Goal: Task Accomplishment & Management: Manage account settings

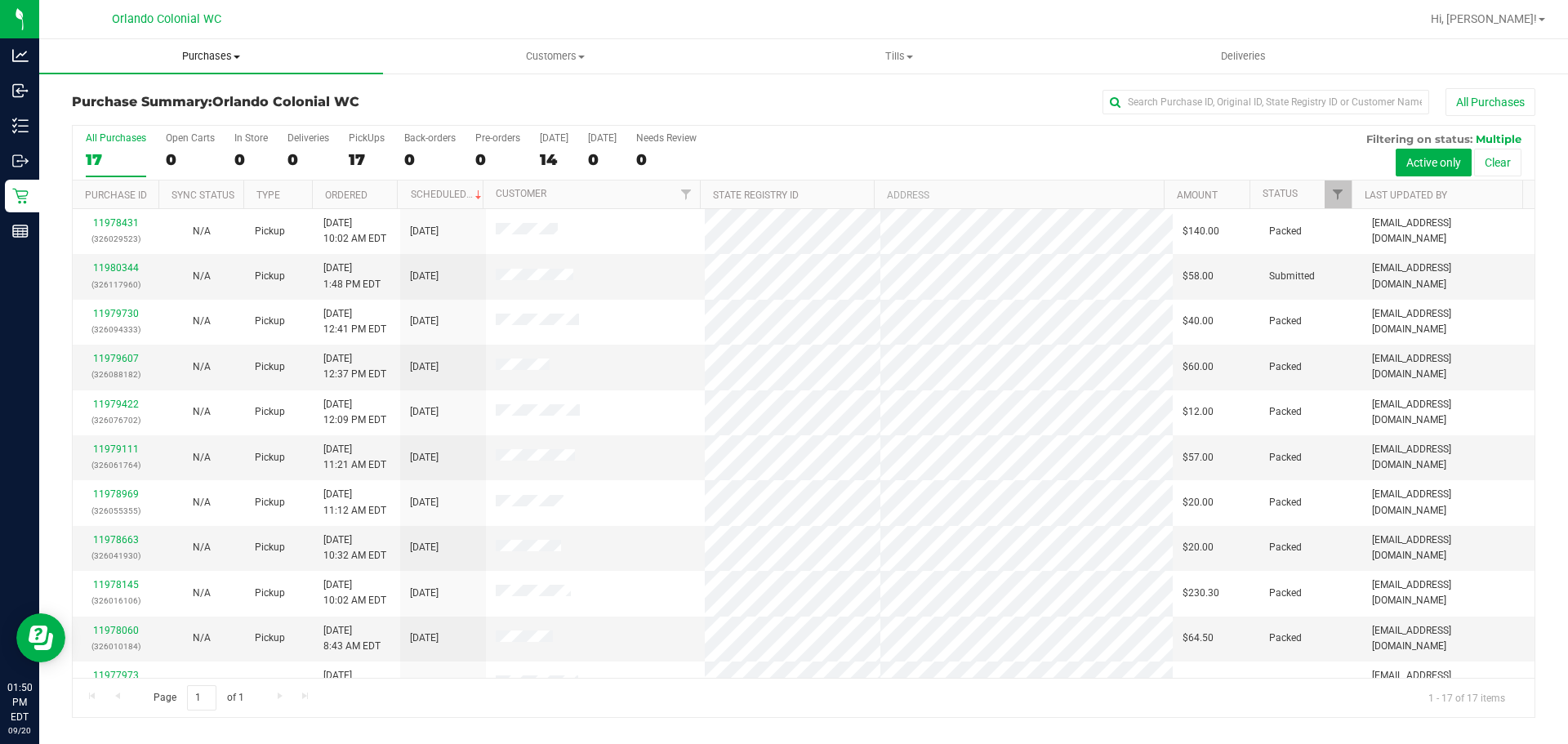
click at [168, 54] on span "Purchases" at bounding box center [211, 56] width 343 height 15
click at [93, 116] on span "Fulfillment" at bounding box center [90, 118] width 102 height 14
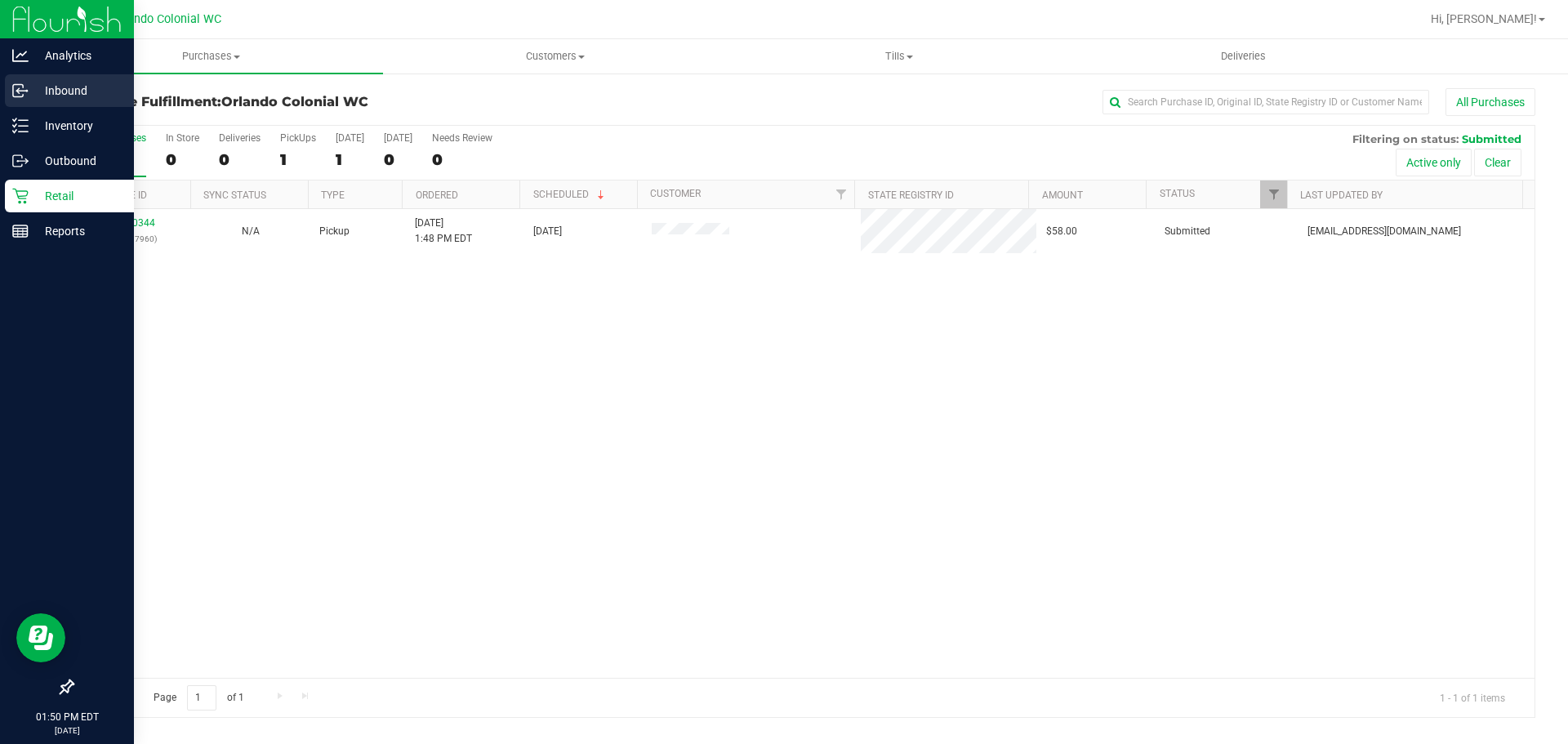
click at [50, 92] on p "Inbound" at bounding box center [77, 91] width 98 height 20
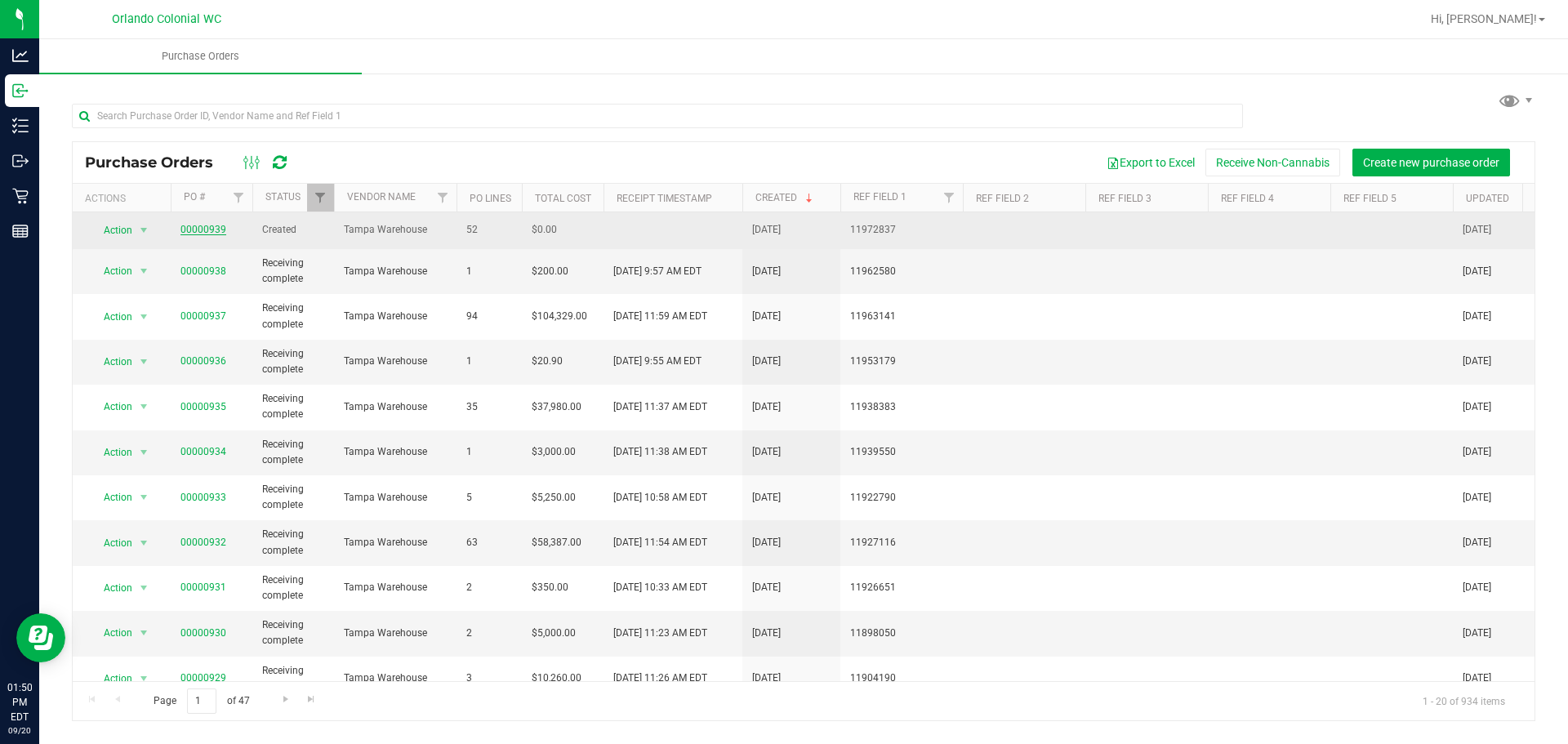
click at [187, 231] on link "00000939" at bounding box center [203, 230] width 45 height 12
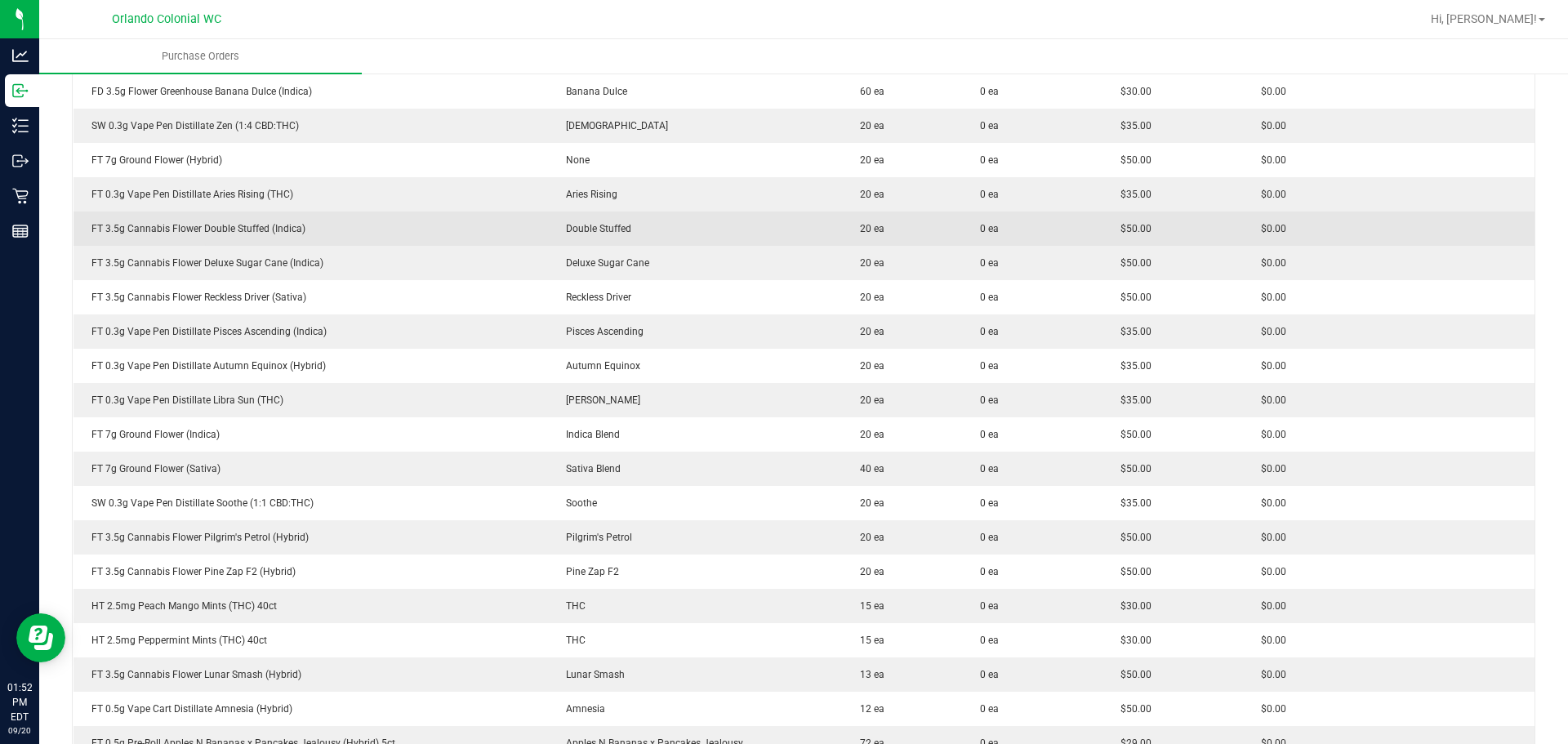
scroll to position [735, 0]
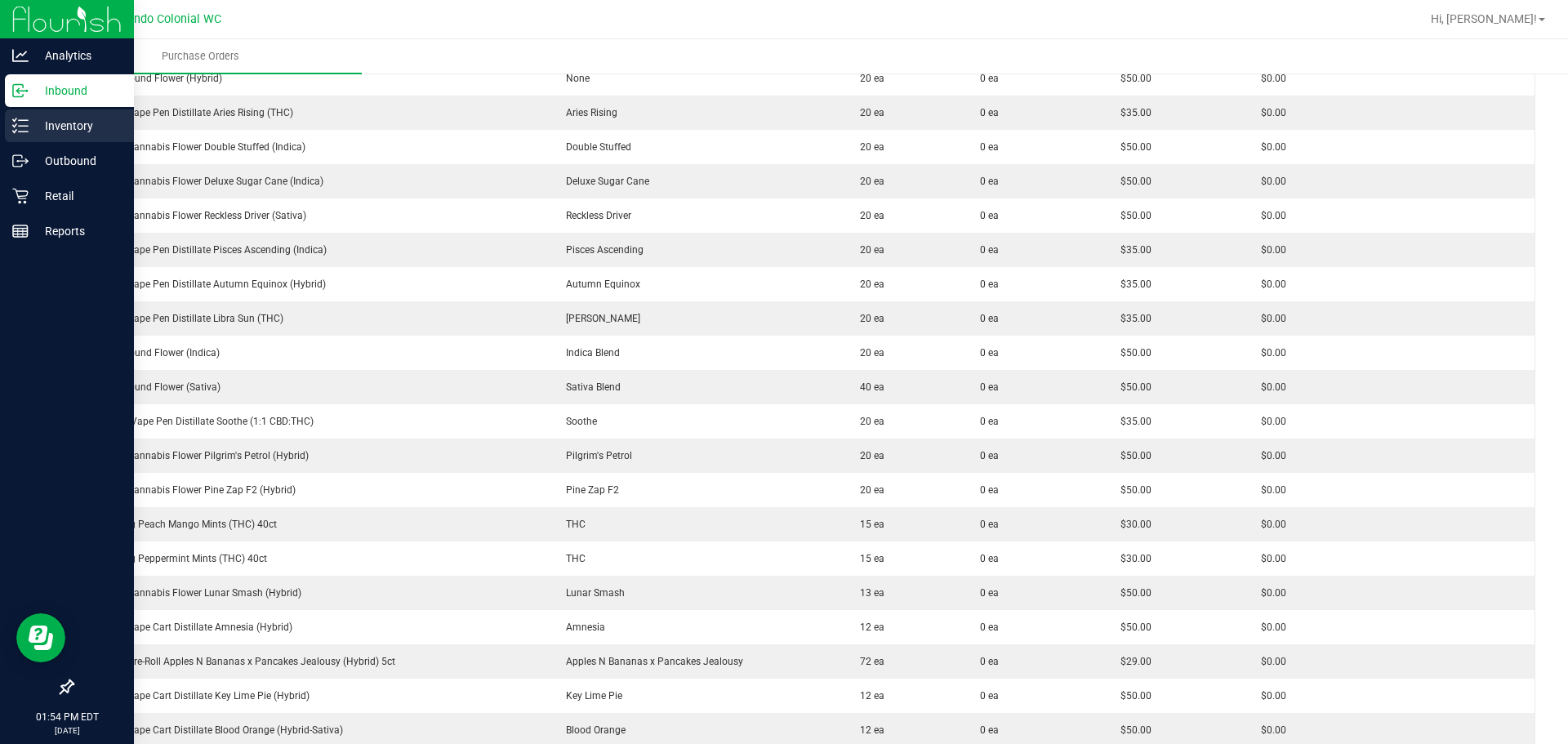
click at [32, 128] on p "Inventory" at bounding box center [77, 126] width 98 height 20
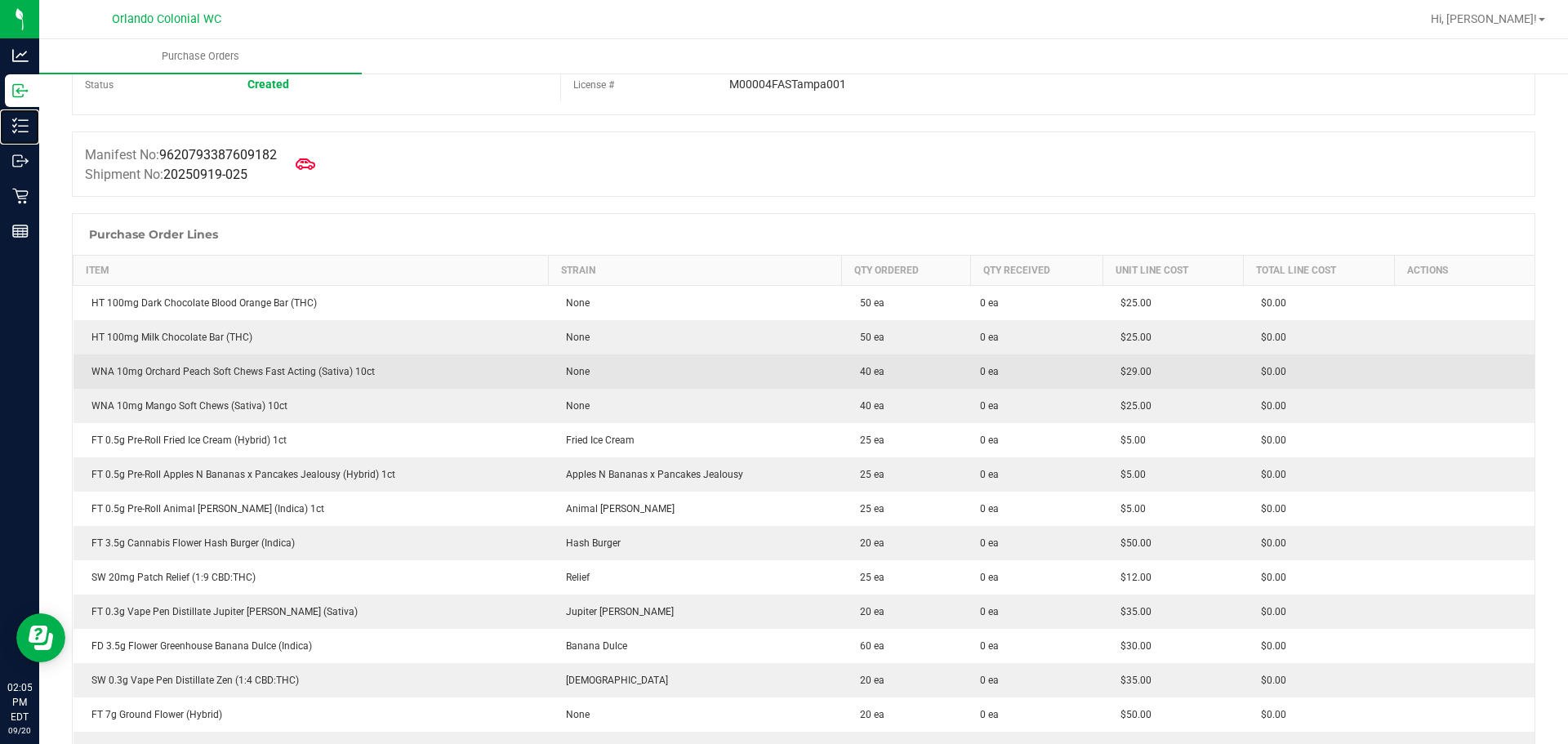
scroll to position [0, 0]
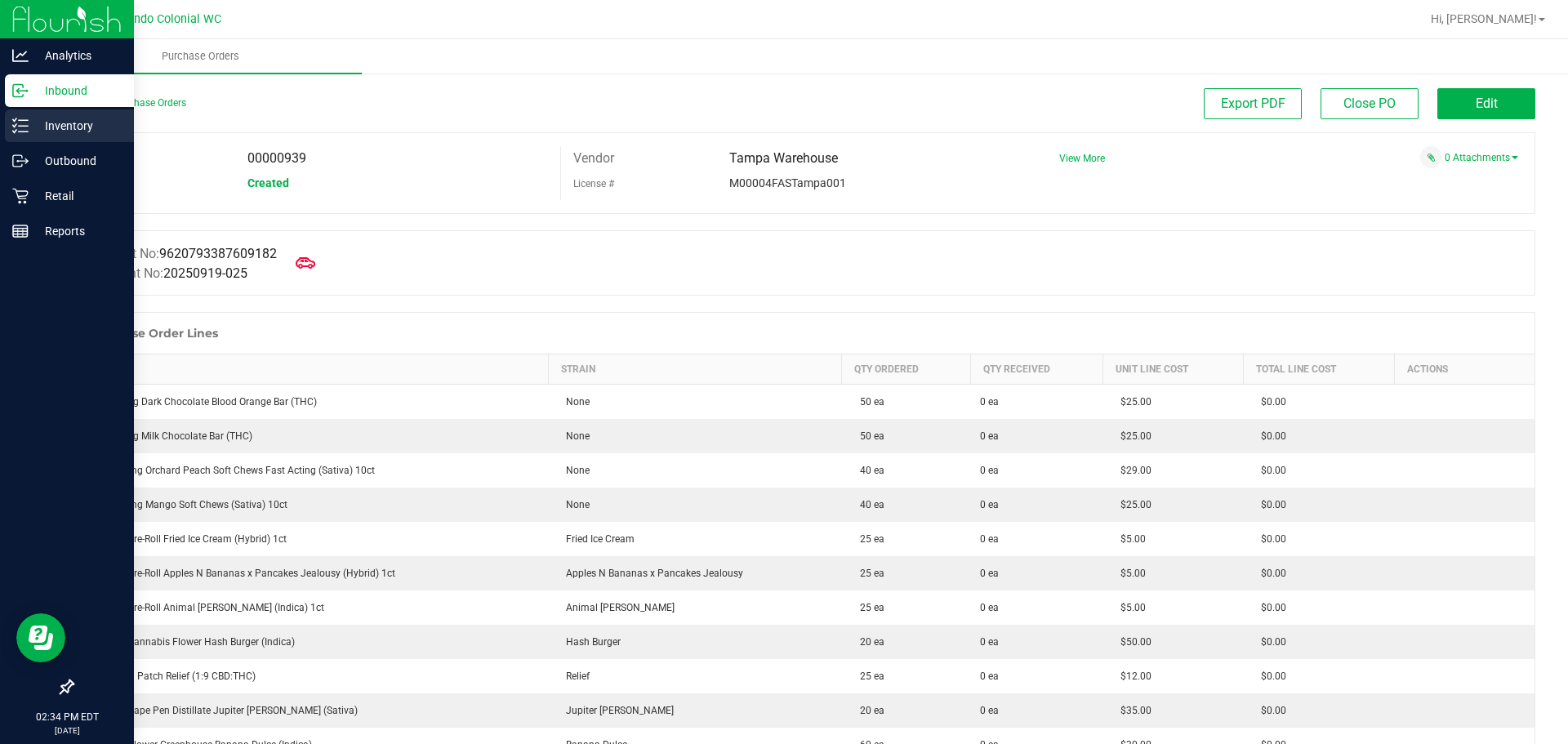
click at [46, 127] on p "Inventory" at bounding box center [77, 126] width 98 height 20
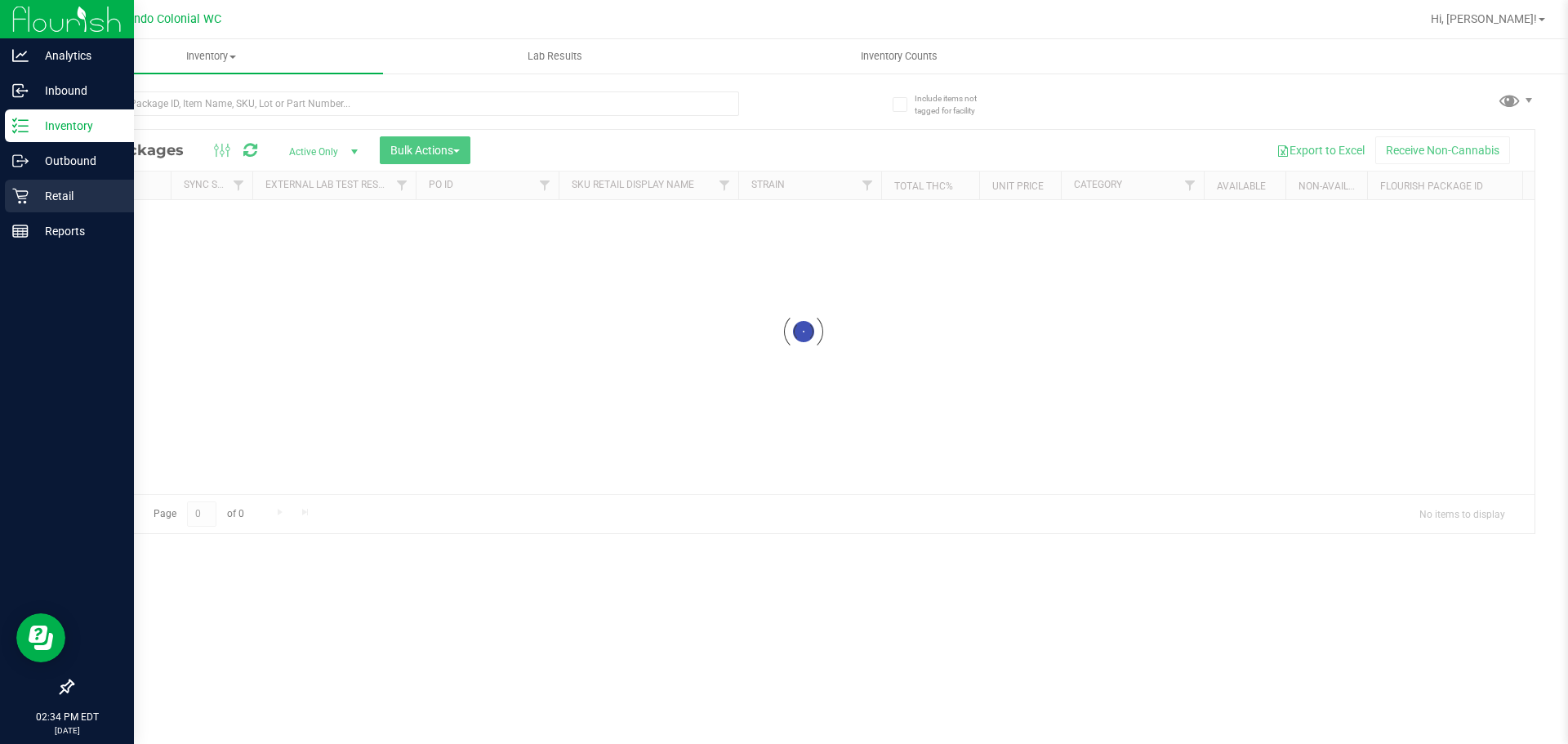
click at [22, 192] on icon at bounding box center [20, 195] width 17 height 17
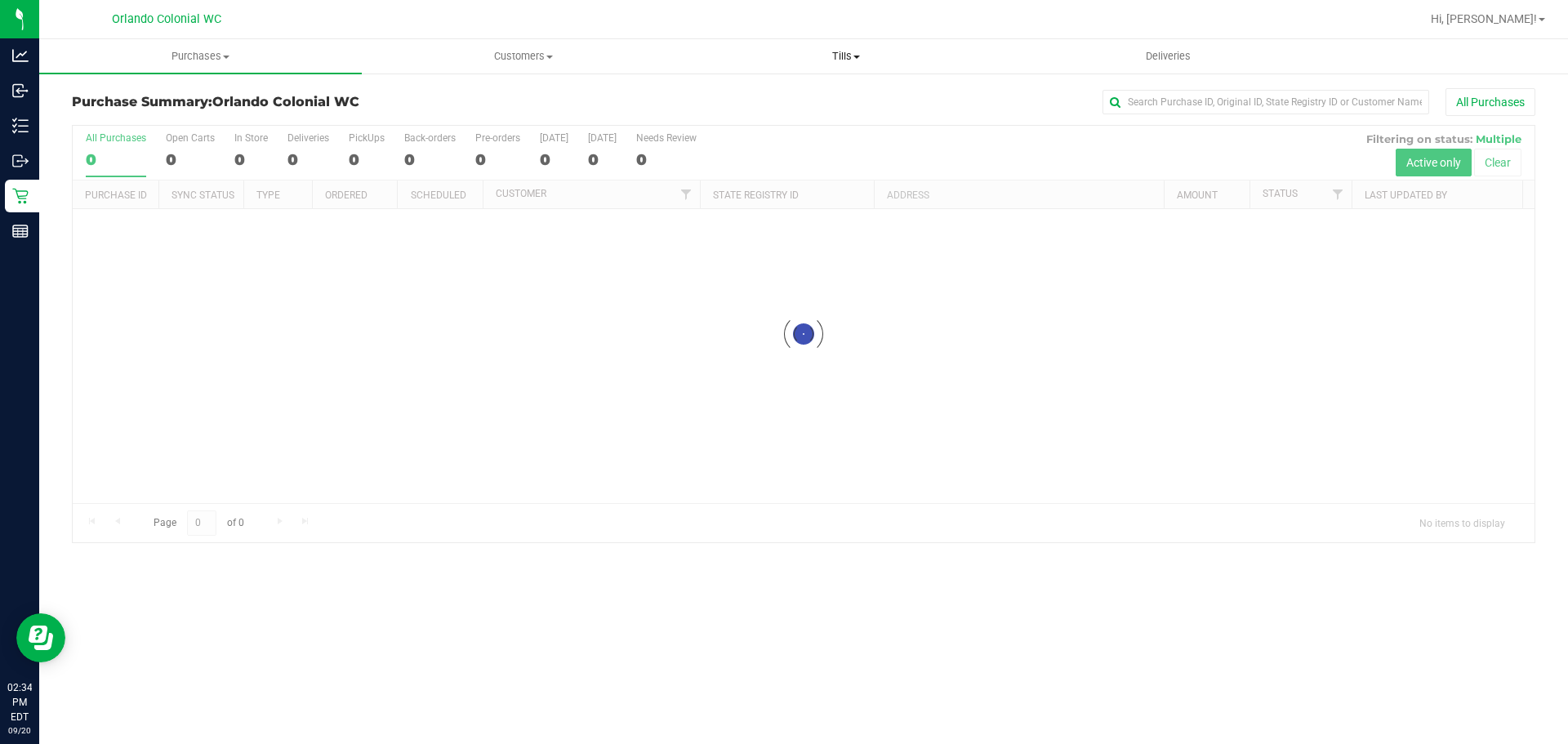
click at [856, 44] on uib-tab-heading "Tills Manage tills Reconcile e-payments" at bounding box center [845, 56] width 321 height 33
click at [777, 95] on span "Manage tills" at bounding box center [740, 99] width 111 height 14
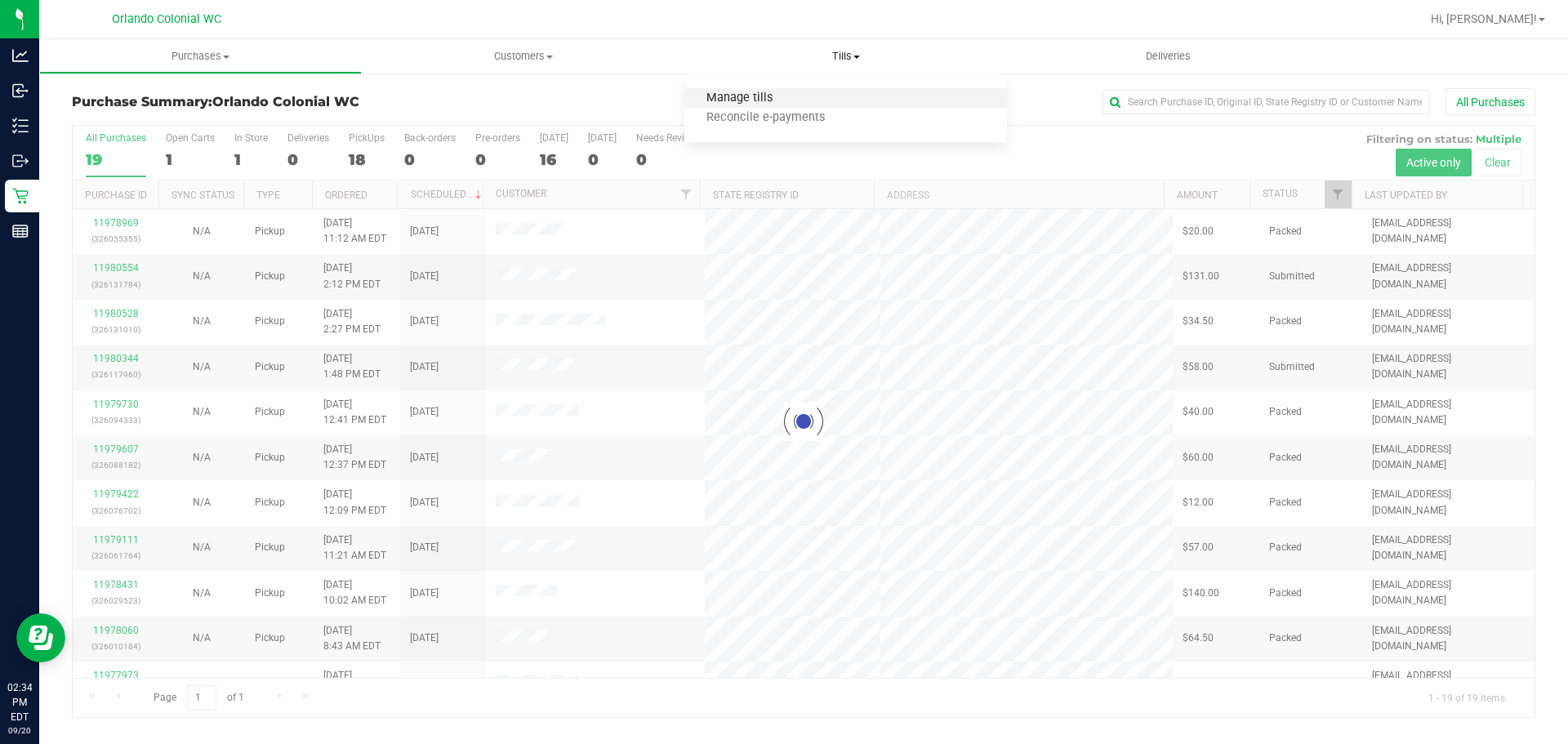
click at [777, 95] on span "Manage tills" at bounding box center [740, 99] width 111 height 14
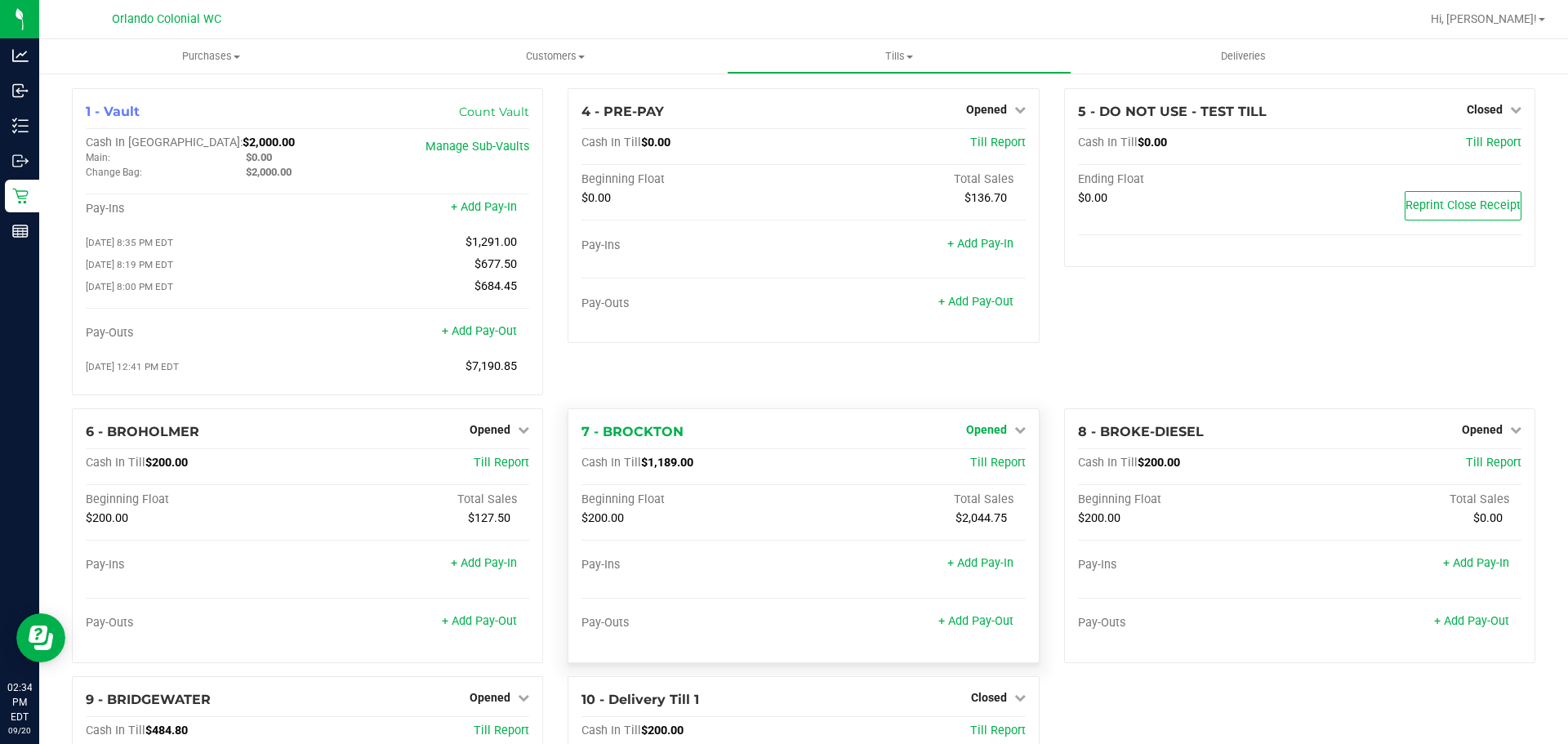
click at [999, 436] on link "Opened" at bounding box center [996, 429] width 59 height 13
click at [997, 470] on link "Close Till" at bounding box center [988, 463] width 44 height 13
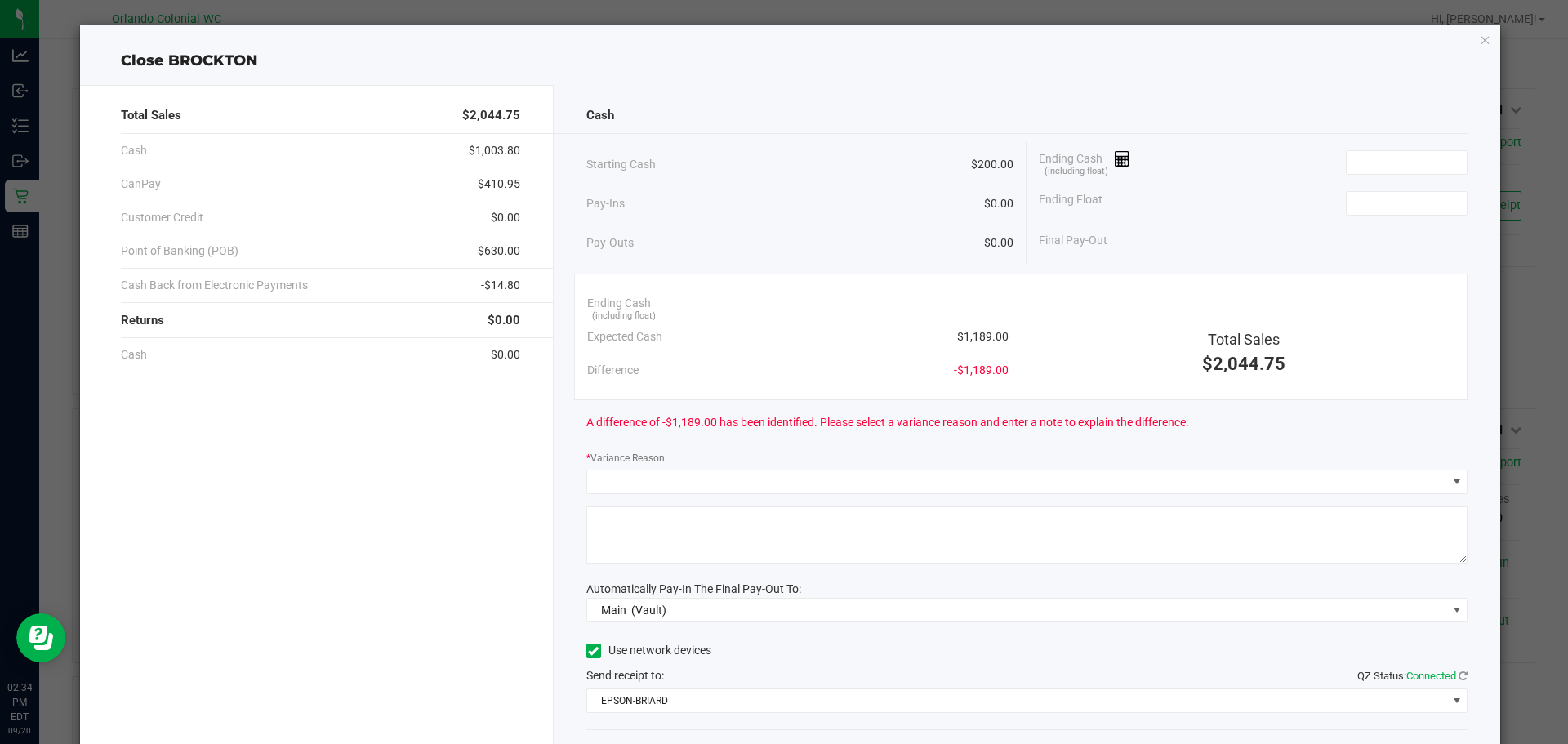
click at [980, 338] on span "$1,189.00" at bounding box center [983, 336] width 51 height 17
copy span "1,189.00"
click at [1383, 140] on div "Cash Starting Cash $200.00 Pay-Ins $0.00 Pay-Outs $0.00 Ending Cash (including …" at bounding box center [1027, 453] width 947 height 736
click at [1382, 151] on input at bounding box center [1407, 162] width 120 height 23
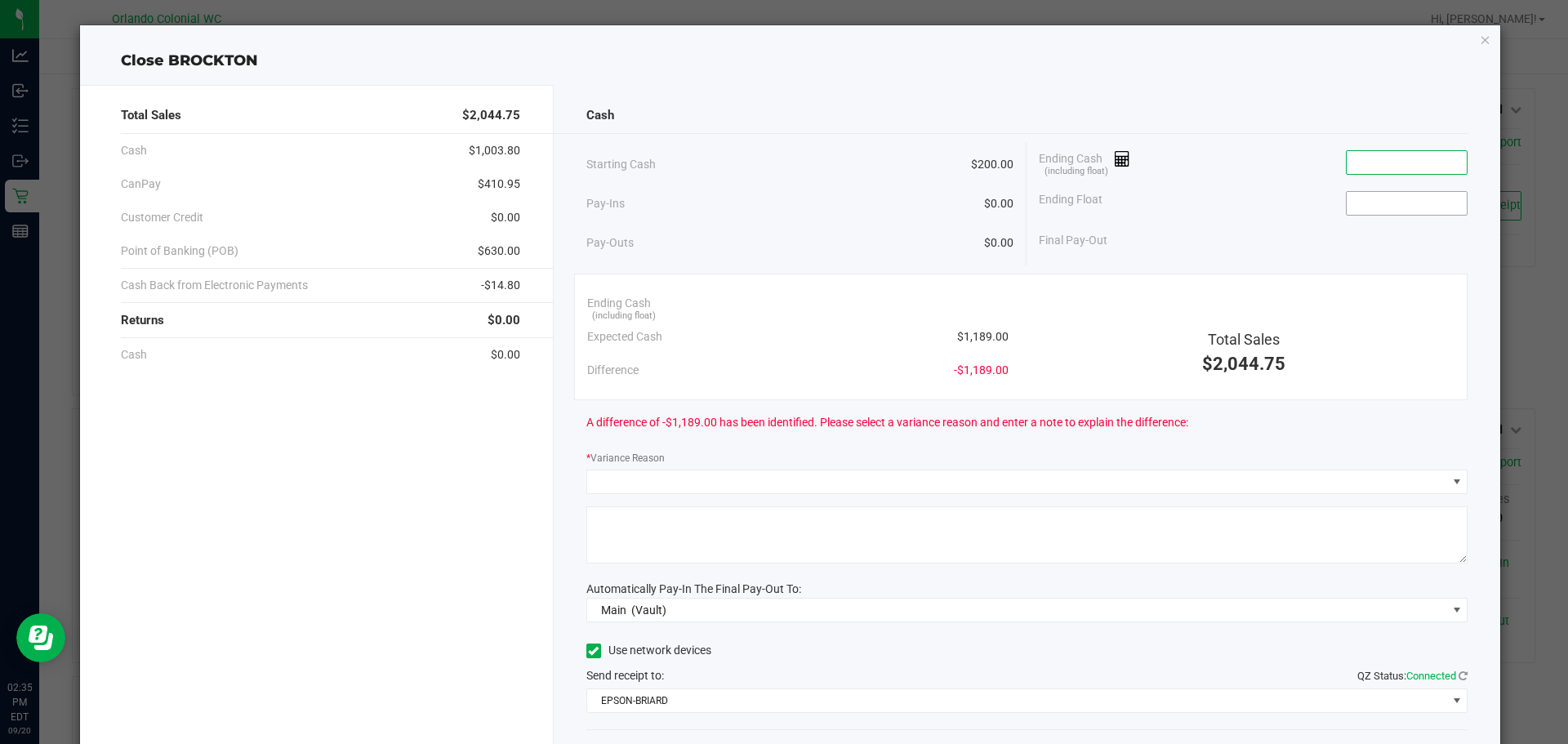
paste input "1189"
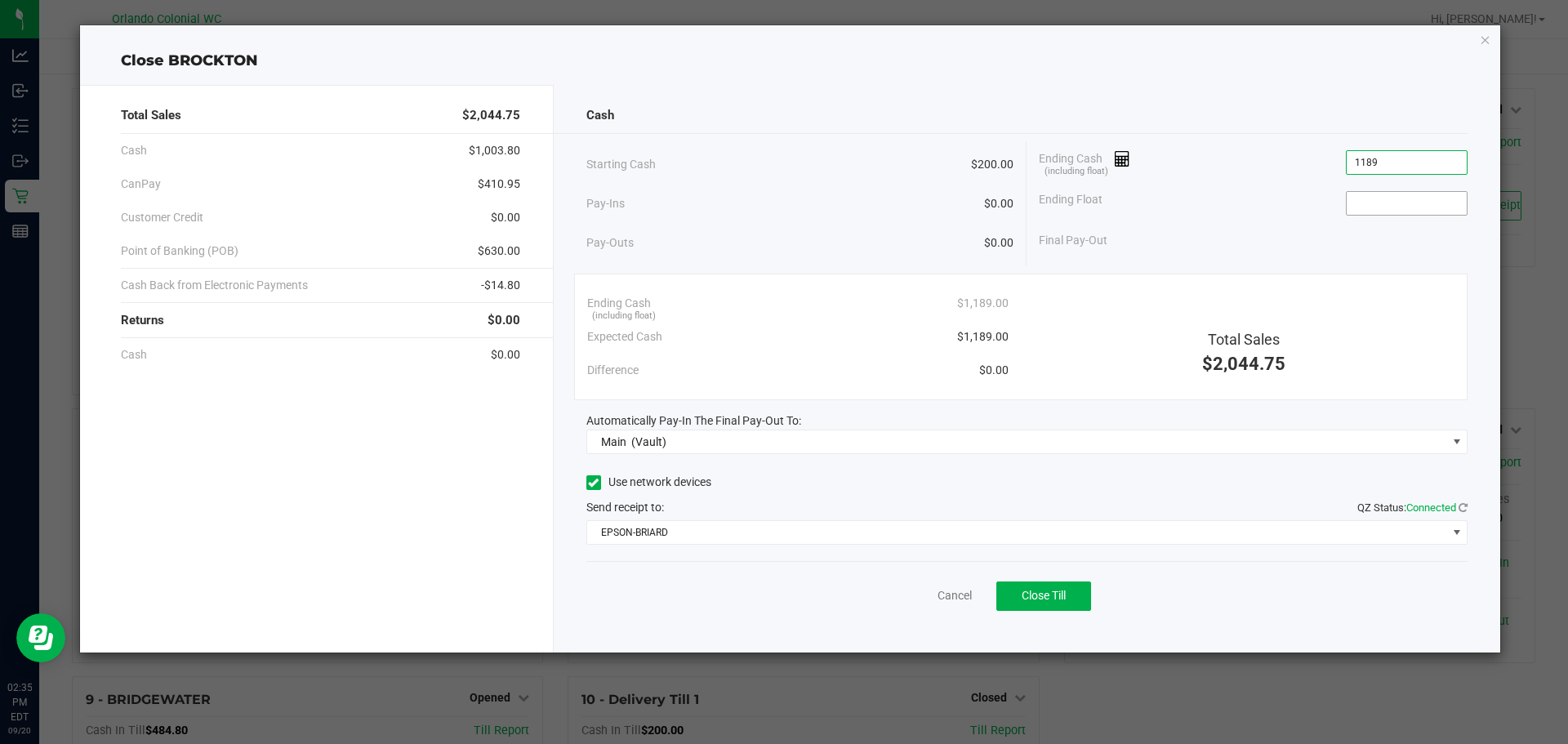
type input "$1,189.00"
click at [1377, 200] on input at bounding box center [1407, 202] width 120 height 23
type input "$200.00"
click at [1172, 105] on div "Cash" at bounding box center [1027, 115] width 882 height 36
click at [1065, 600] on span "Close Till" at bounding box center [1043, 595] width 44 height 13
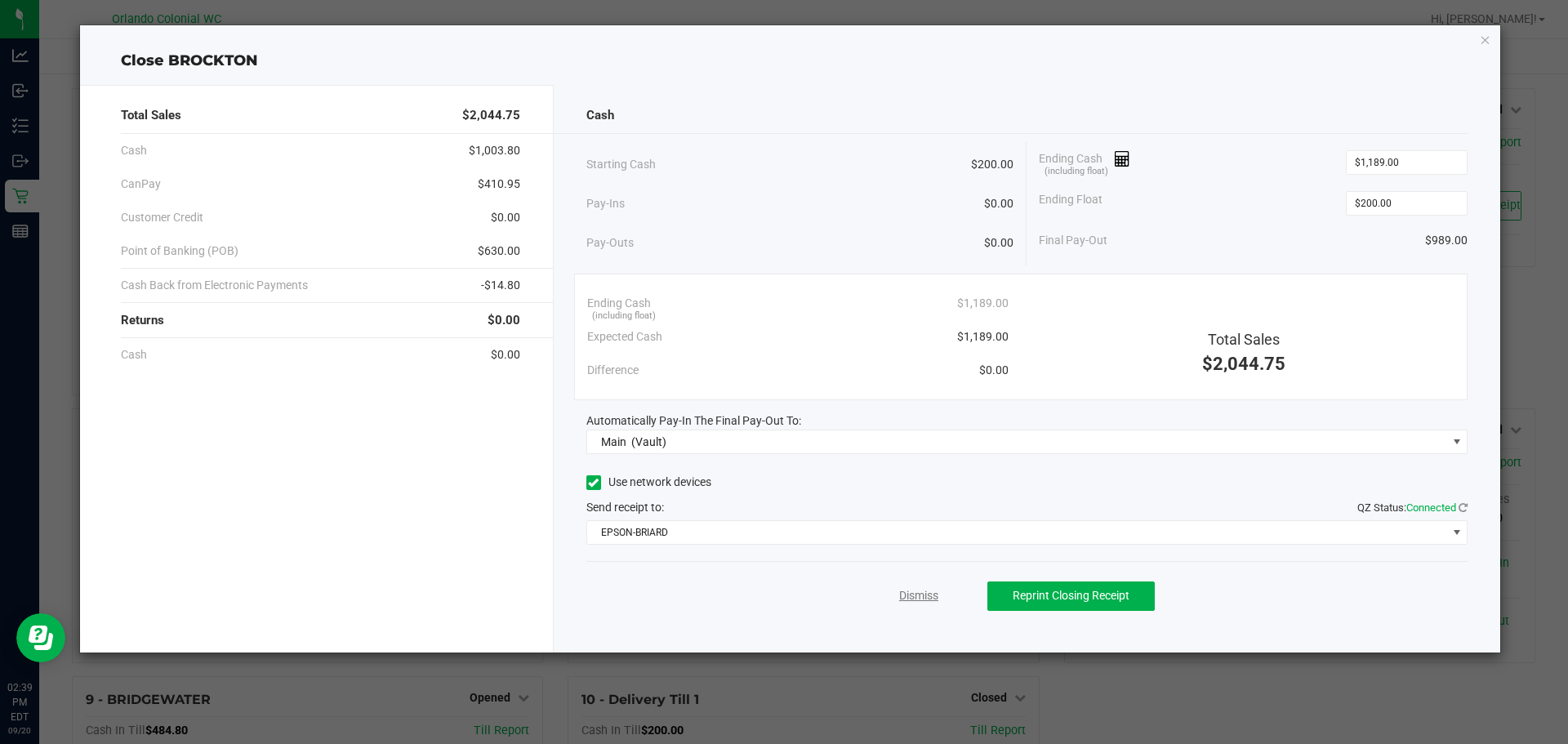
click at [931, 590] on link "Dismiss" at bounding box center [919, 595] width 39 height 17
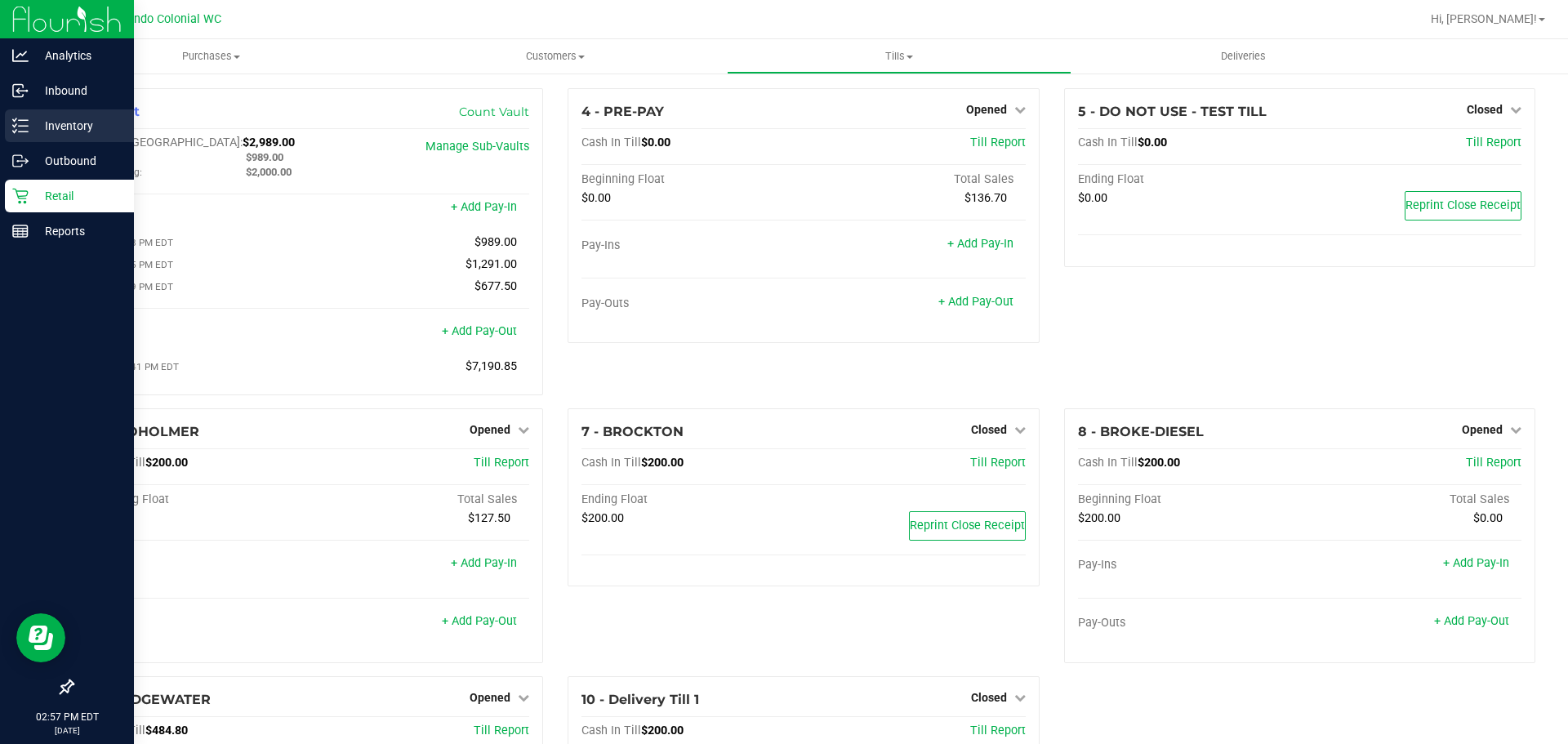
click at [19, 123] on icon at bounding box center [20, 125] width 17 height 17
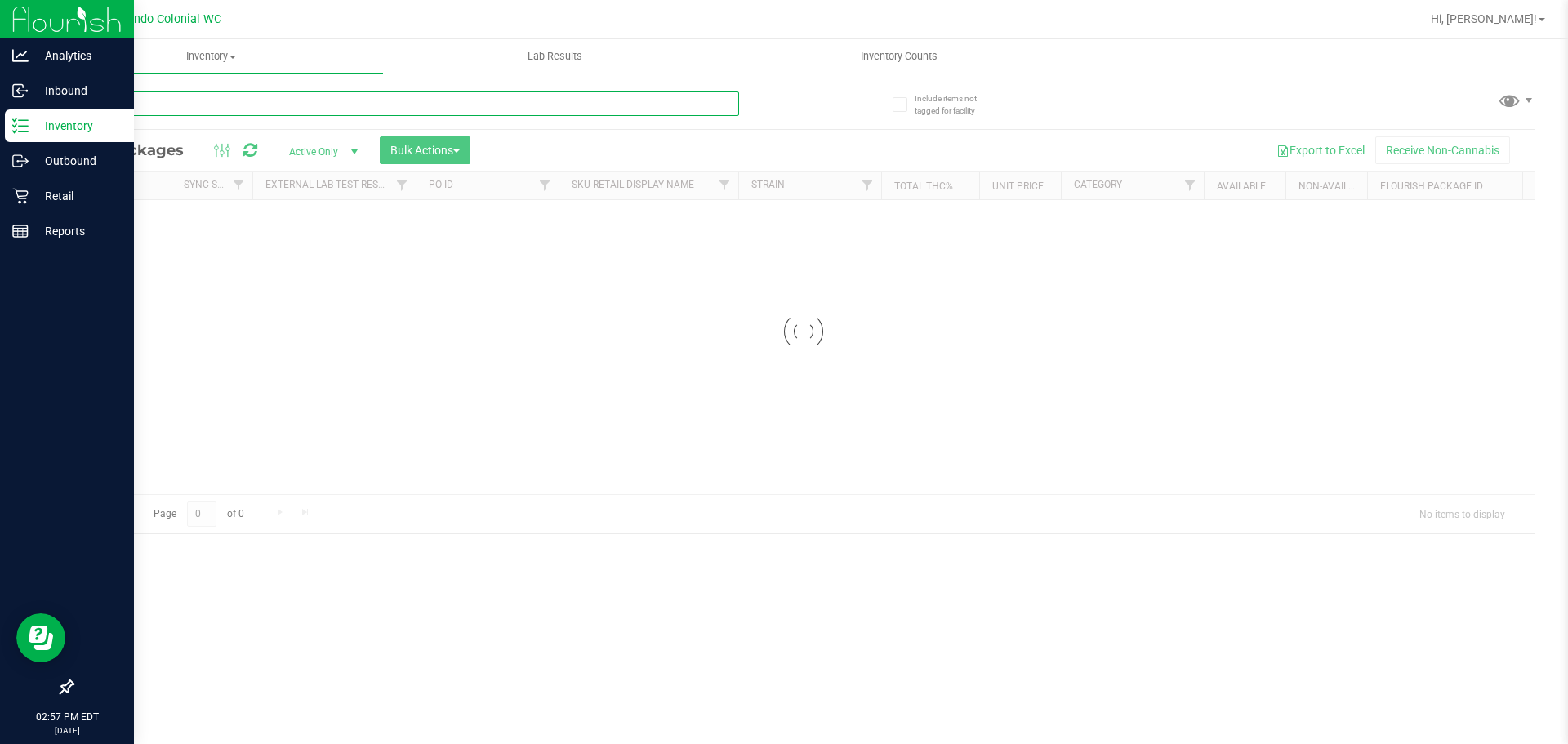
click at [368, 101] on input "text" at bounding box center [406, 104] width 667 height 25
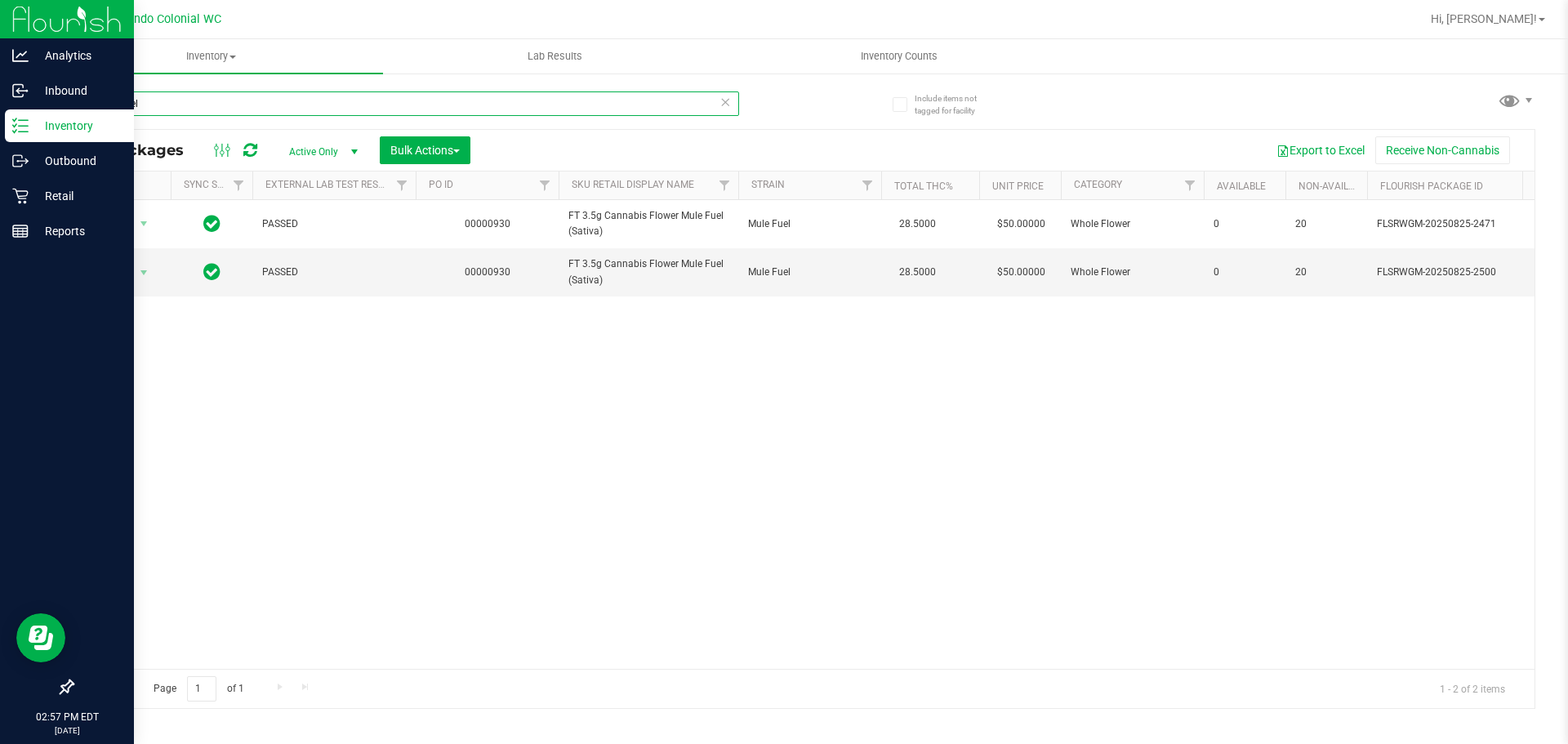
scroll to position [0, 1268]
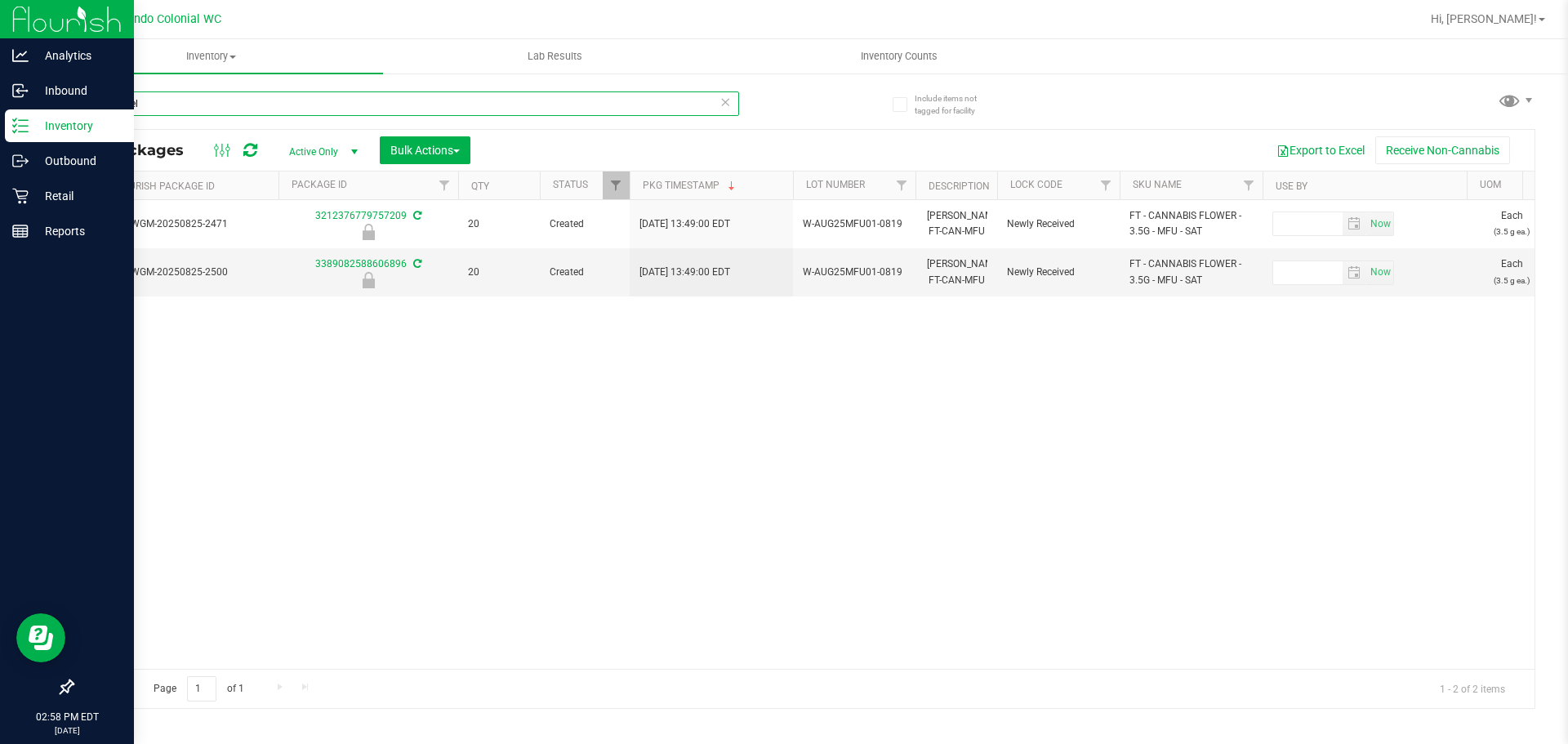
click at [334, 97] on input "mule fuel" at bounding box center [406, 104] width 667 height 25
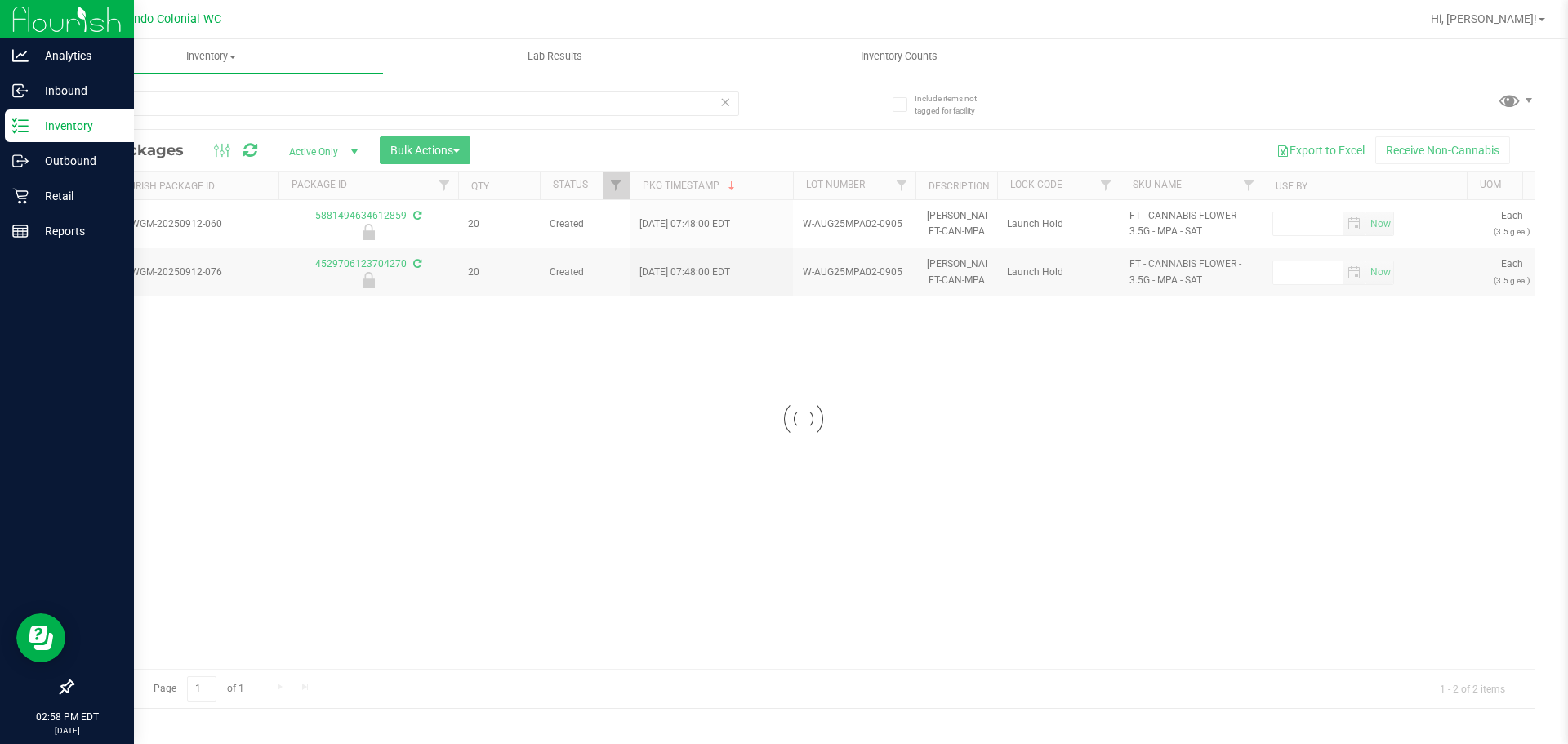
drag, startPoint x: 961, startPoint y: 662, endPoint x: 77, endPoint y: 644, distance: 884.2
click at [77, 644] on div at bounding box center [803, 419] width 1461 height 578
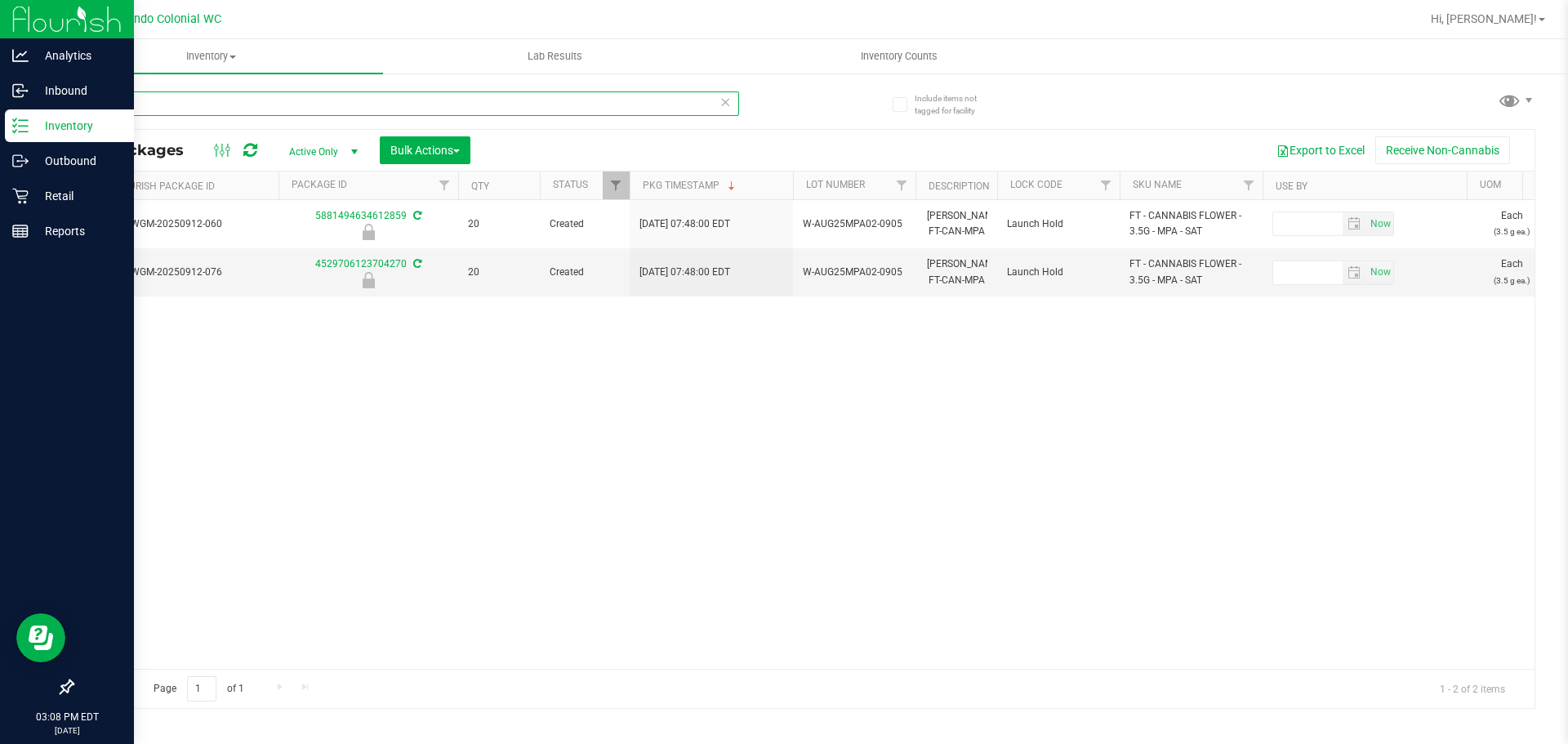
click at [239, 112] on input "queso" at bounding box center [406, 104] width 667 height 25
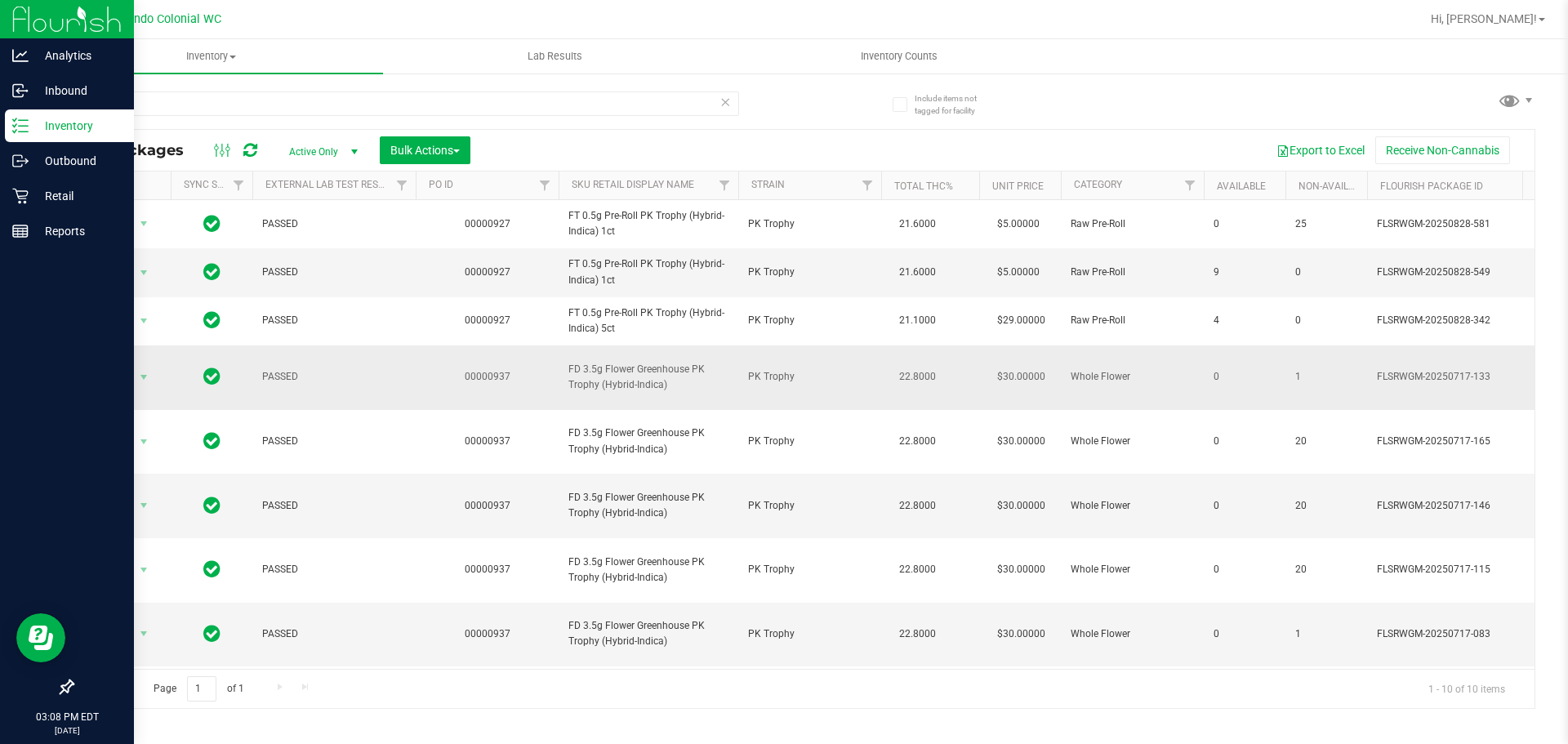
click at [638, 380] on span "FD 3.5g Flower Greenhouse PK Trophy (Hybrid-Indica)" at bounding box center [648, 377] width 160 height 31
copy tr "FD 3.5g Flower Greenhouse PK Trophy (Hybrid-Indica)"
click at [552, 86] on div "pkt" at bounding box center [438, 103] width 732 height 52
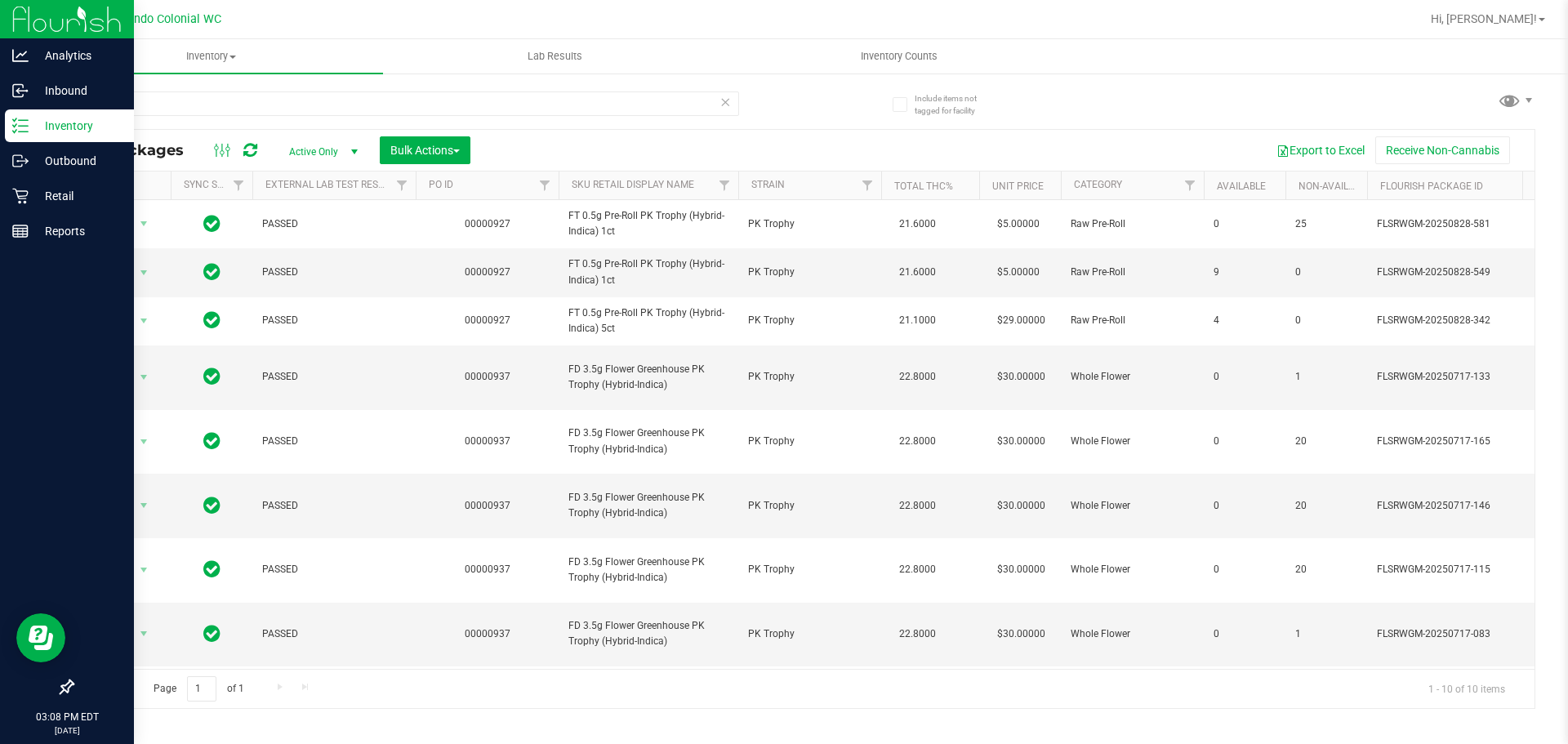
click at [552, 86] on div "pkt" at bounding box center [438, 103] width 732 height 52
click at [547, 100] on input "pkt" at bounding box center [406, 104] width 667 height 25
paste input "FD 3.5g Flower Greenhouse PK Trophy (Hybrid-Indica)"
type input "FD 3.5g Flower Greenhouse PK Trophy (Hybrid-Indica)"
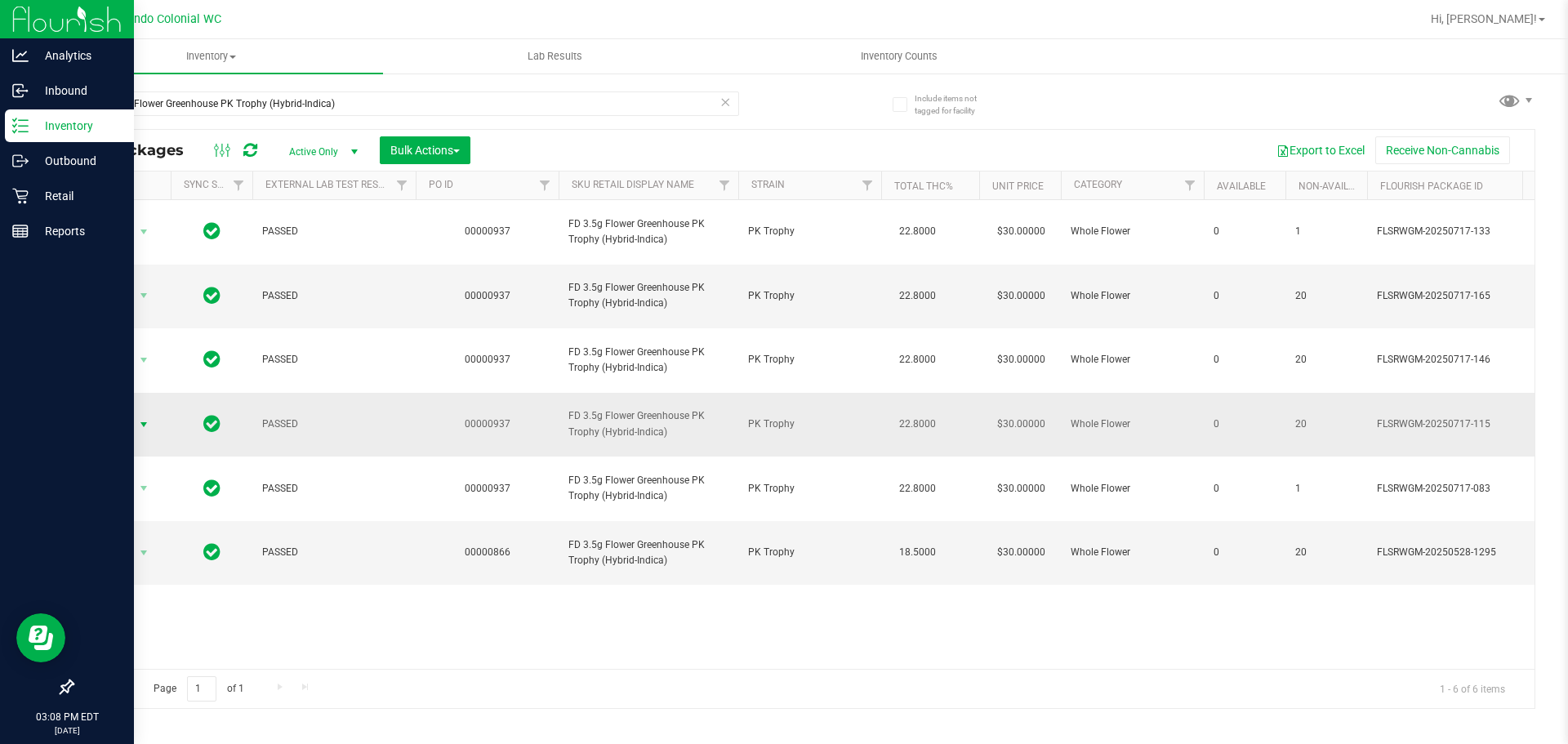
click at [144, 418] on span "select" at bounding box center [143, 424] width 13 height 13
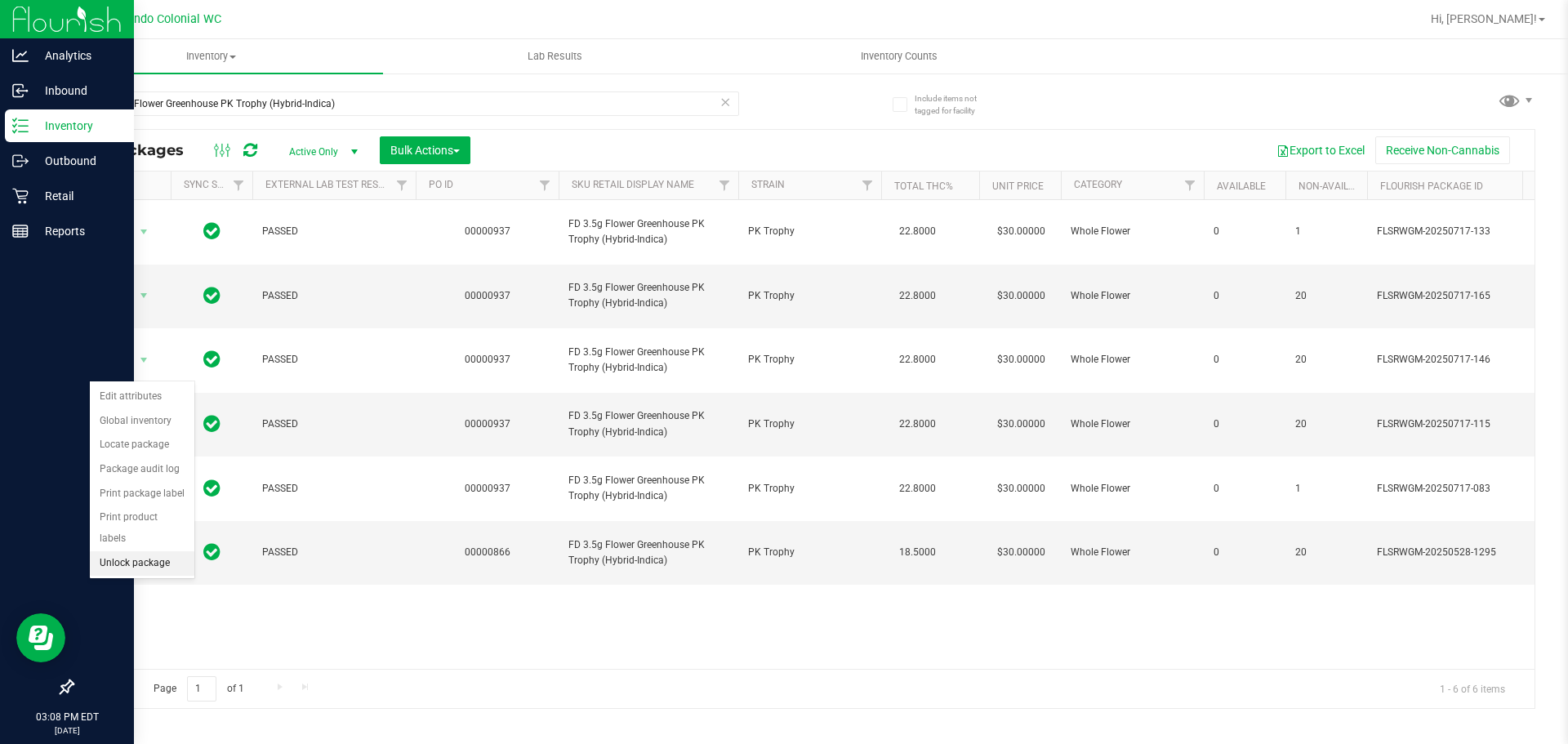
click at [164, 552] on li "Unlock package" at bounding box center [142, 563] width 105 height 25
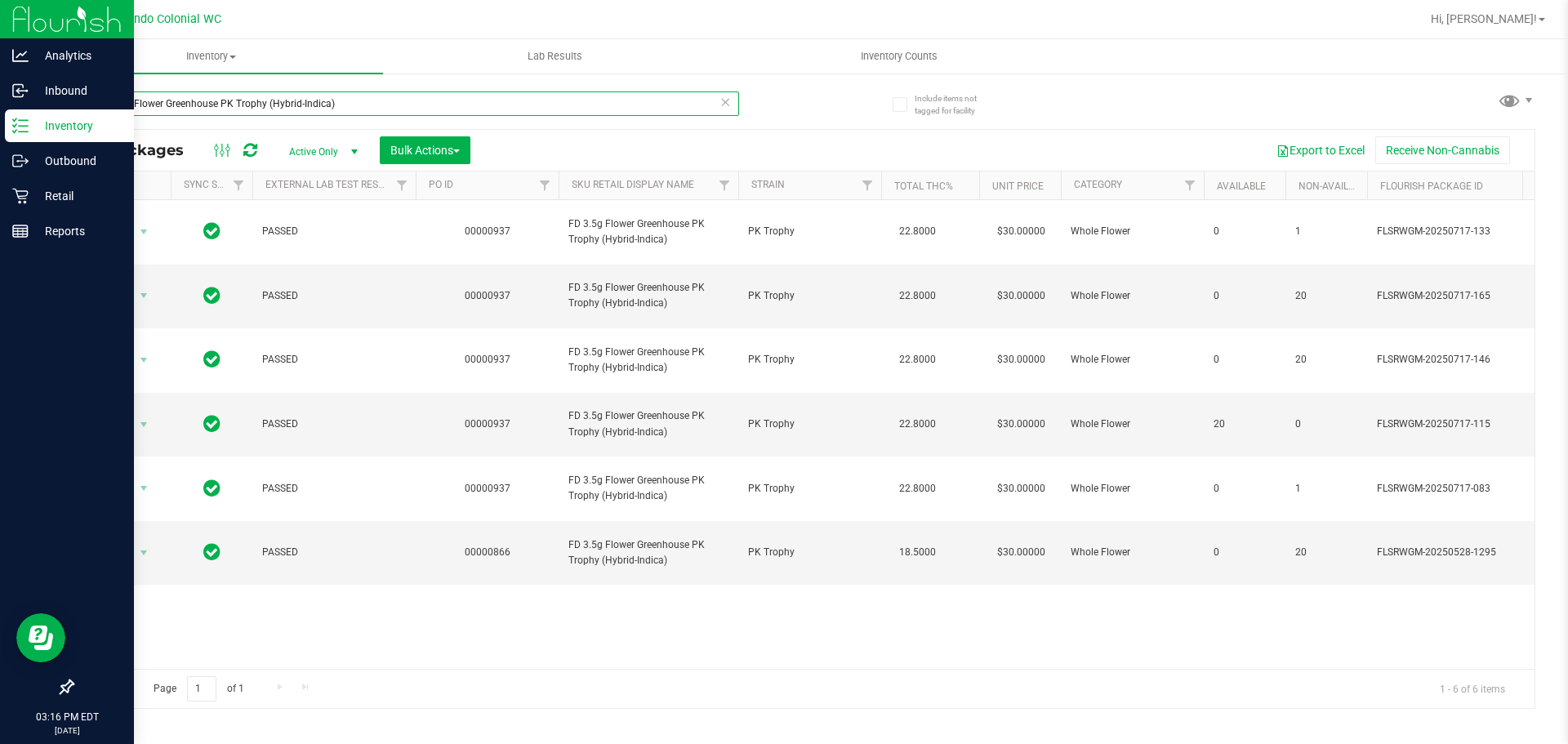
click at [231, 99] on input "FD 3.5g Flower Greenhouse PK Trophy (Hybrid-Indica)" at bounding box center [406, 104] width 667 height 25
click at [244, 111] on input "FD 3.5g Flower Greenhouse PK Trophy (Hybrid-Indica)" at bounding box center [406, 104] width 667 height 25
click at [243, 112] on input "FD 3.5g Flower Greenhouse PK Trophy (Hybrid-Indica)" at bounding box center [406, 104] width 667 height 25
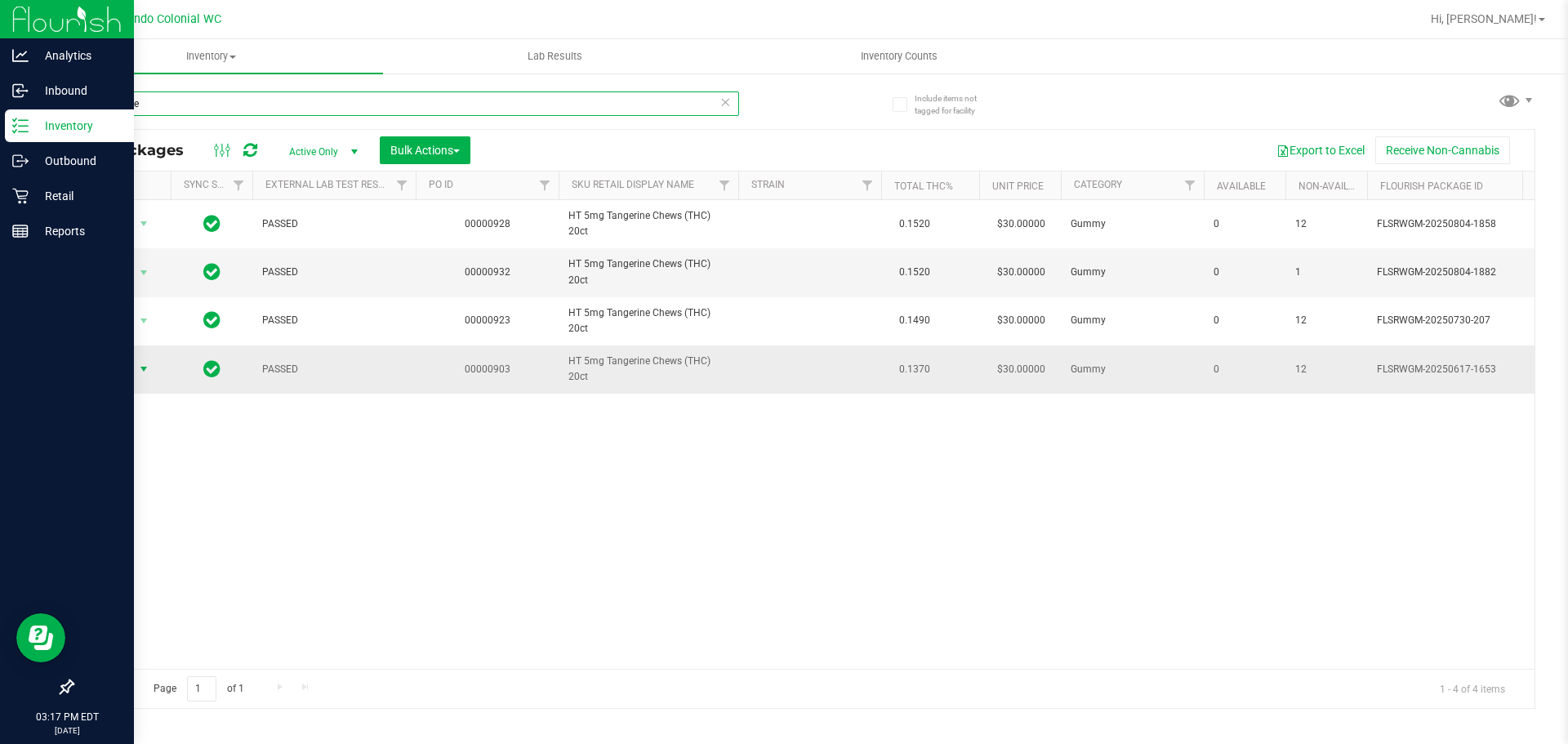
type input "tangerine"
click at [120, 362] on span "Action" at bounding box center [111, 368] width 44 height 23
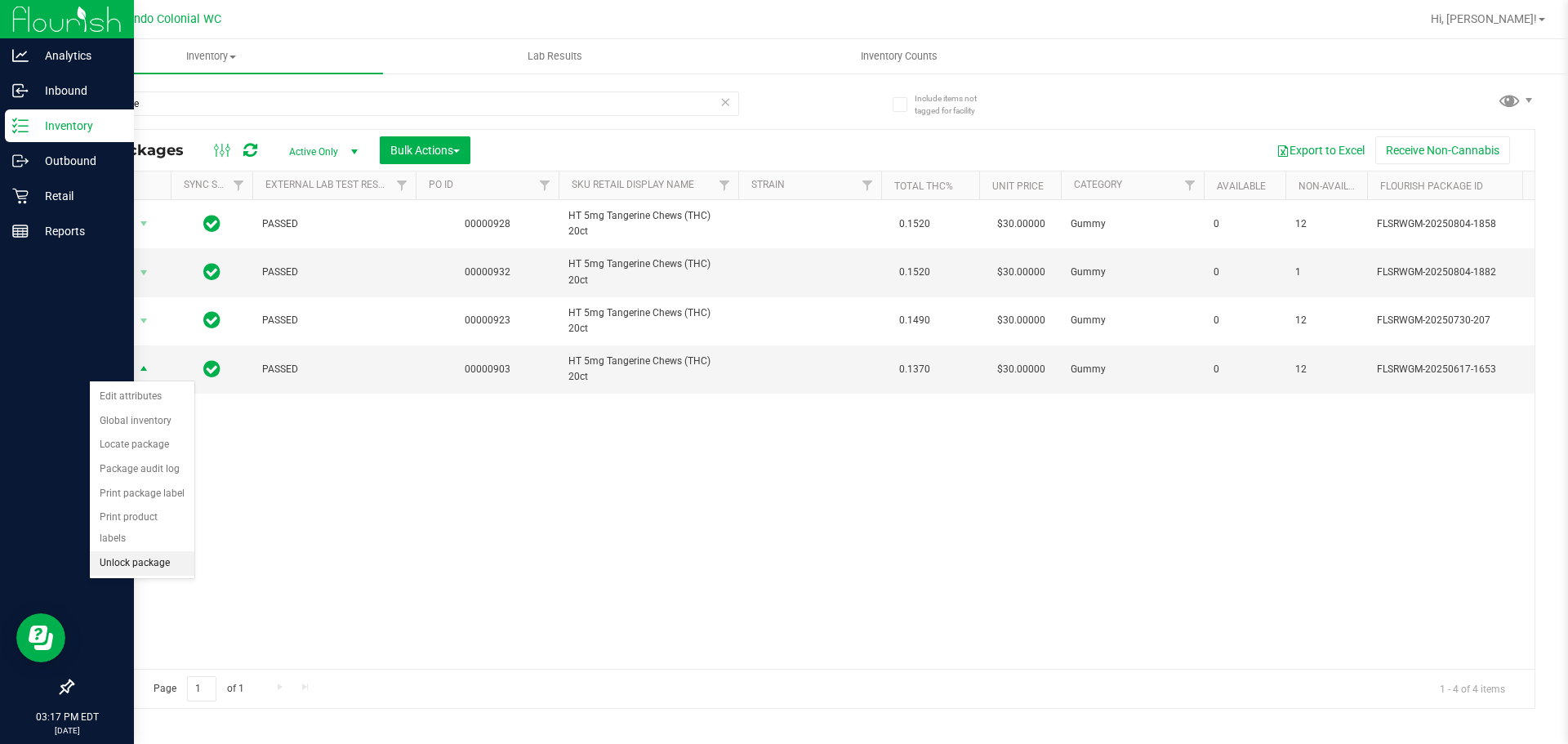
click at [170, 552] on li "Unlock package" at bounding box center [142, 563] width 105 height 25
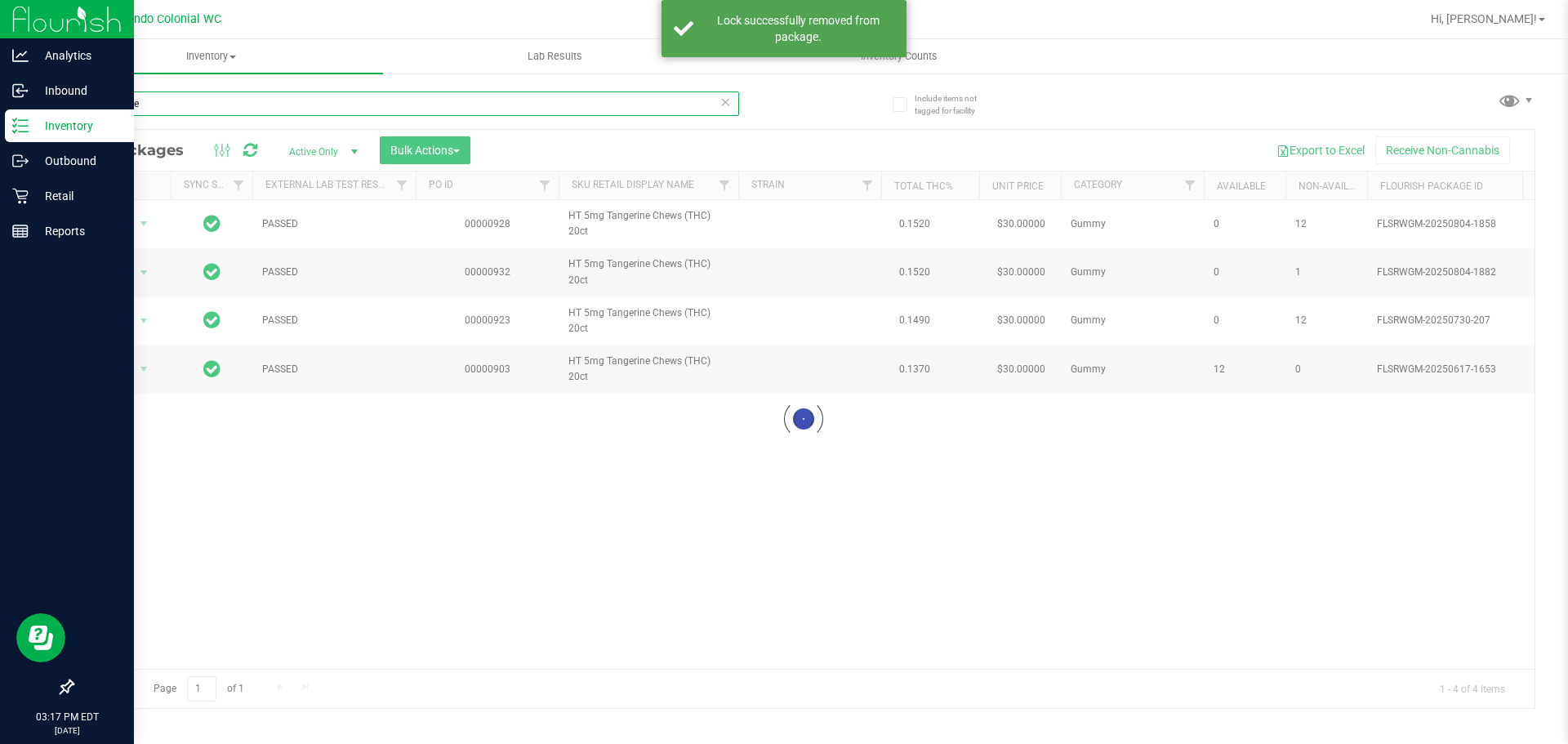
click at [288, 107] on input "tangerine" at bounding box center [406, 104] width 667 height 25
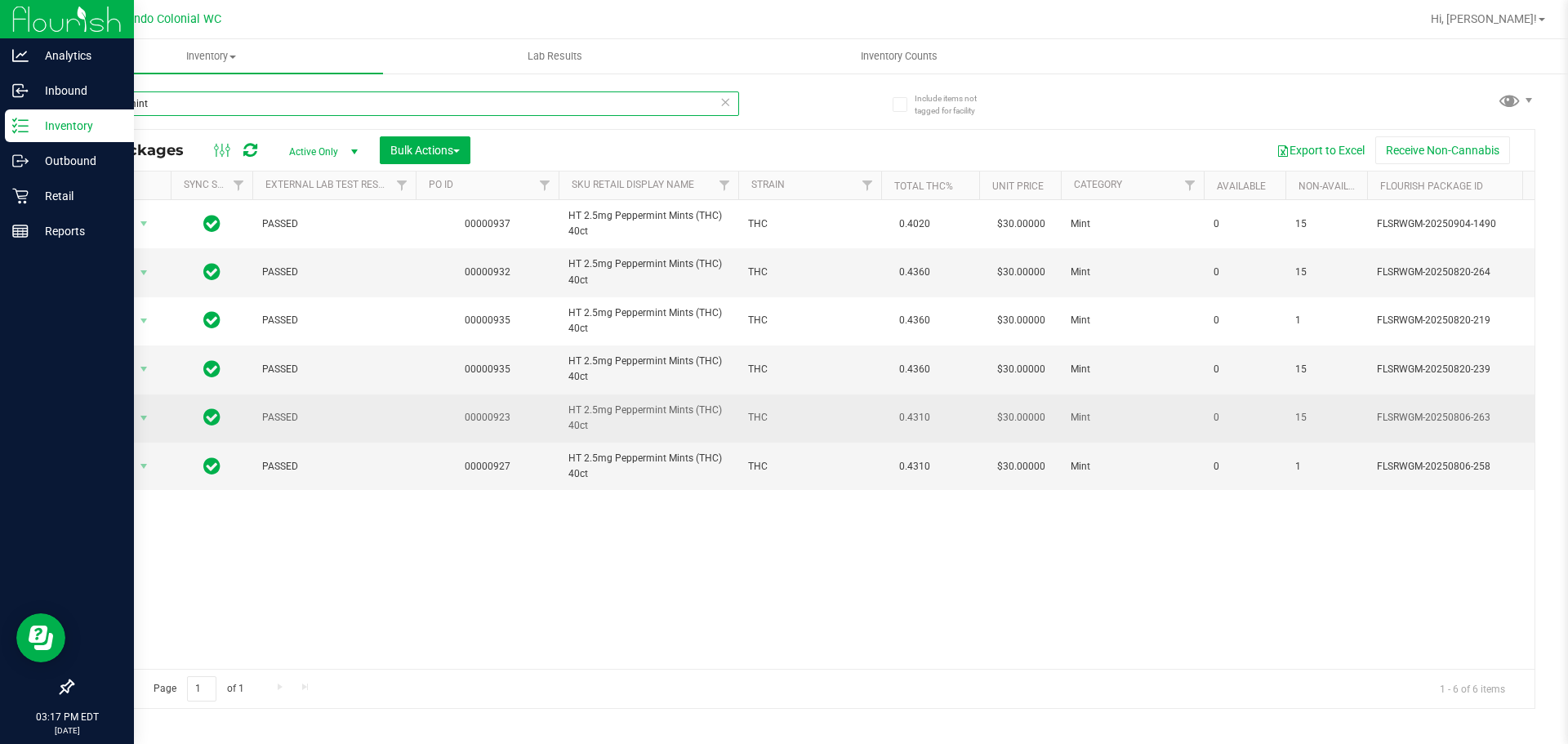
type input "peppermint"
click at [164, 407] on td "Action Action Edit attributes Global inventory Locate package Package audit log…" at bounding box center [121, 418] width 98 height 48
click at [141, 414] on span "select" at bounding box center [143, 417] width 13 height 13
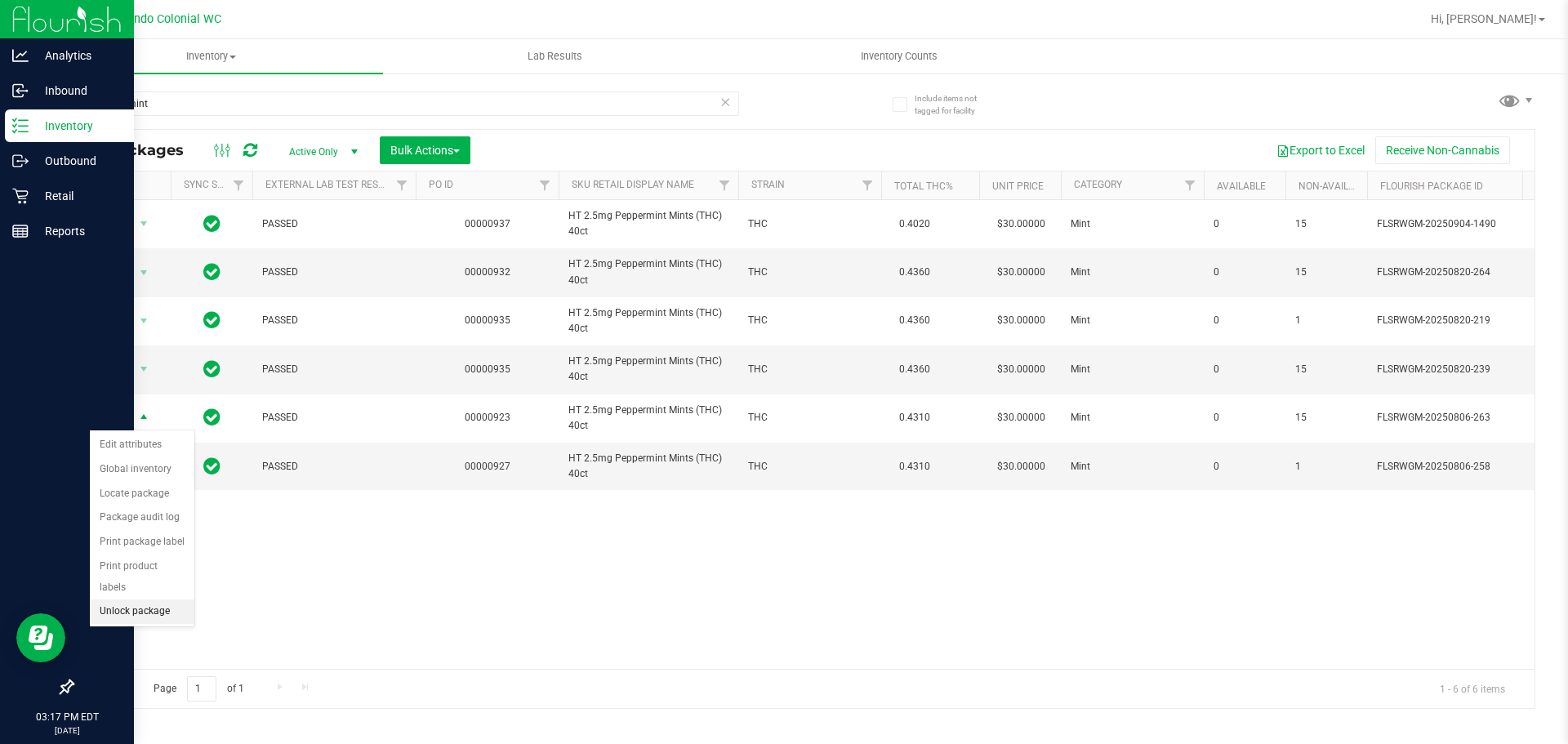
click at [137, 599] on li "Unlock package" at bounding box center [142, 611] width 105 height 25
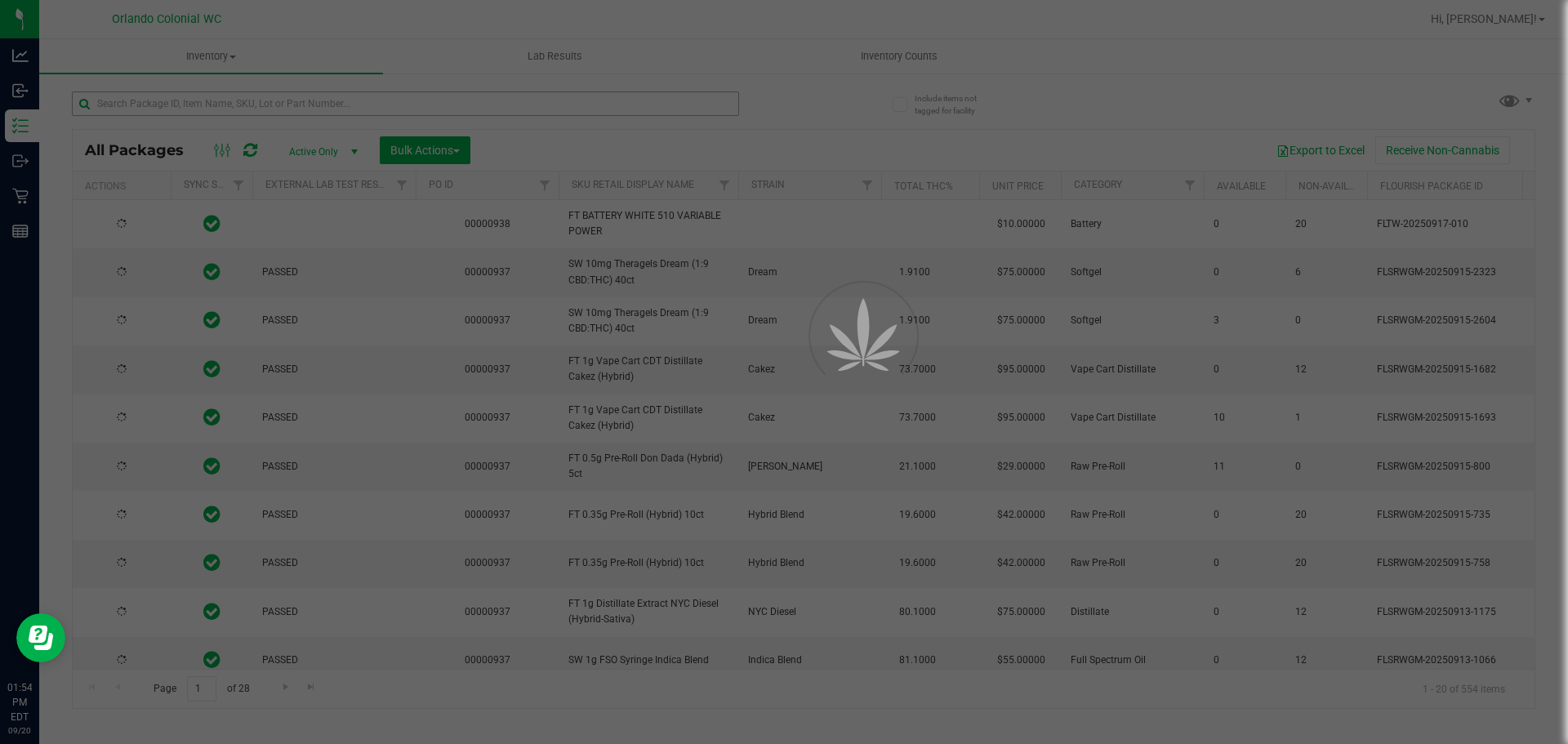
click at [277, 102] on div at bounding box center [784, 372] width 1568 height 744
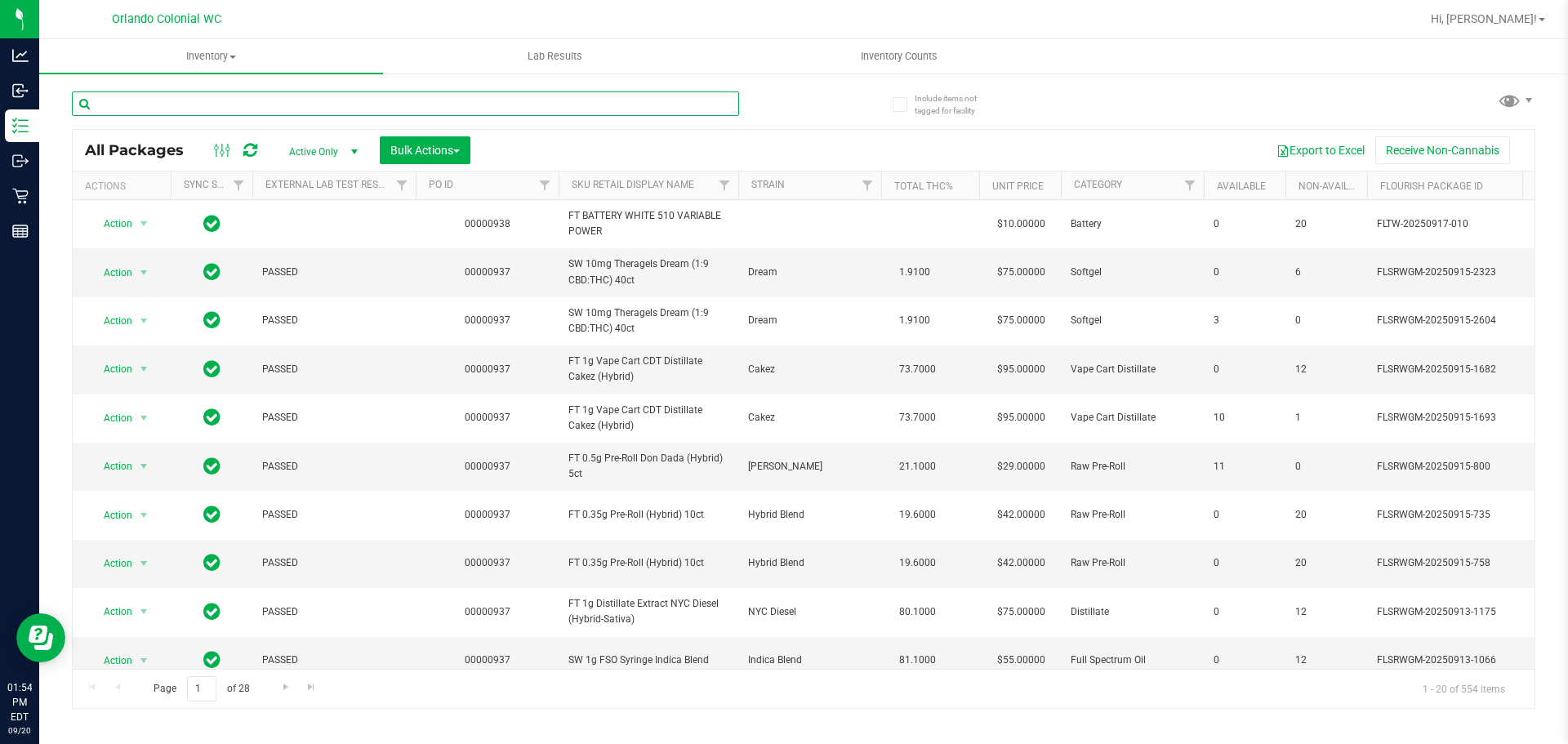
click at [277, 102] on input "text" at bounding box center [406, 104] width 667 height 25
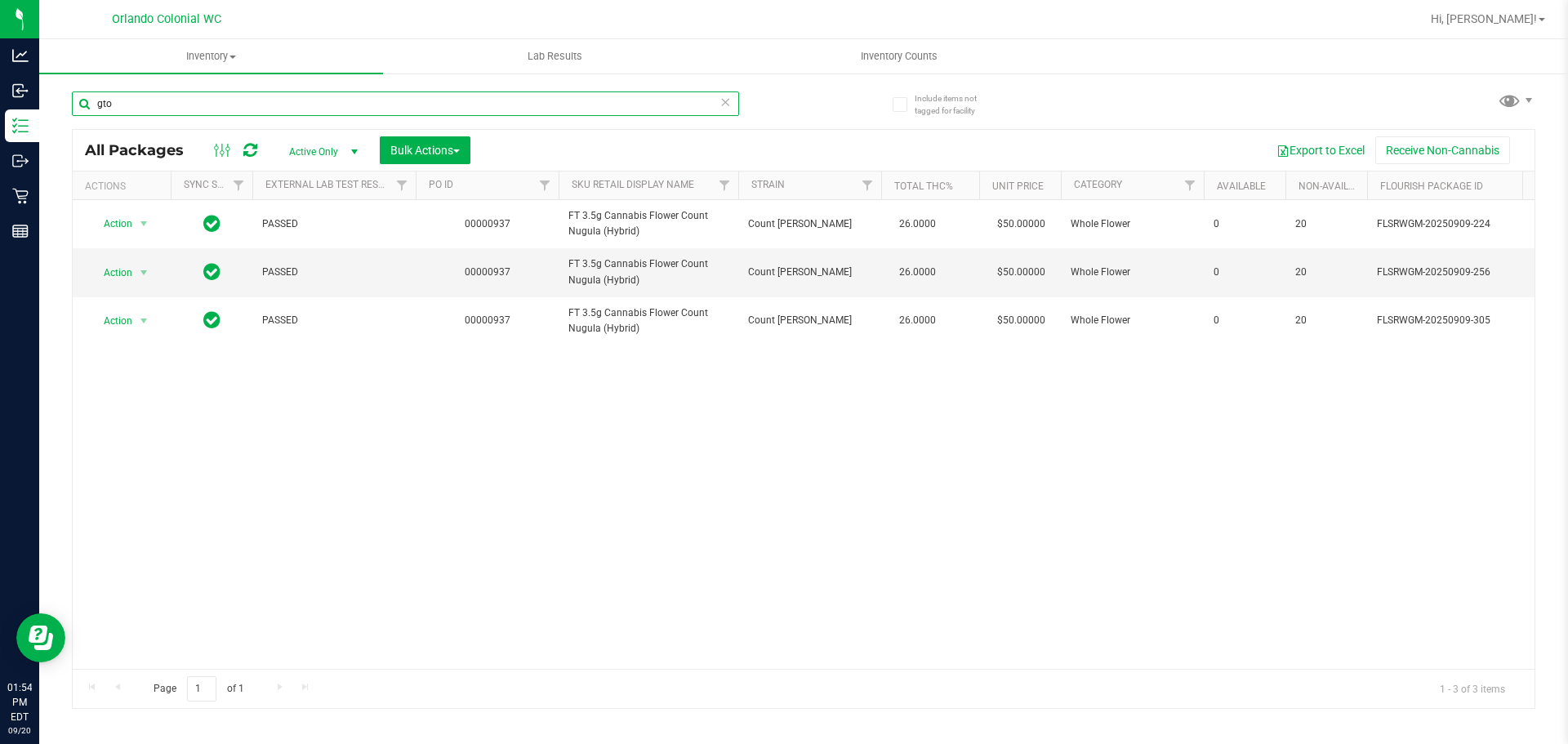
click at [396, 111] on input "gto" at bounding box center [406, 104] width 667 height 25
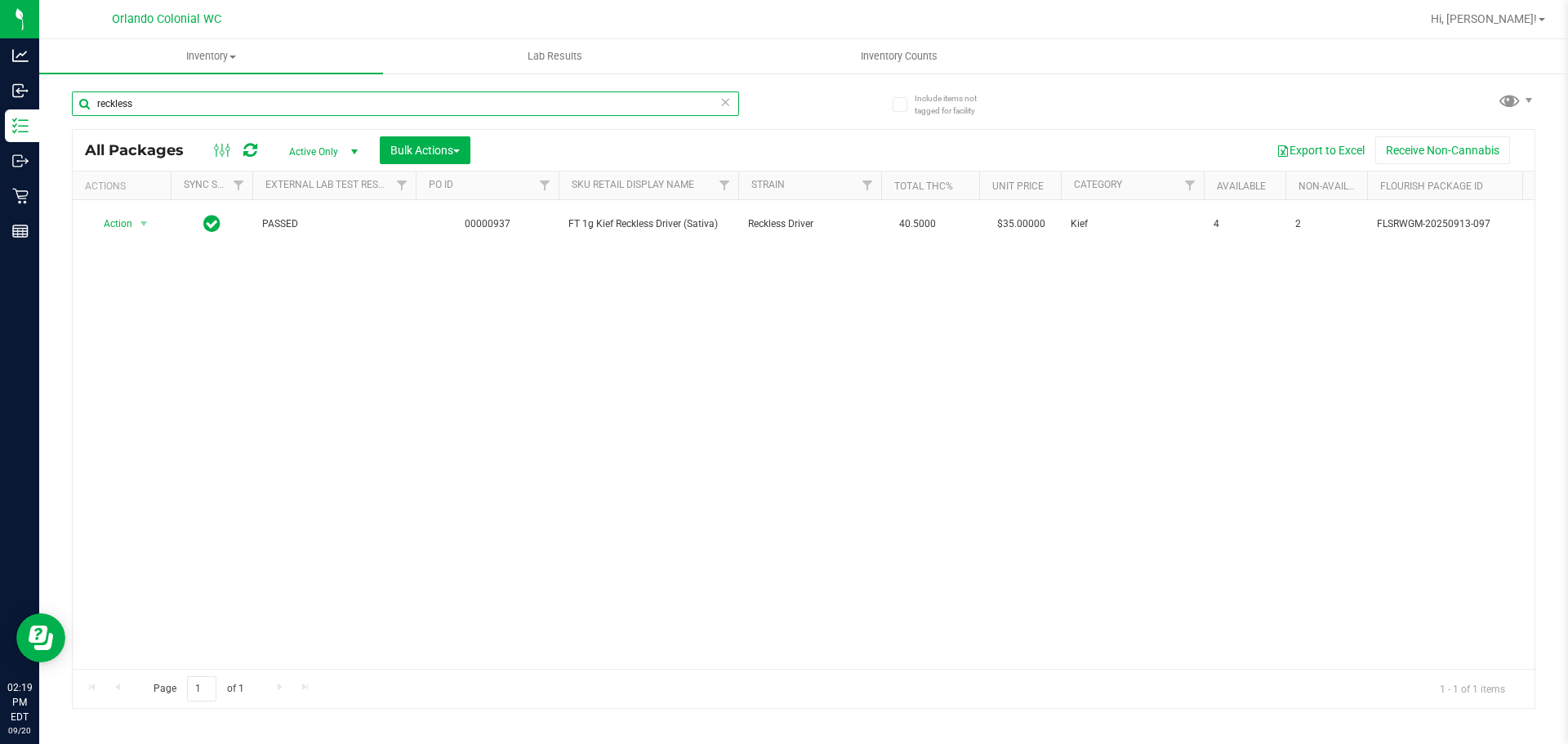
click at [368, 102] on input "reckless" at bounding box center [406, 104] width 667 height 25
click at [367, 103] on input "reckless" at bounding box center [406, 104] width 667 height 25
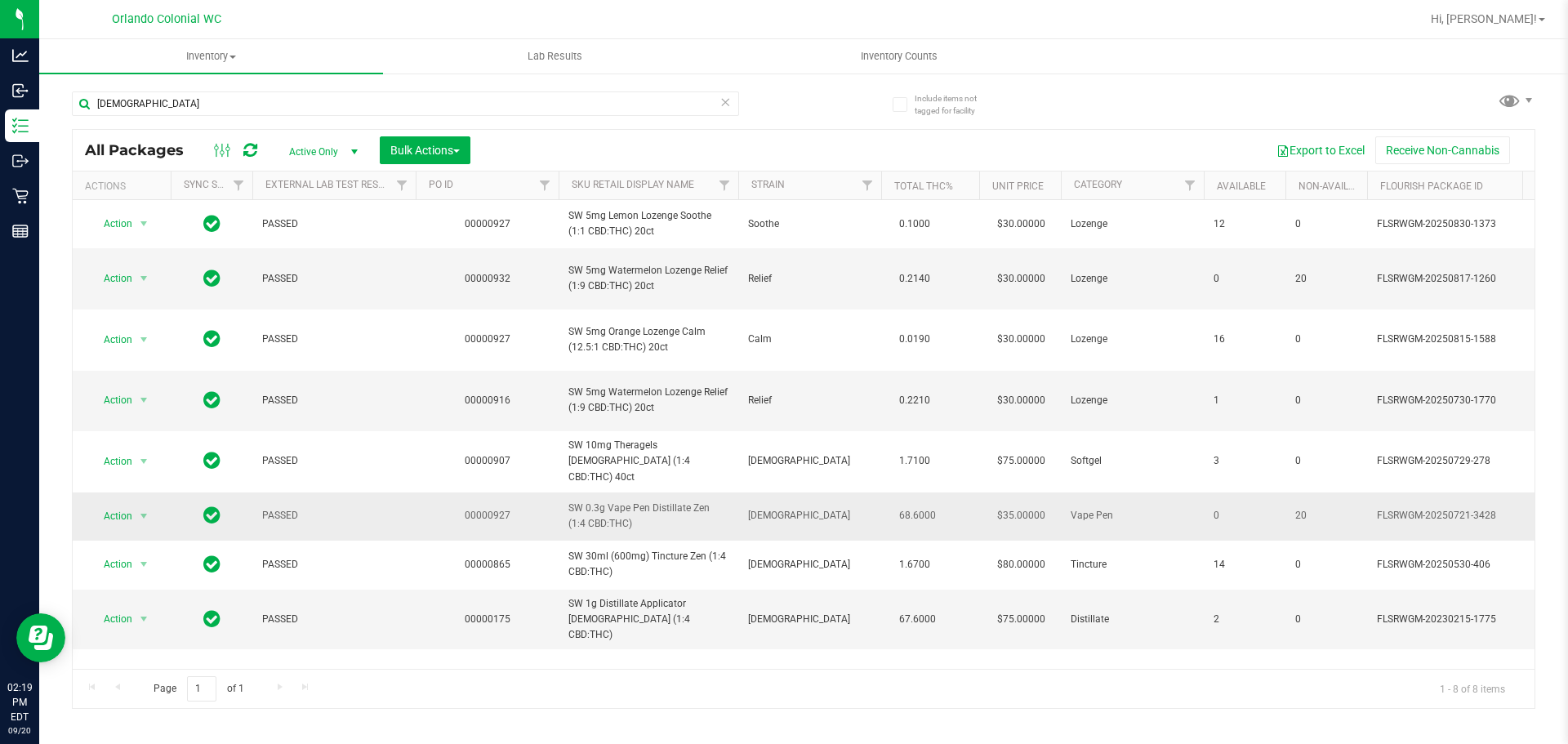
click at [649, 514] on span "SW 0.3g Vape Pen Distillate Zen (1:4 CBD:THC)" at bounding box center [648, 515] width 160 height 31
click at [649, 509] on span "SW 0.3g Vape Pen Distillate Zen (1:4 CBD:THC)" at bounding box center [648, 515] width 160 height 31
copy tr "SW 0.3g Vape Pen Distillate Zen (1:4 CBD:THC)"
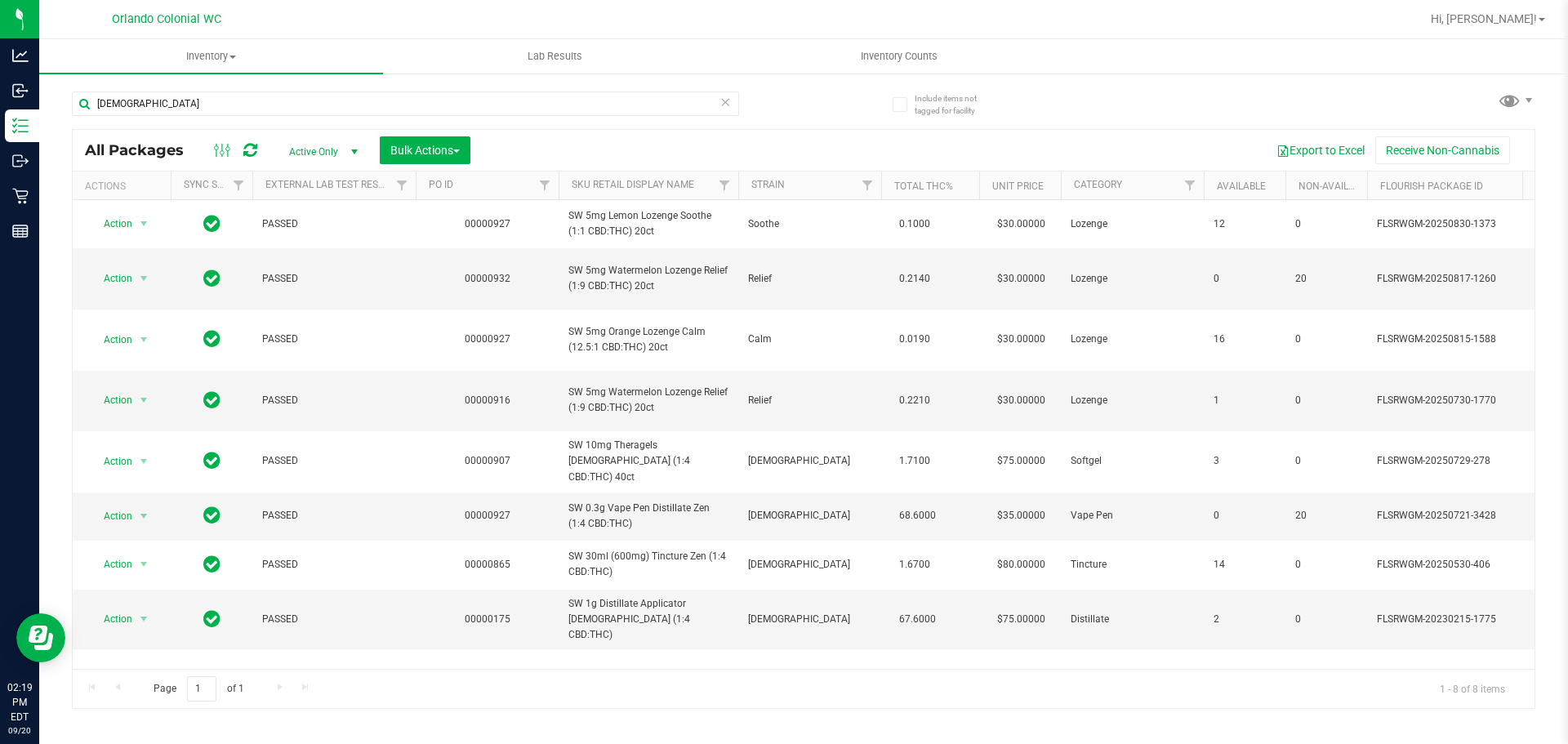
click at [478, 122] on div "[DEMOGRAPHIC_DATA]" at bounding box center [406, 111] width 667 height 37
click at [472, 110] on input "[DEMOGRAPHIC_DATA]" at bounding box center [406, 104] width 667 height 25
click at [472, 109] on input "[DEMOGRAPHIC_DATA]" at bounding box center [406, 104] width 667 height 25
paste input "SW 0.3g Vape Pen Distillate Zen (1:4 CBD:THC)"
type input "SW 0.3g Vape Pen Distillate Zen (1:4 CBD:THC)"
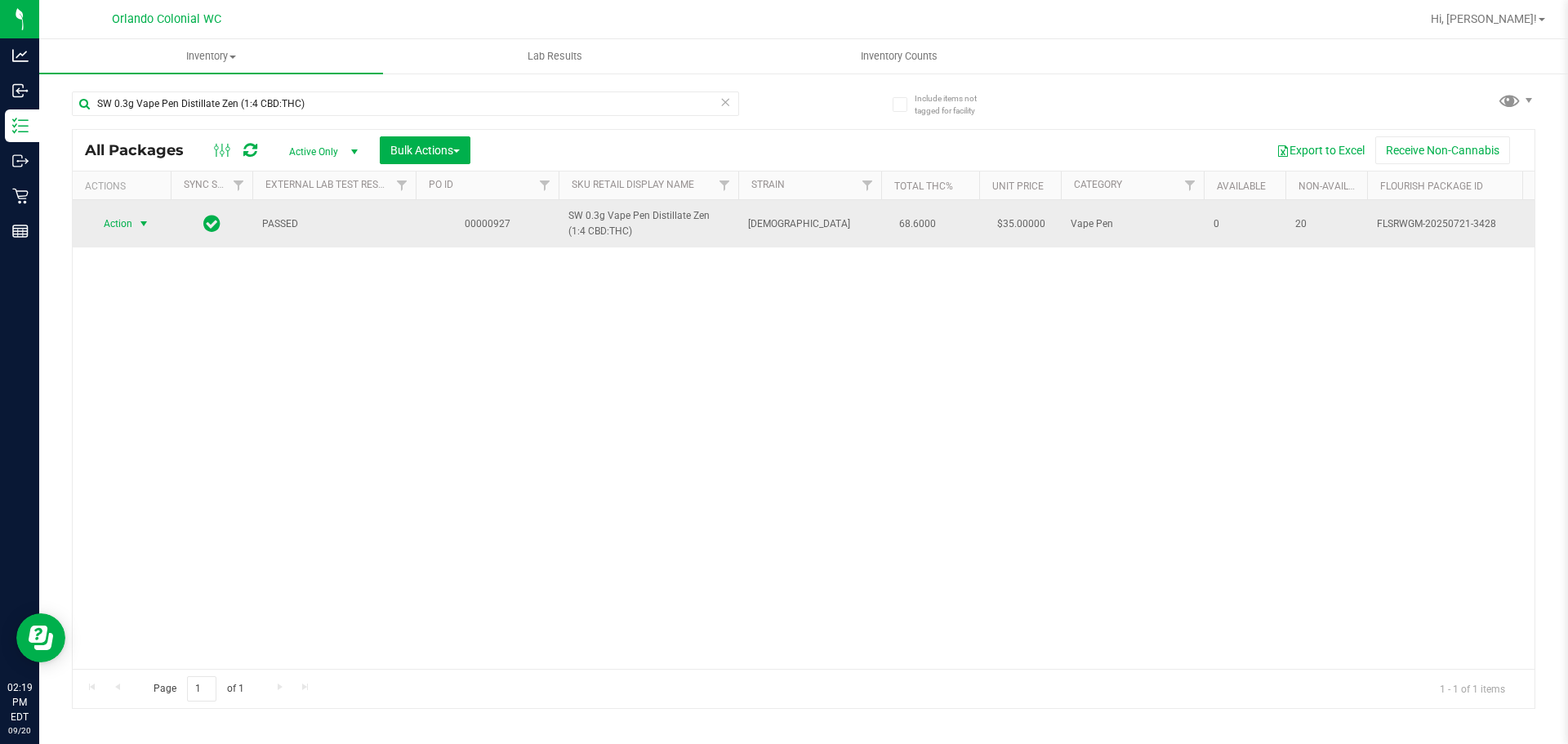
click at [126, 229] on span "Action" at bounding box center [111, 223] width 44 height 23
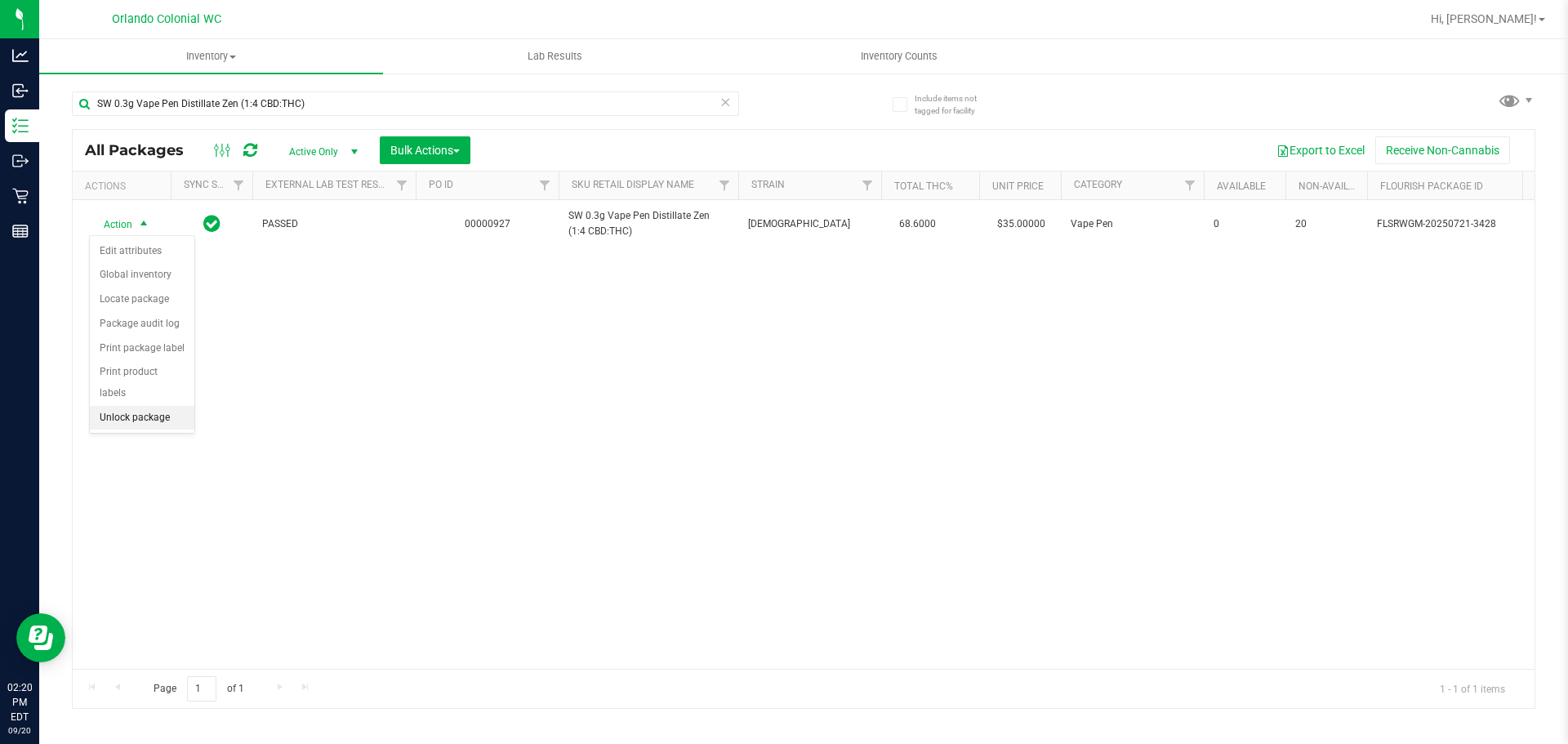
click at [167, 406] on li "Unlock package" at bounding box center [142, 417] width 105 height 25
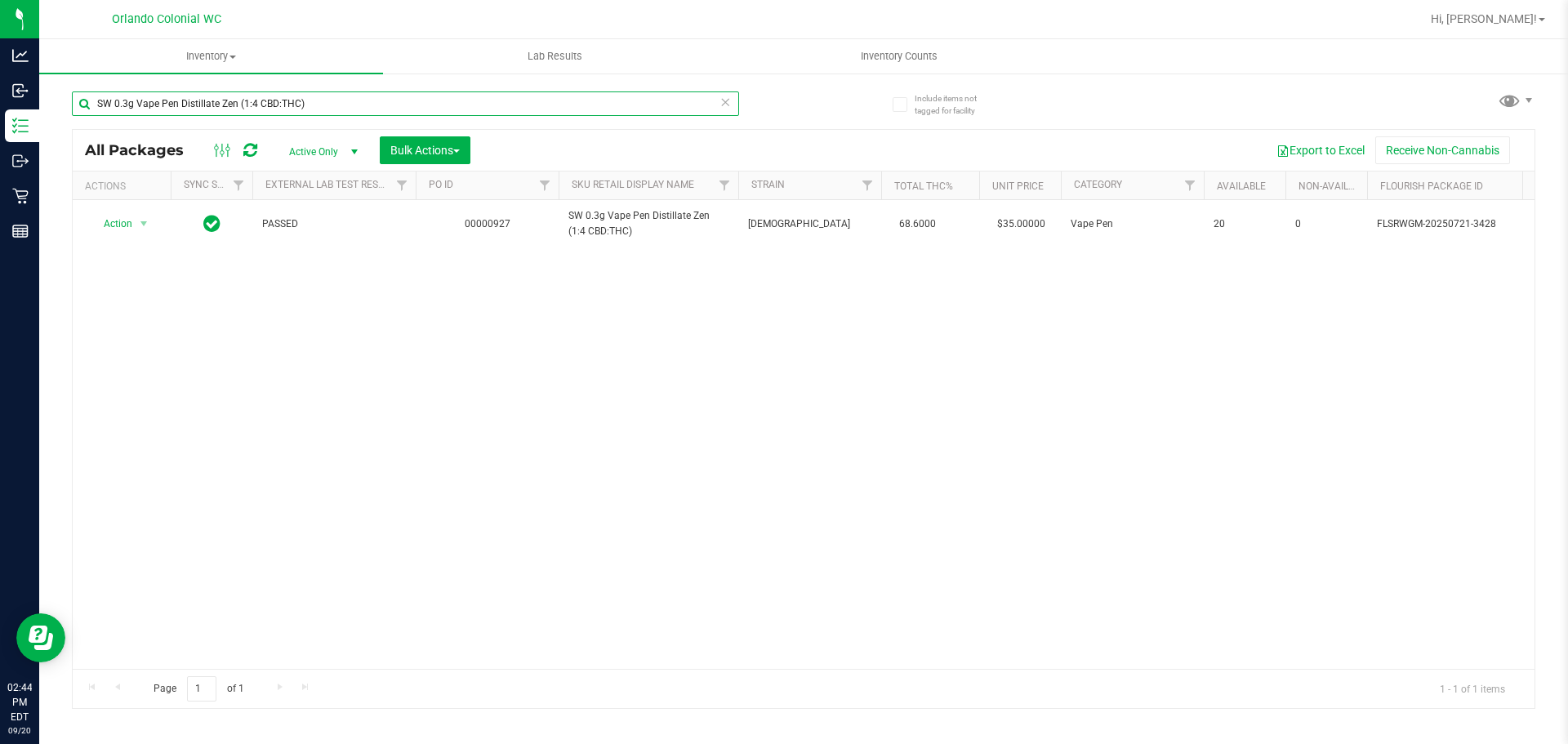
click at [286, 104] on input "SW 0.3g Vape Pen Distillate Zen (1:4 CBD:THC)" at bounding box center [406, 104] width 667 height 25
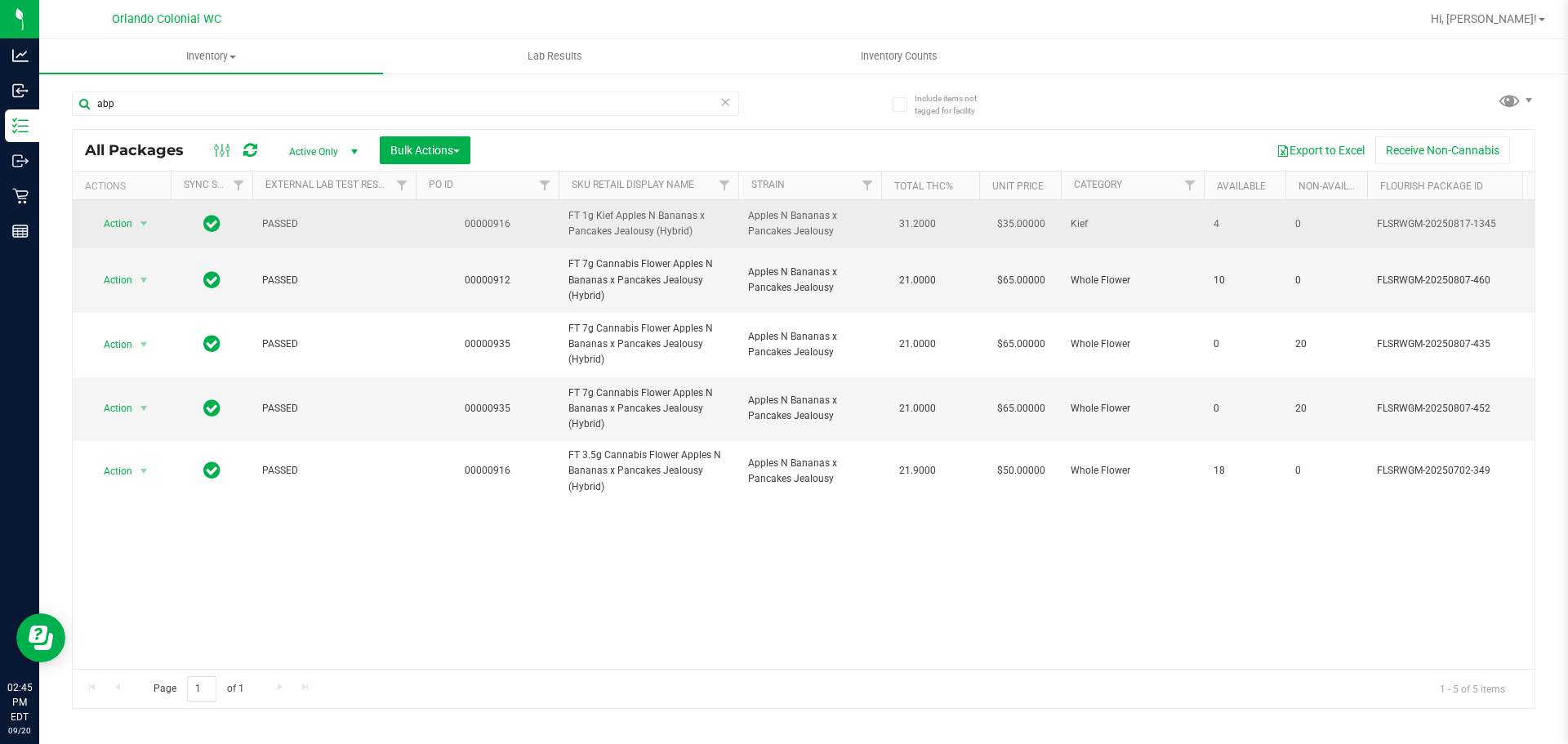
click at [793, 213] on span "Apples N Bananas x Pancakes Jealousy" at bounding box center [809, 223] width 123 height 31
copy td "Apples N Bananas x Pancakes Jealousy"
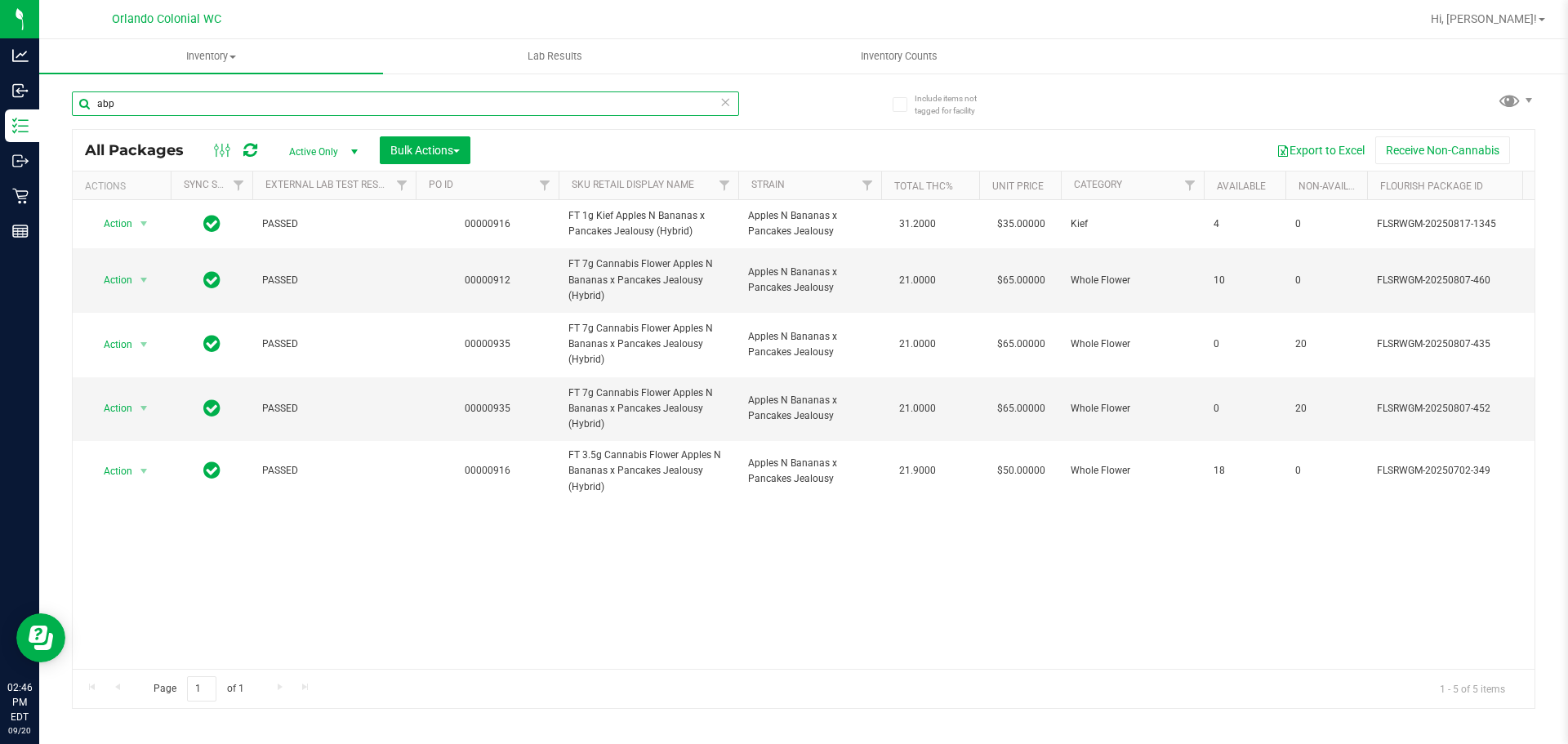
click at [511, 103] on input "abp" at bounding box center [406, 104] width 667 height 25
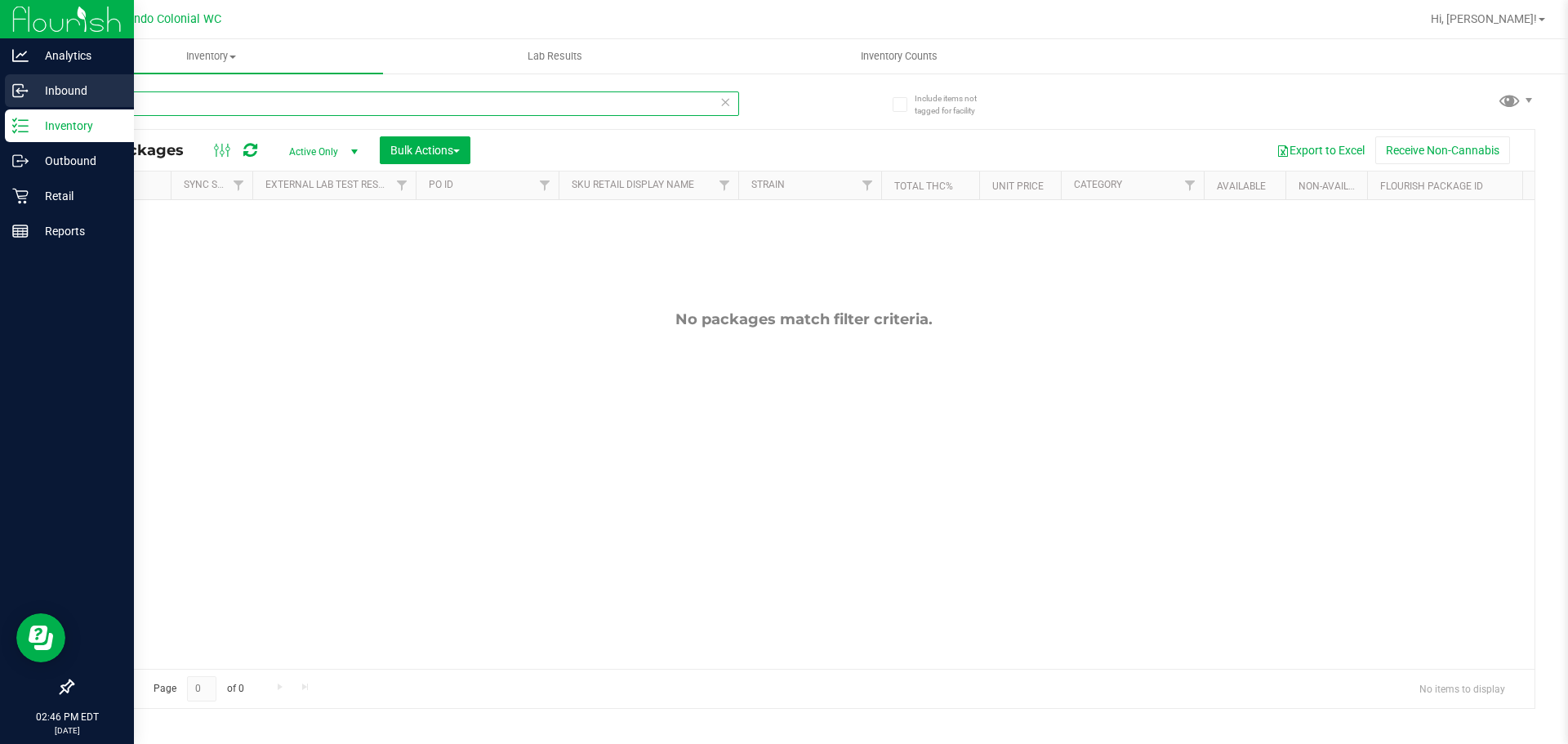
type input "double"
click at [22, 105] on div "Inbound" at bounding box center [69, 90] width 129 height 33
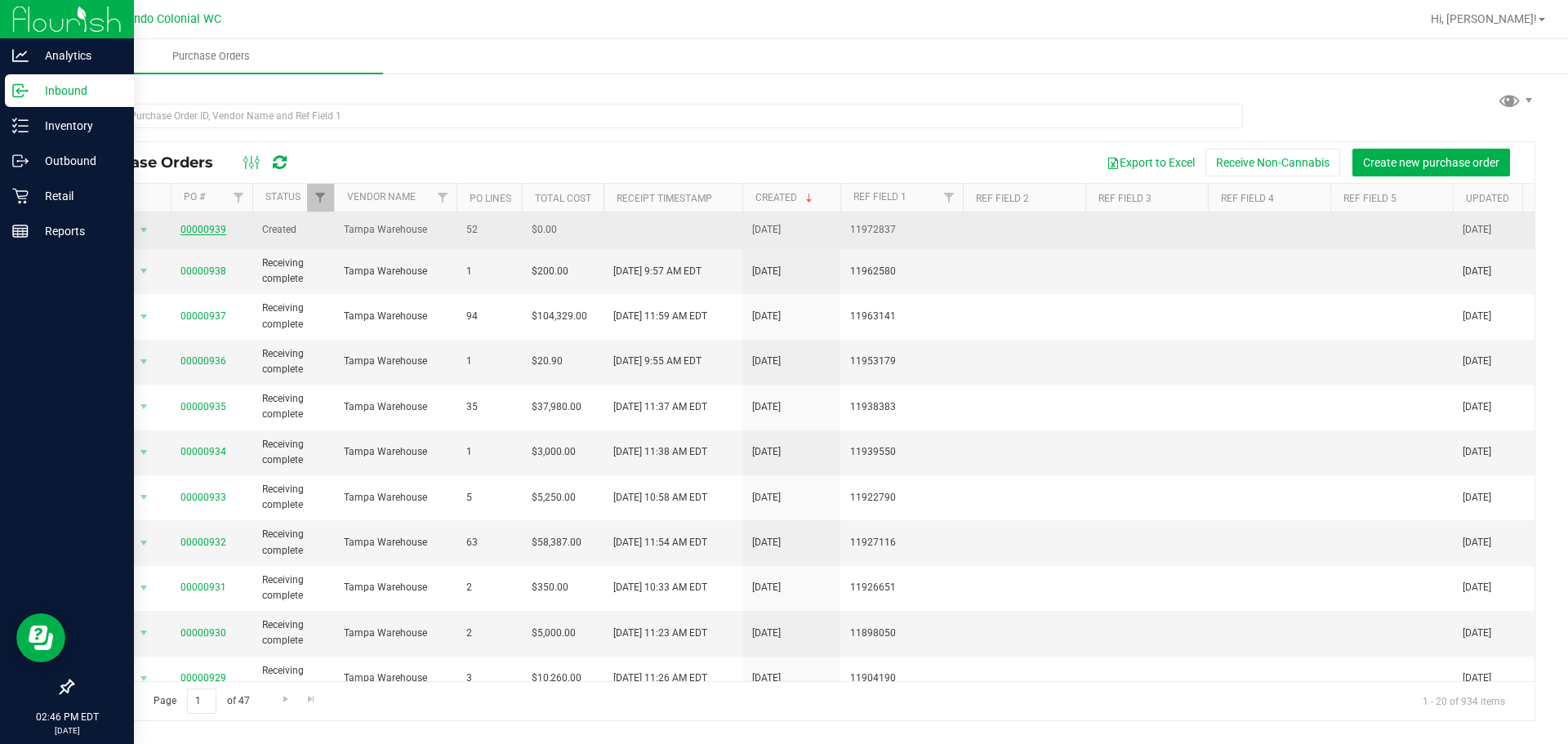
click at [199, 226] on link "00000939" at bounding box center [203, 230] width 45 height 12
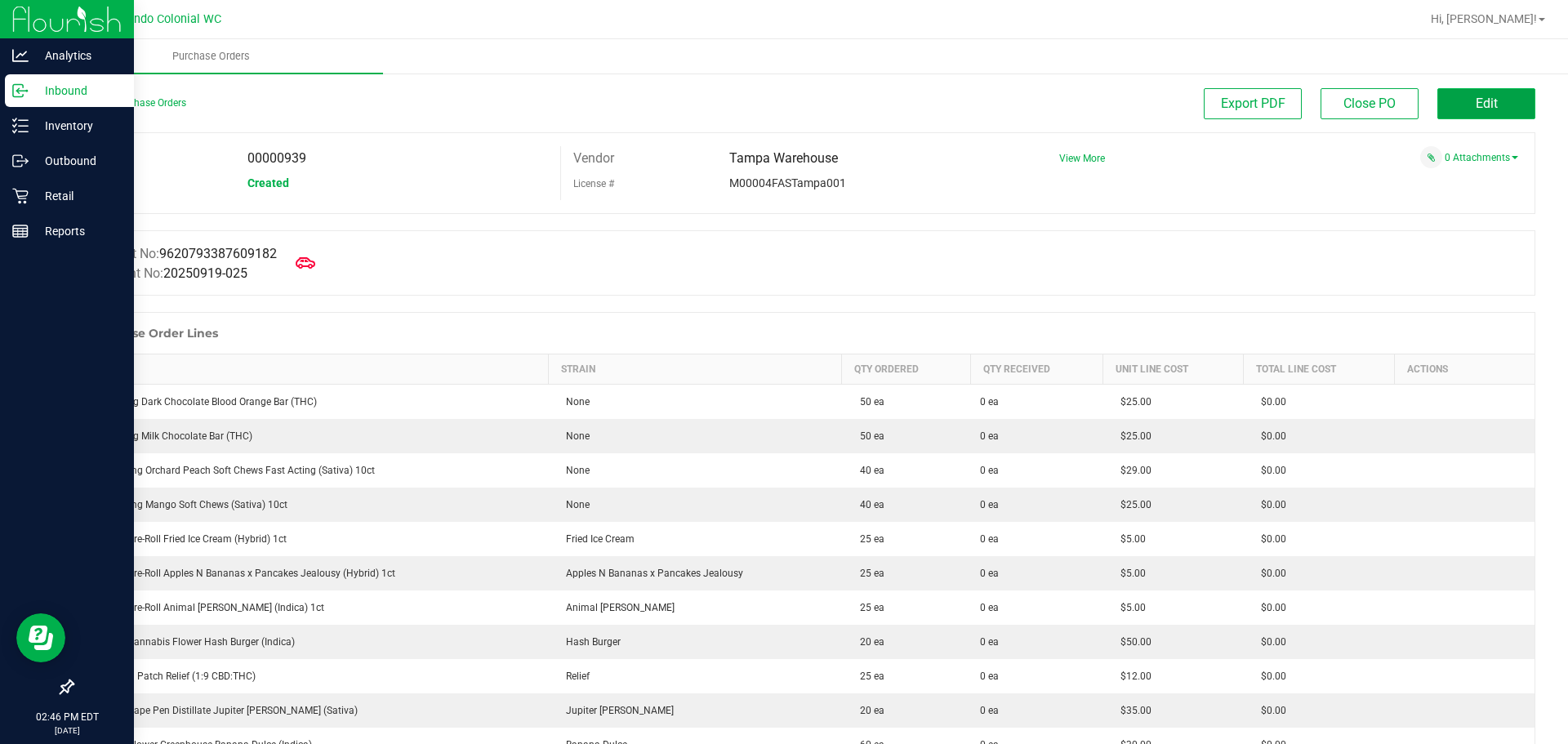
click at [1457, 103] on button "Edit" at bounding box center [1486, 103] width 98 height 31
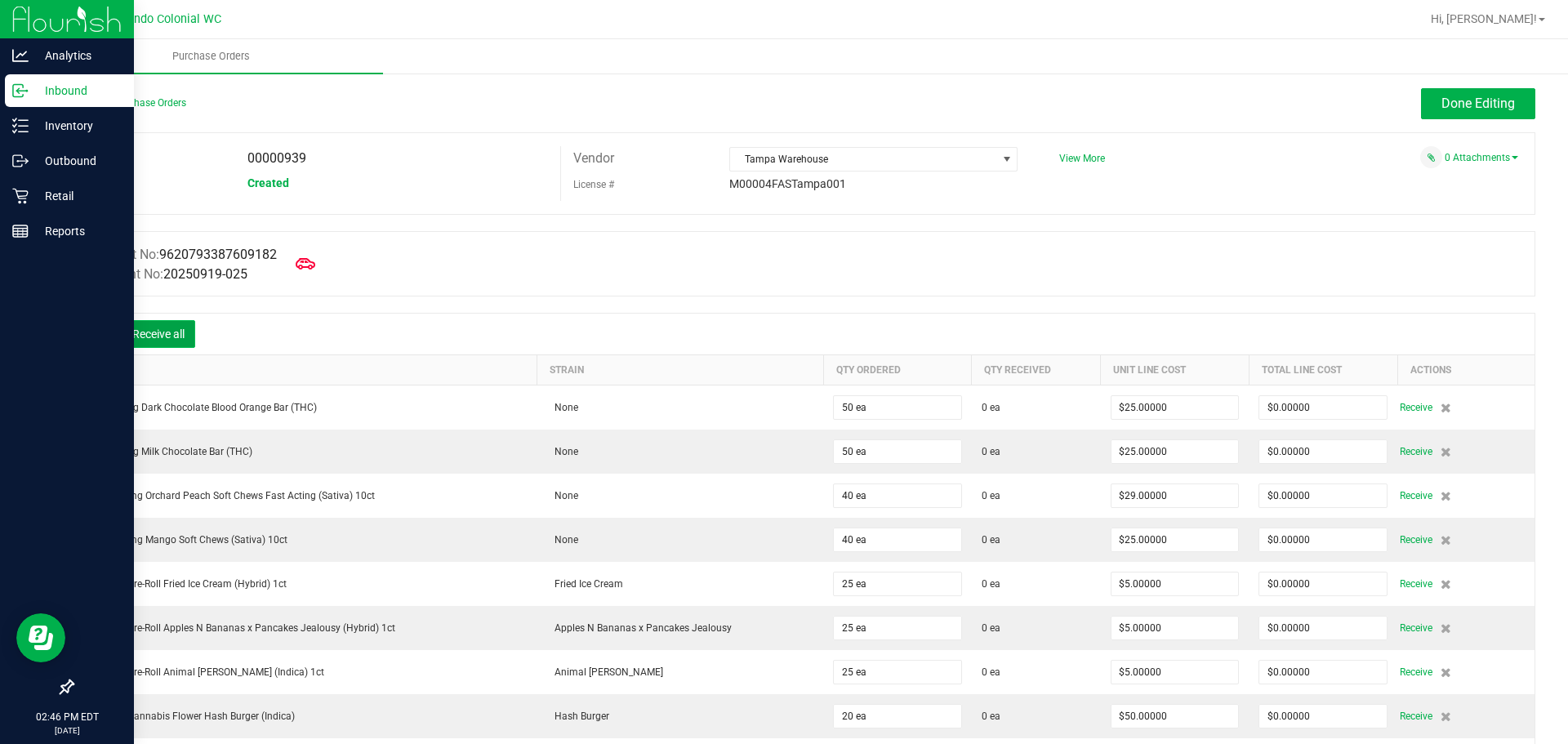
click at [135, 324] on button "Receive all" at bounding box center [158, 334] width 73 height 28
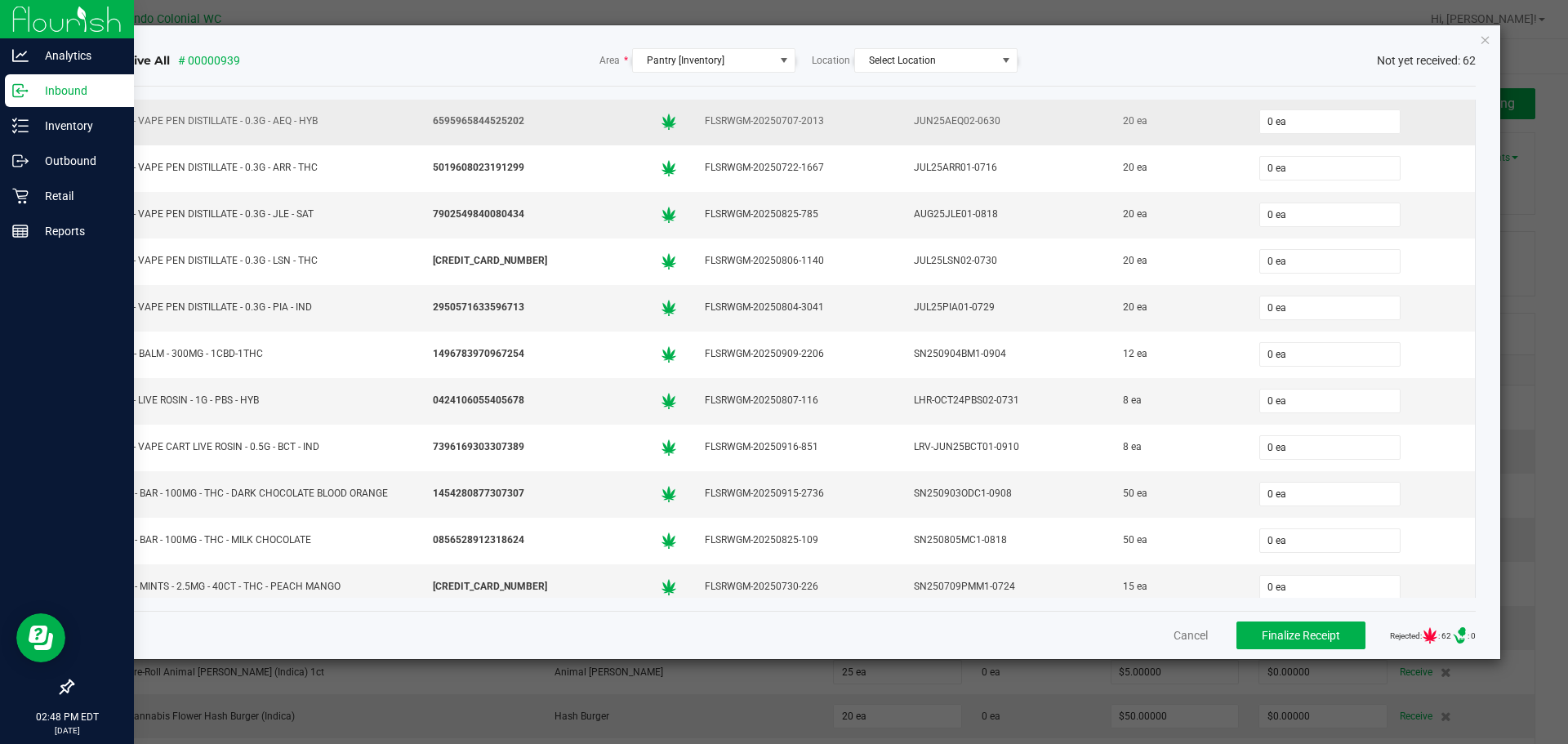
scroll to position [2042, 0]
click at [1177, 637] on button "Cancel" at bounding box center [1190, 635] width 35 height 17
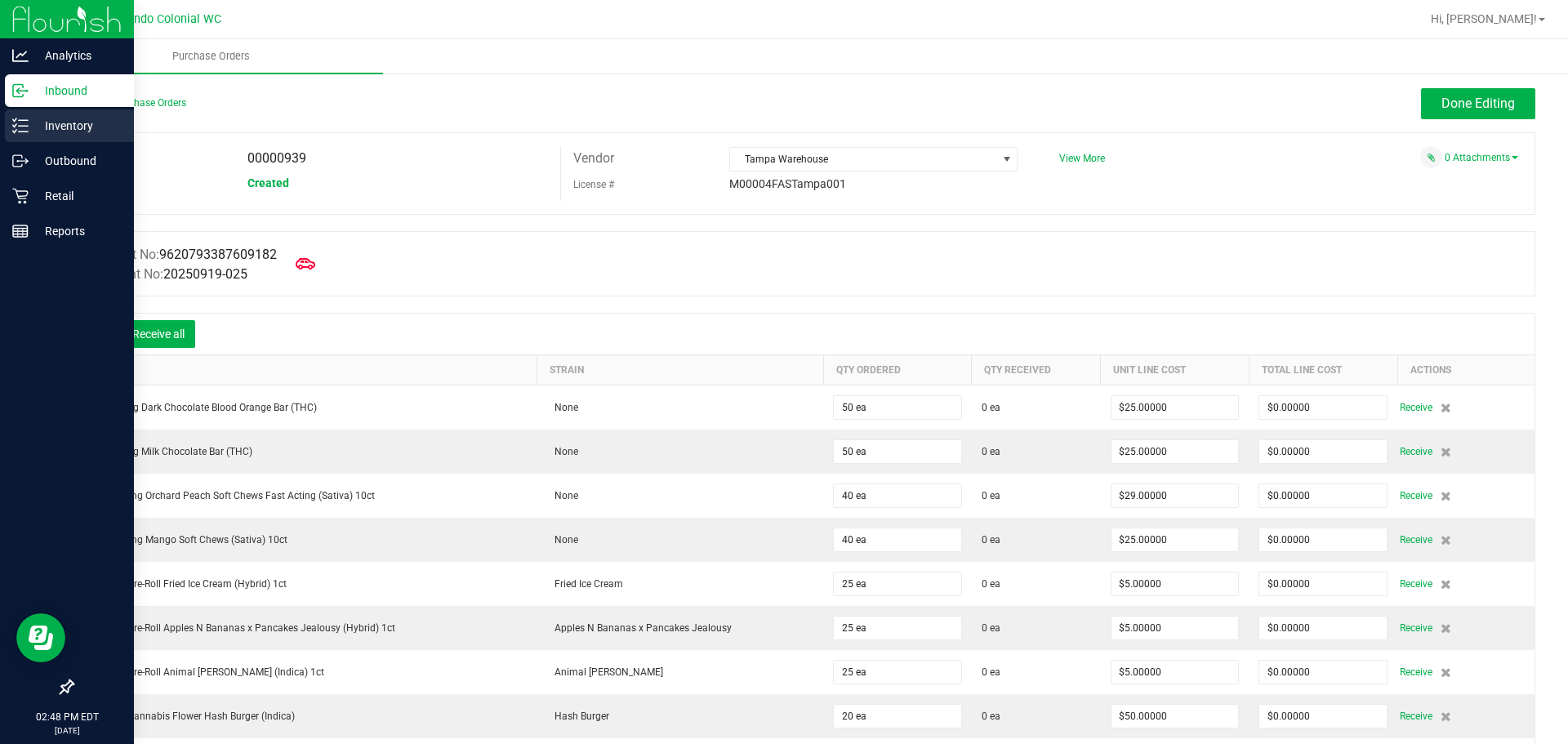
click at [69, 124] on p "Inventory" at bounding box center [77, 126] width 98 height 20
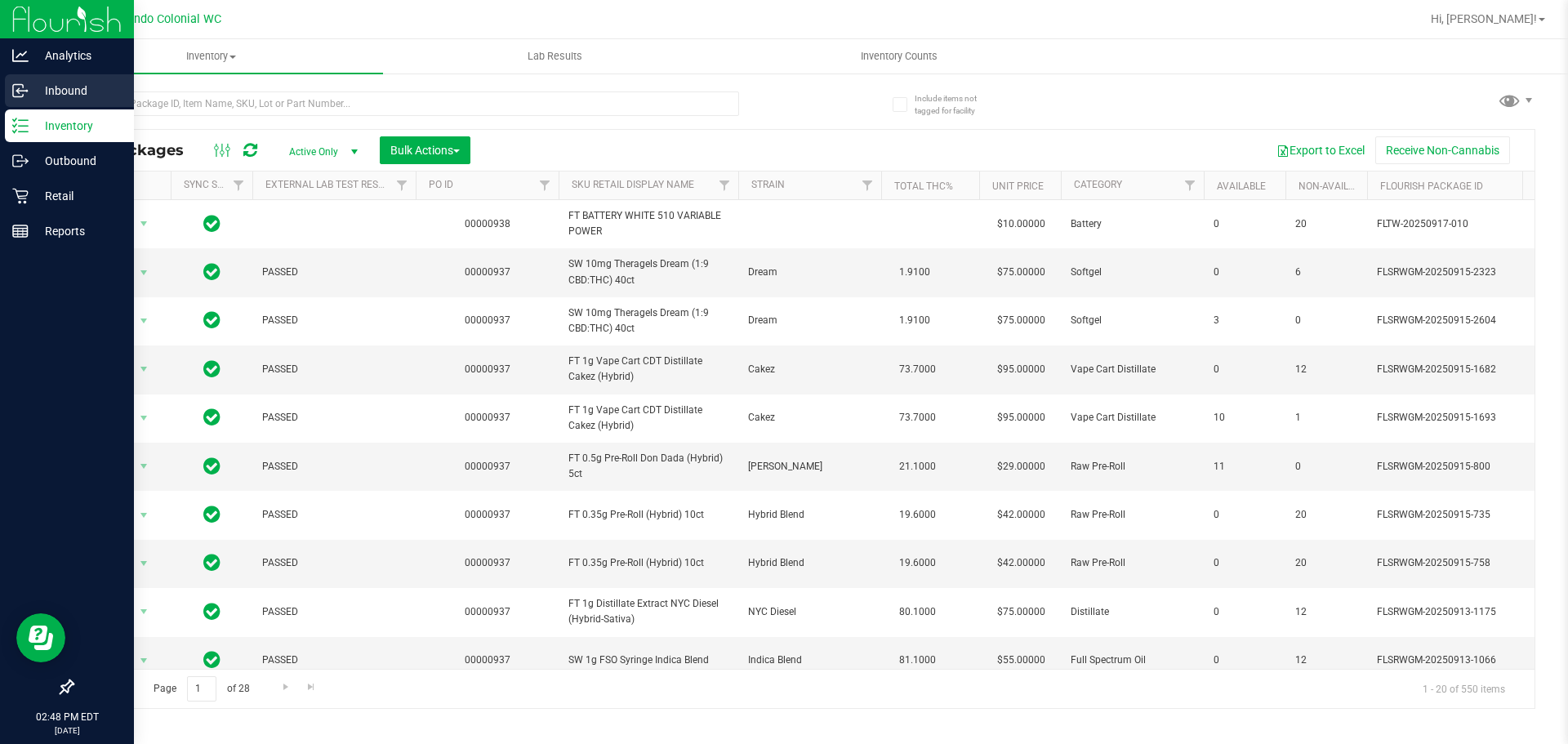
click at [17, 94] on icon at bounding box center [20, 91] width 17 height 17
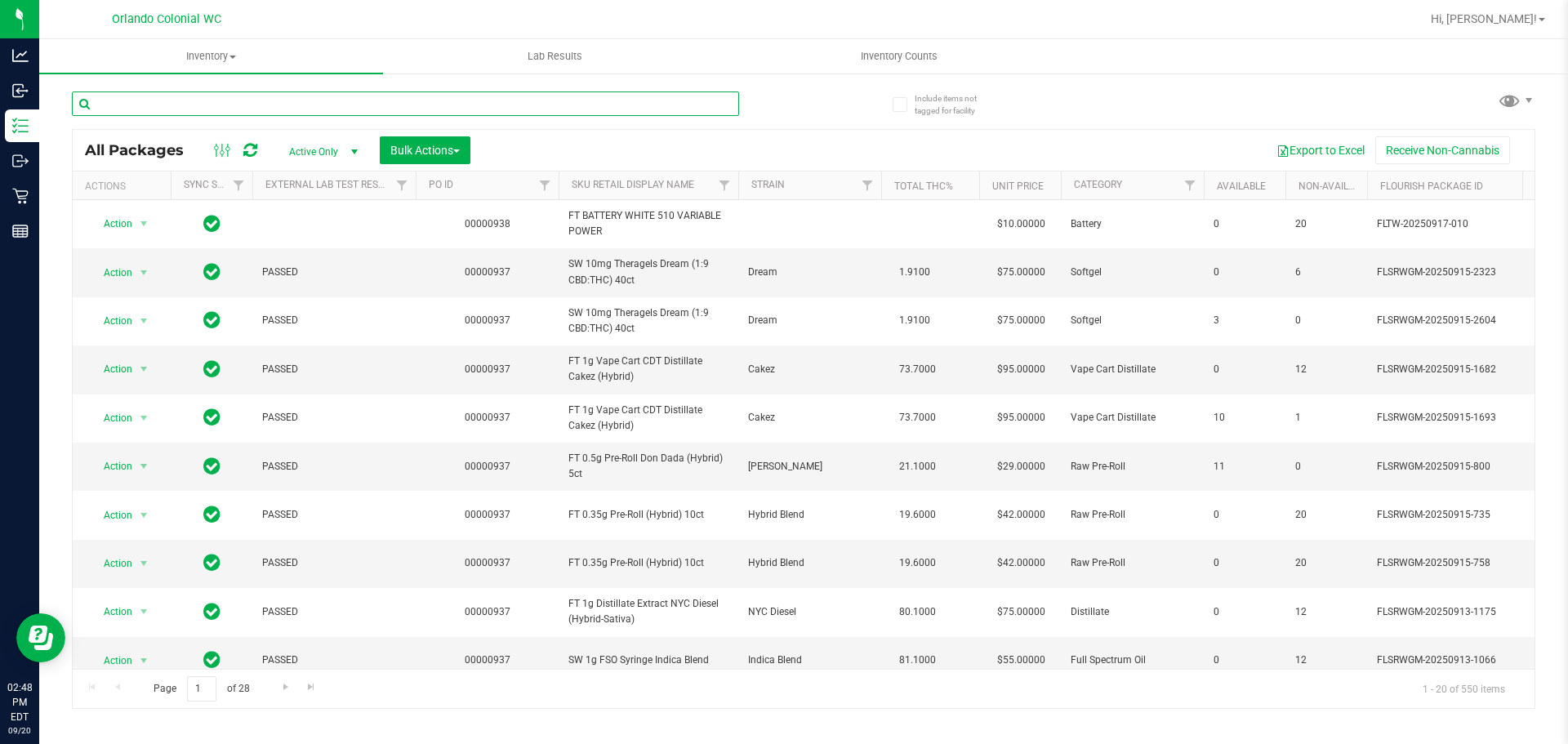
click at [516, 102] on input "text" at bounding box center [406, 104] width 667 height 25
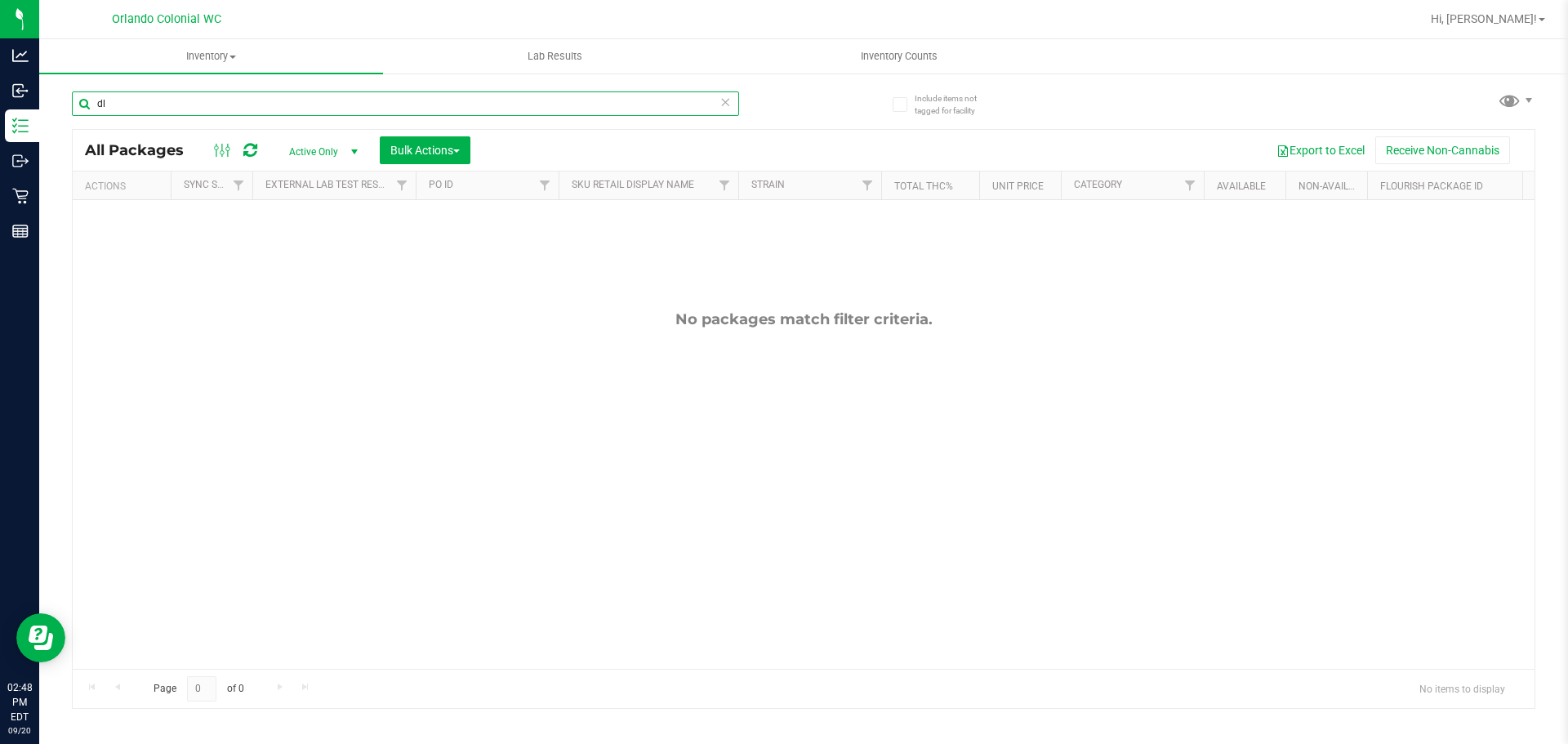
type input "d"
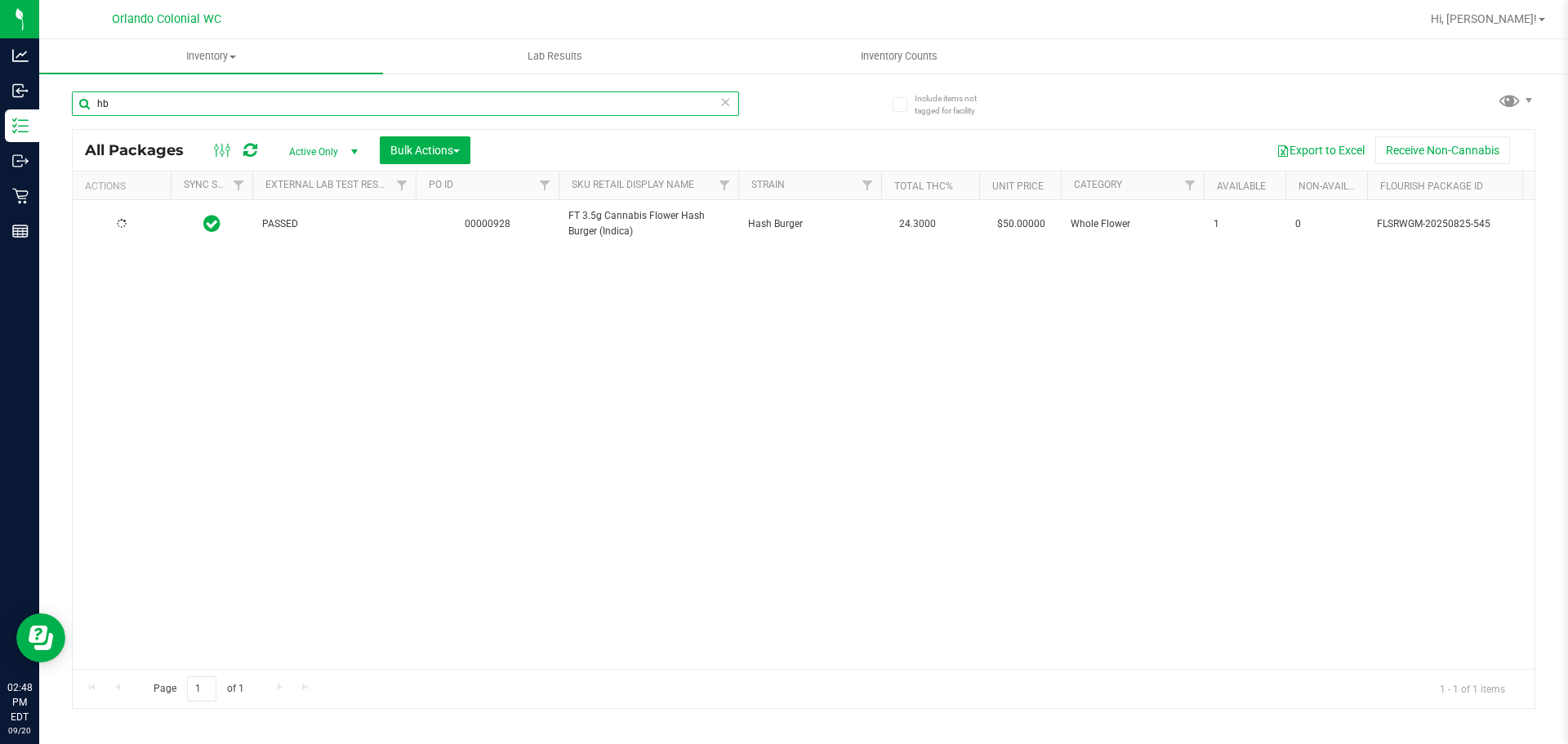
type input "h"
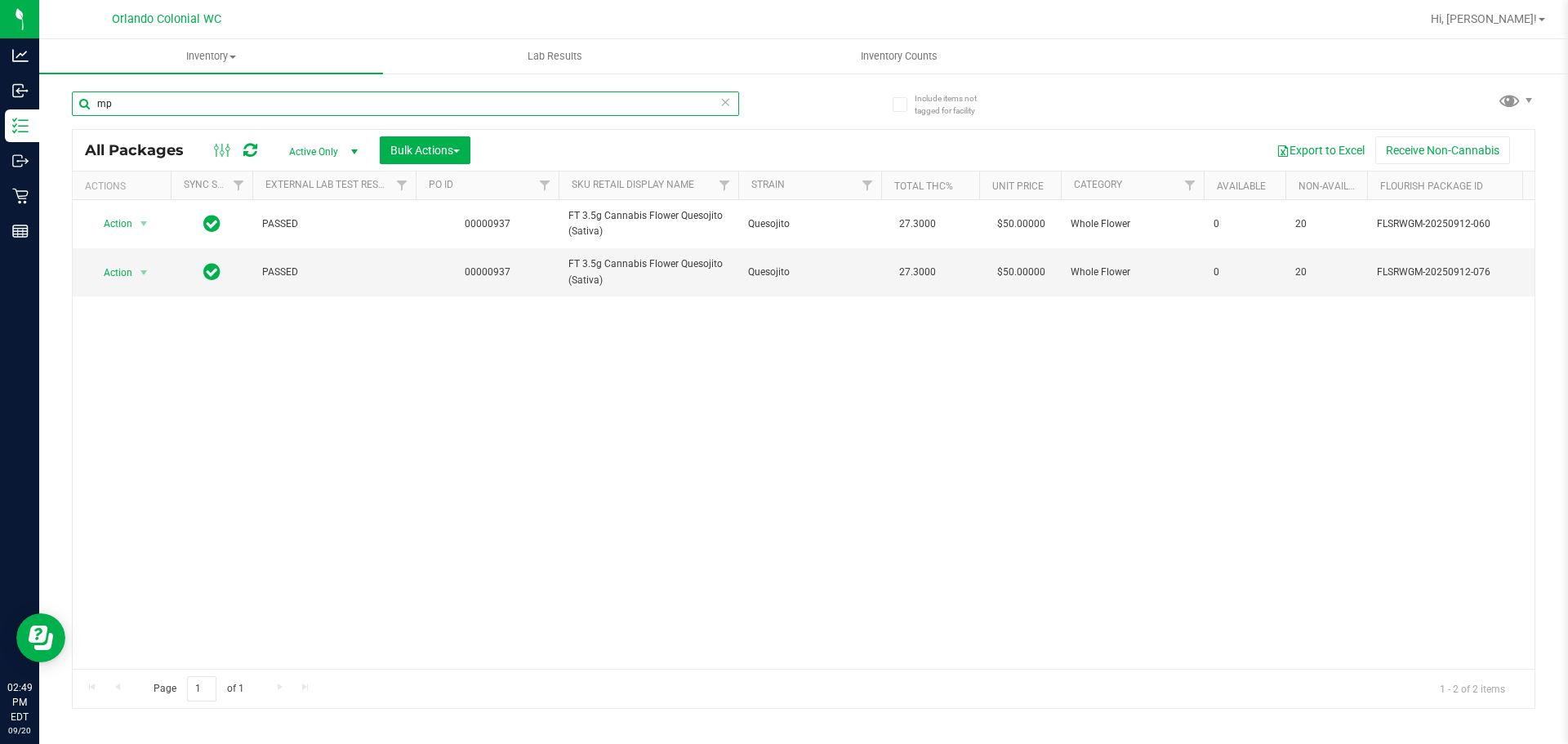
type input "m"
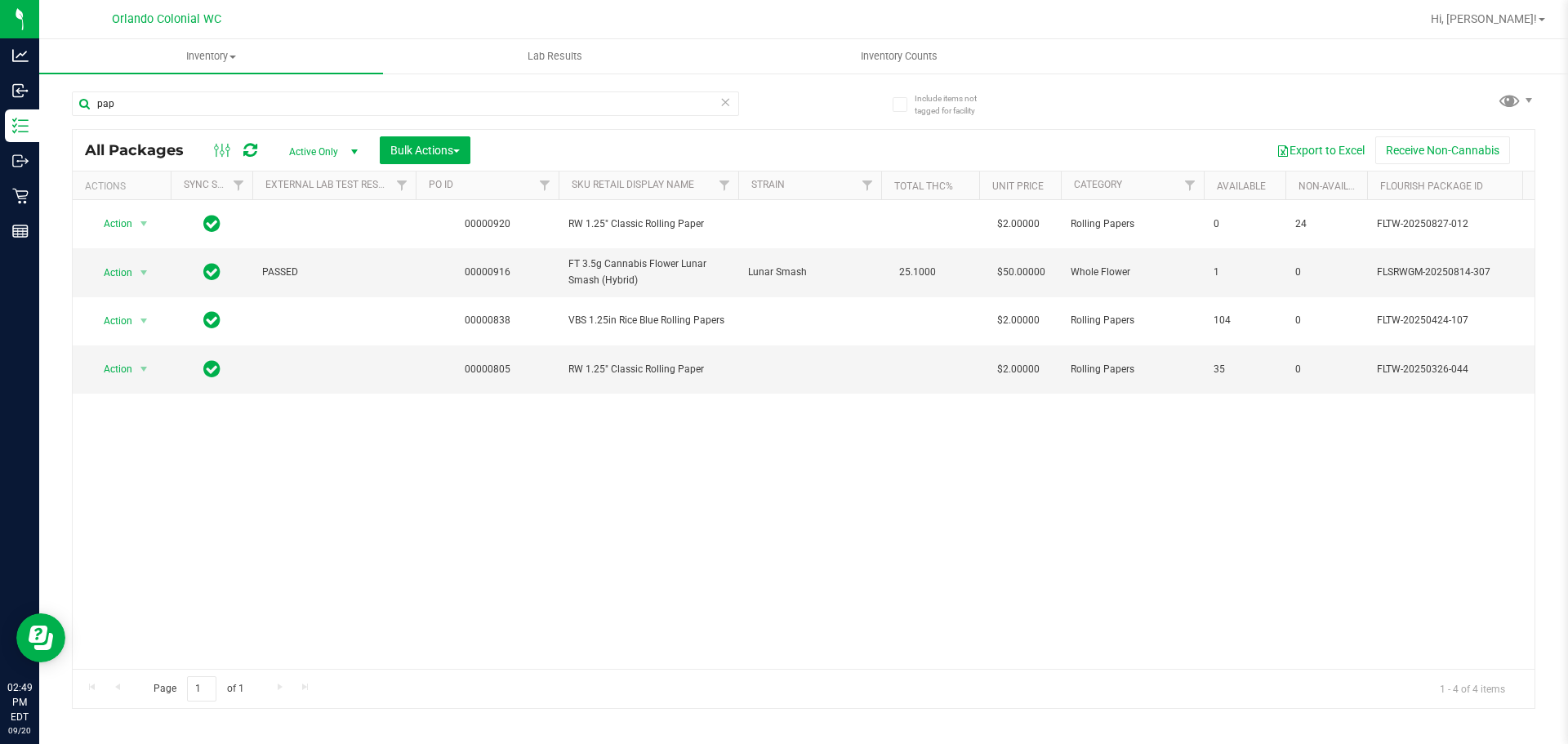
click at [1046, 670] on div "Page 1 of 1 1 - 4 of 4 items" at bounding box center [803, 689] width 1461 height 39
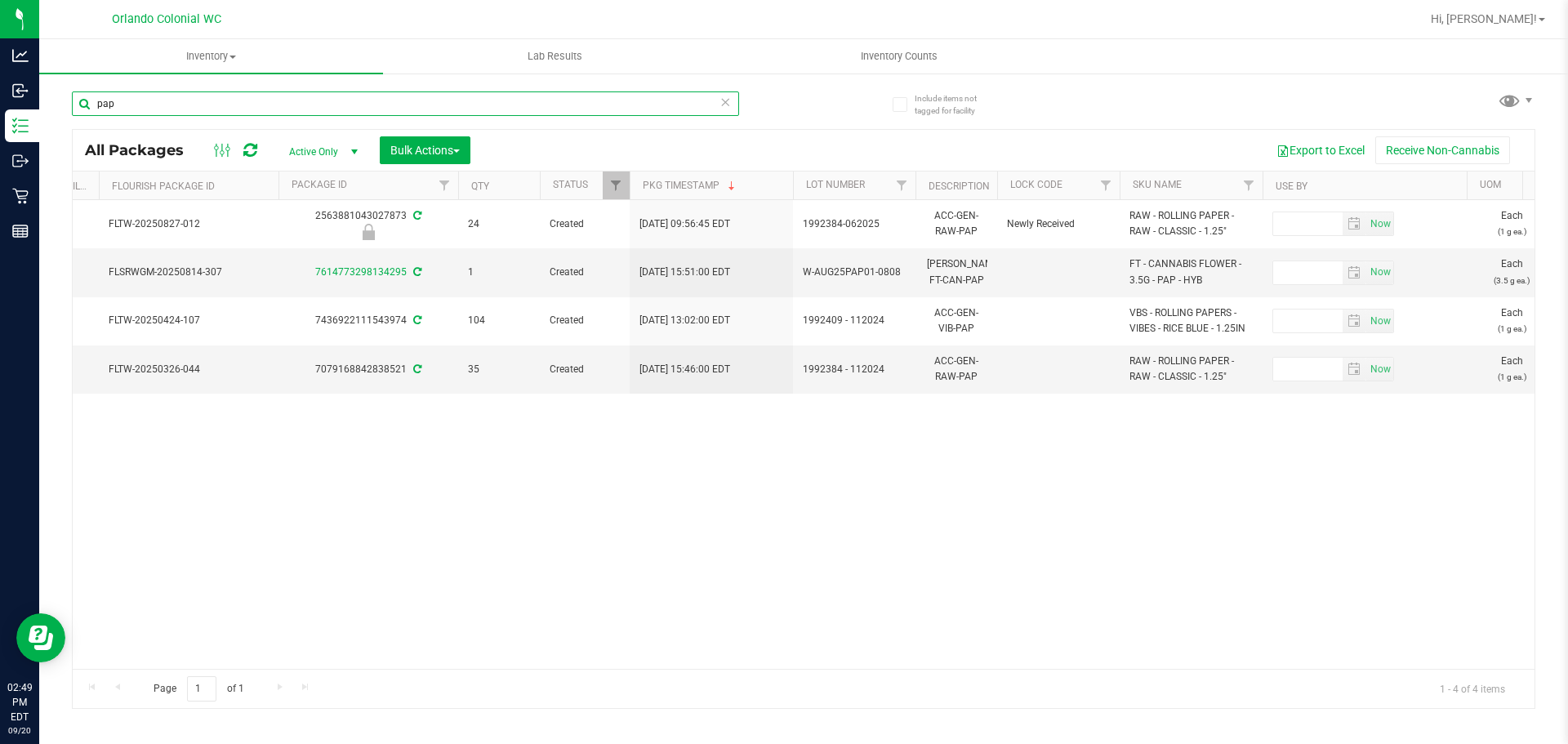
click at [481, 113] on input "pap" at bounding box center [406, 104] width 667 height 25
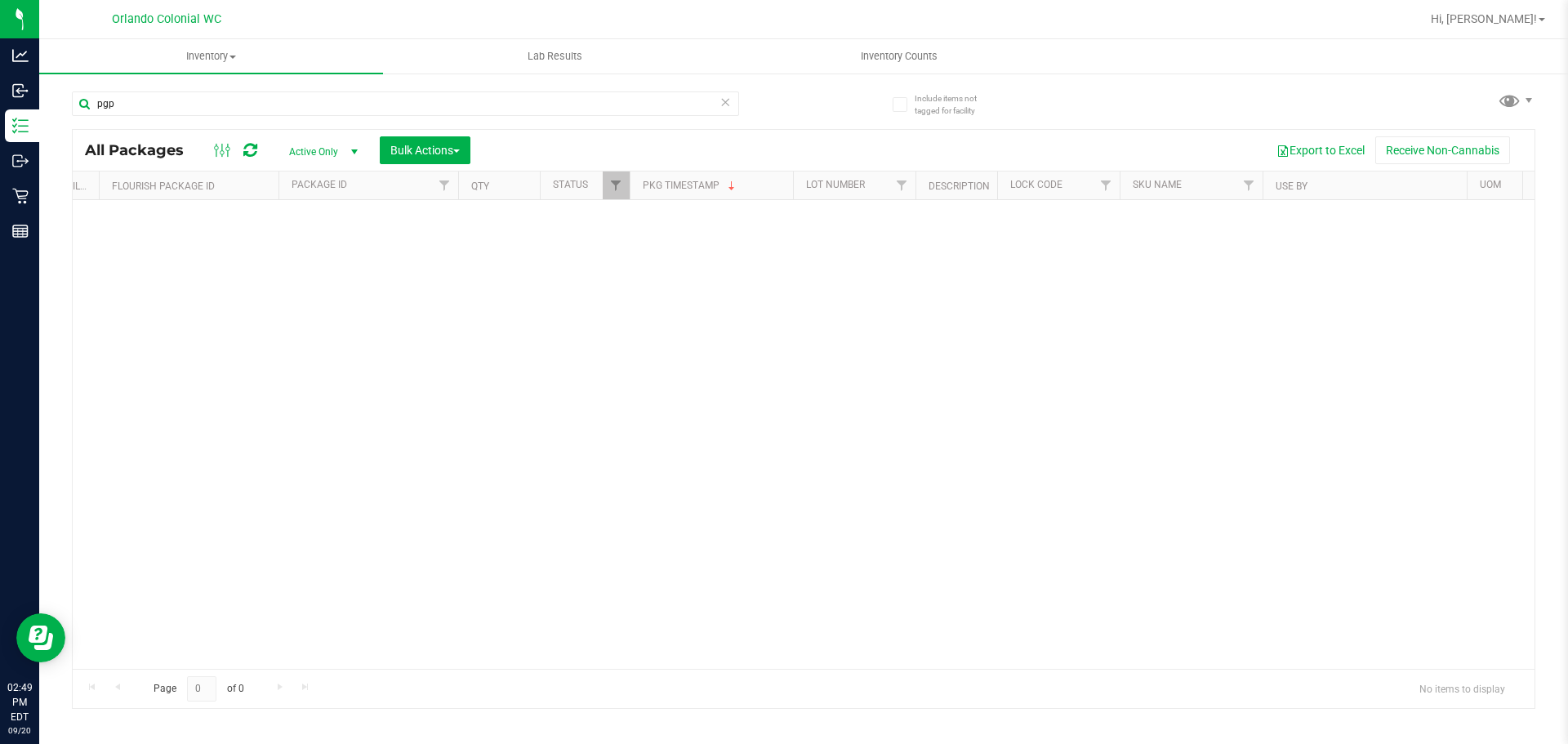
click at [480, 116] on div "pgp" at bounding box center [406, 111] width 667 height 37
click at [478, 112] on input "pgp" at bounding box center [406, 104] width 667 height 25
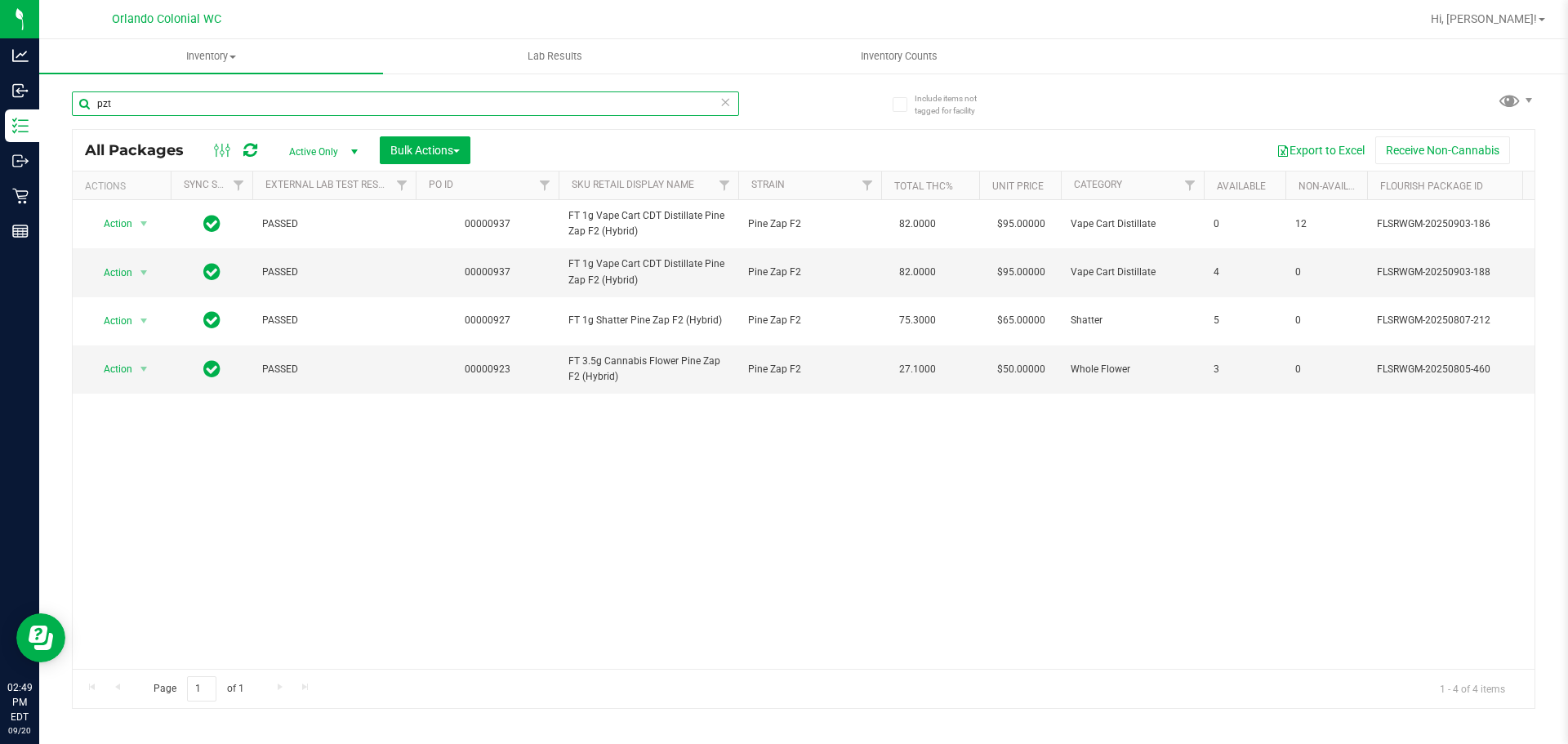
click at [473, 95] on input "pzt" at bounding box center [406, 104] width 667 height 25
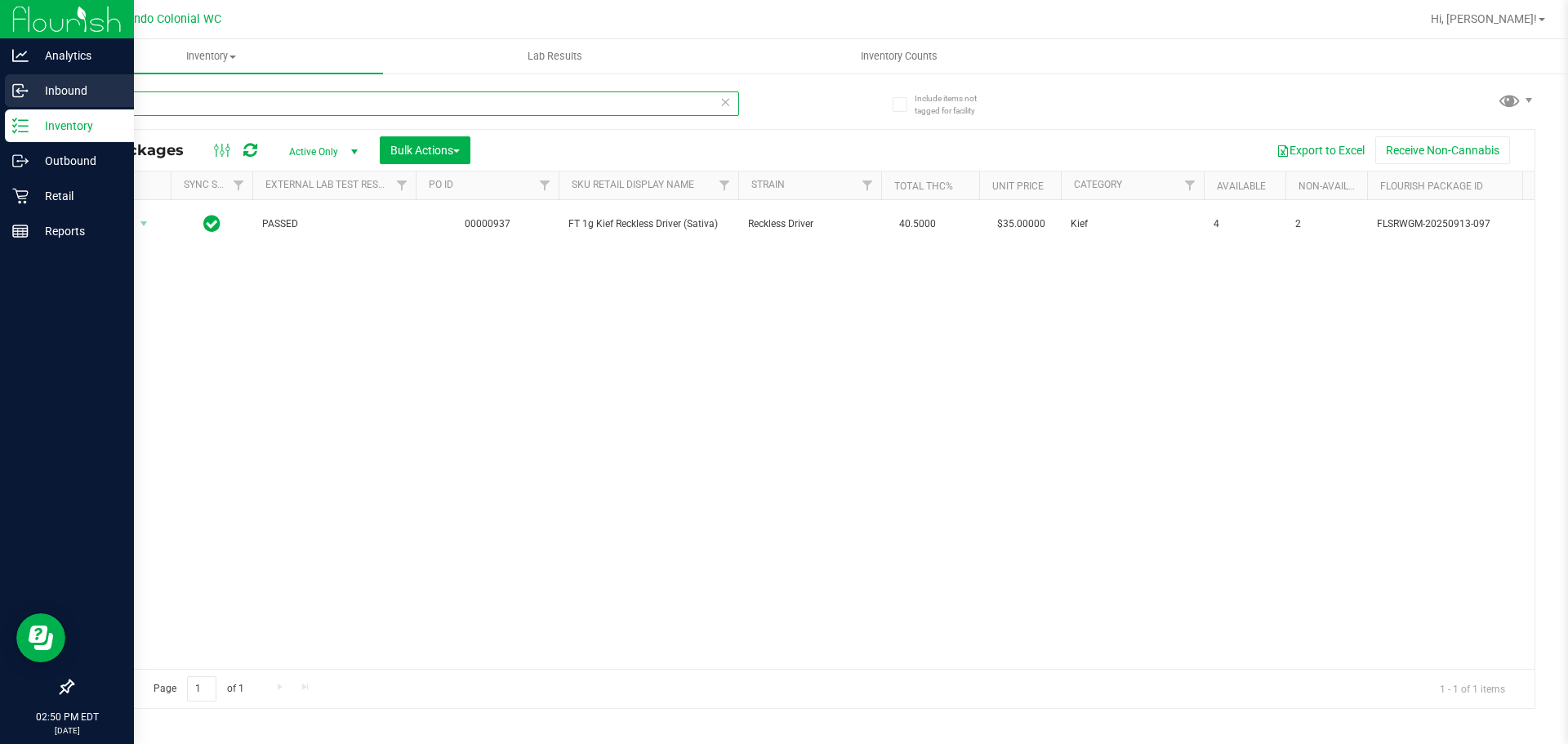
type input "snp"
click at [33, 102] on div "Inbound" at bounding box center [69, 90] width 129 height 33
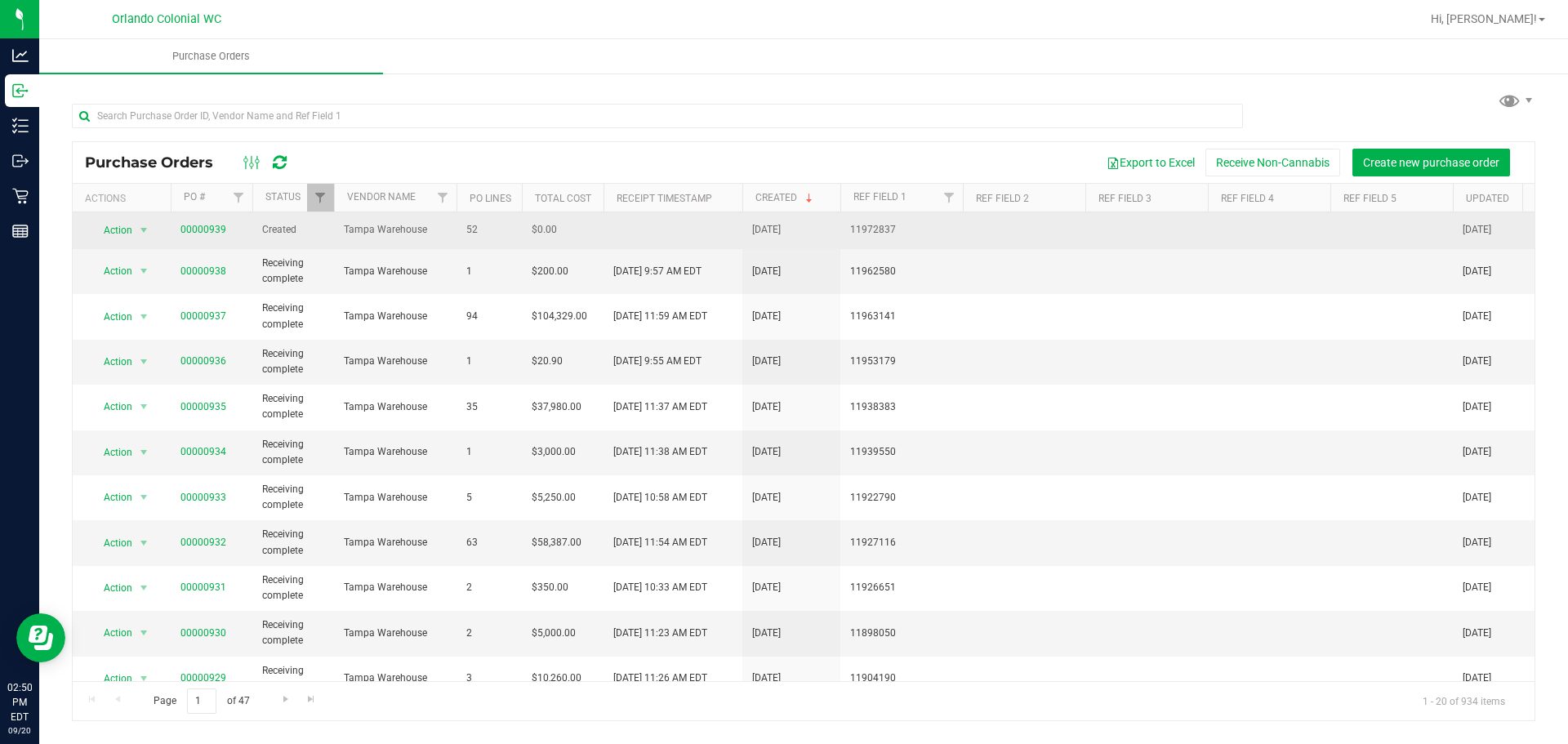
click at [202, 223] on span "00000939" at bounding box center [203, 230] width 45 height 16
click at [201, 225] on link "00000939" at bounding box center [203, 230] width 45 height 12
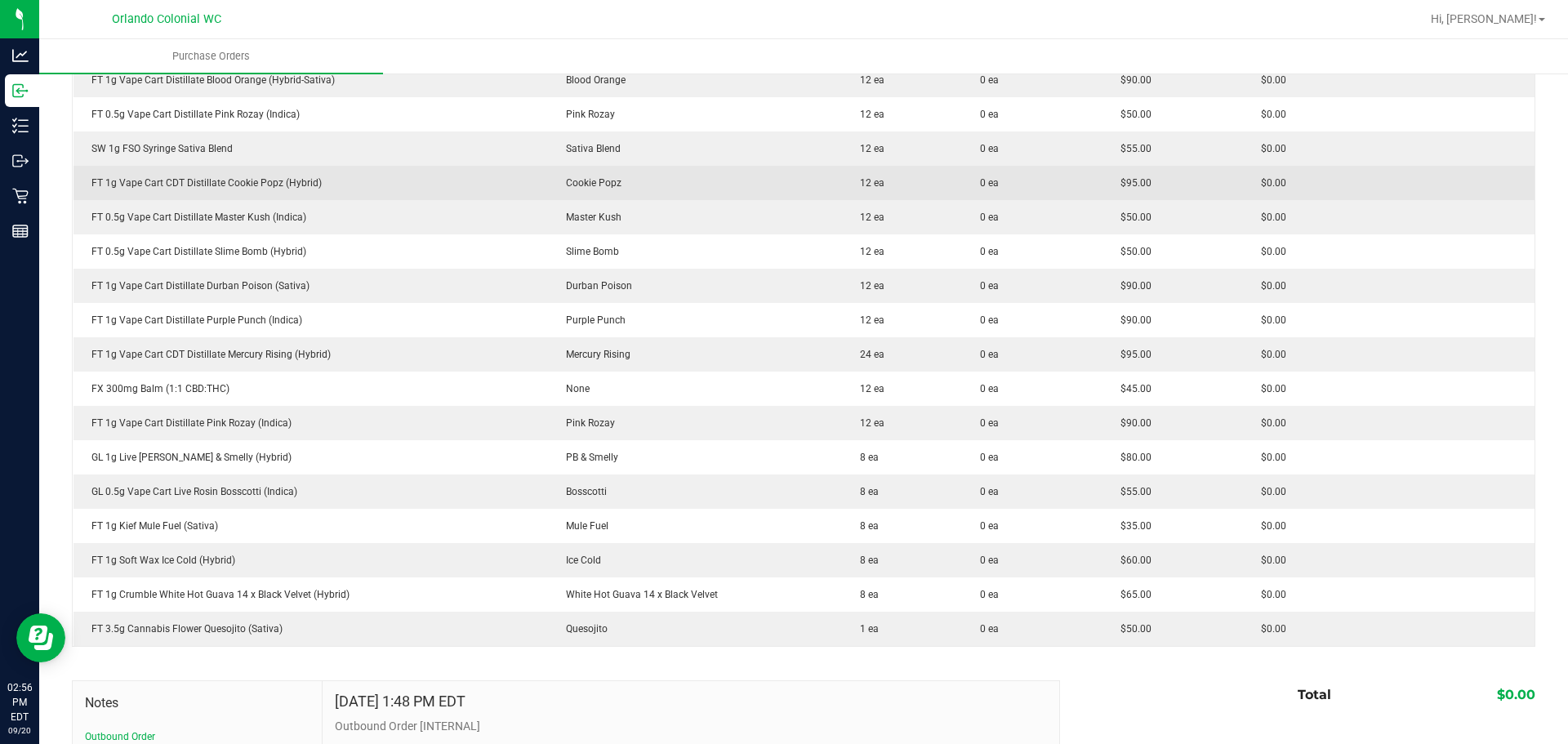
scroll to position [1551, 0]
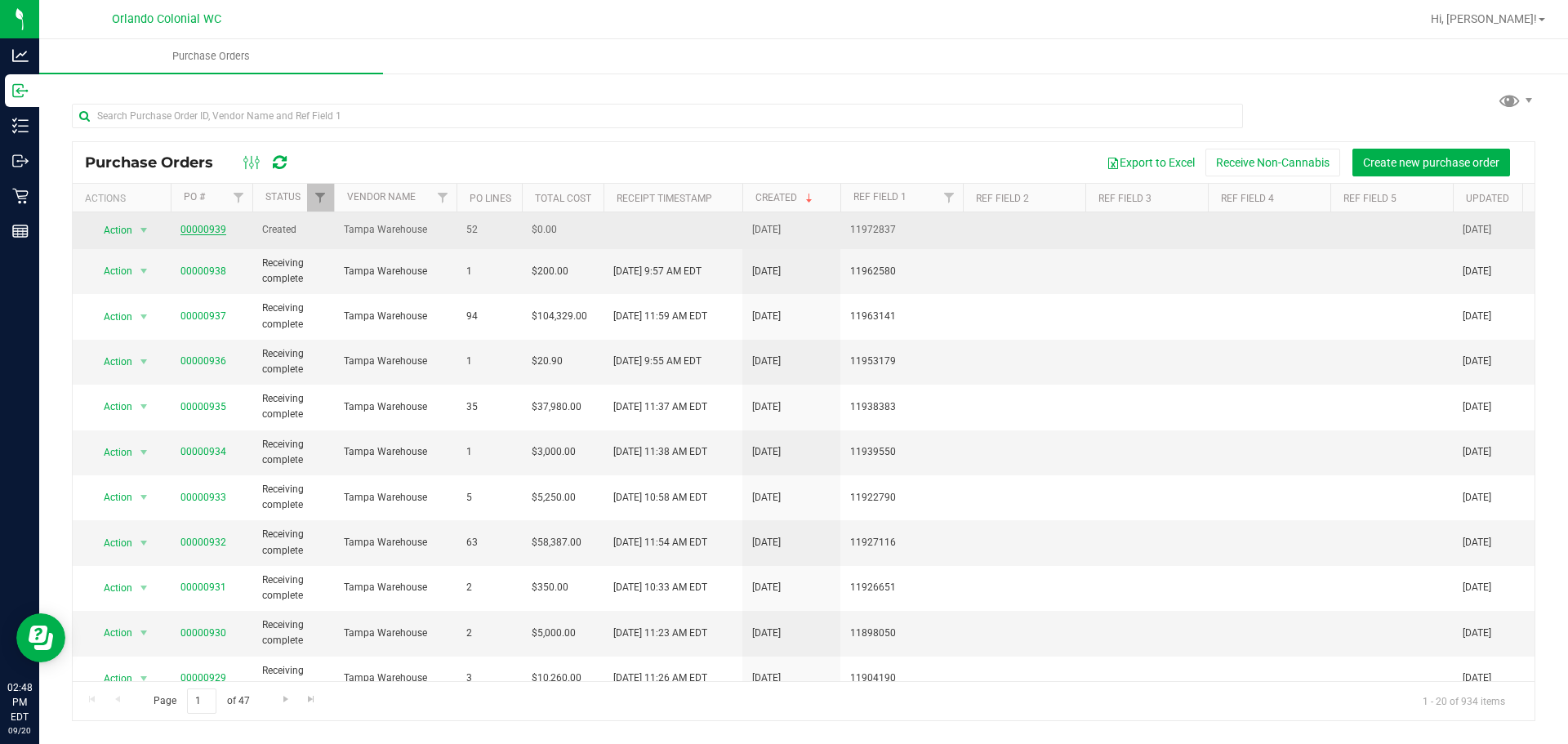
click at [195, 231] on link "00000939" at bounding box center [203, 230] width 45 height 12
